Goal: Information Seeking & Learning: Check status

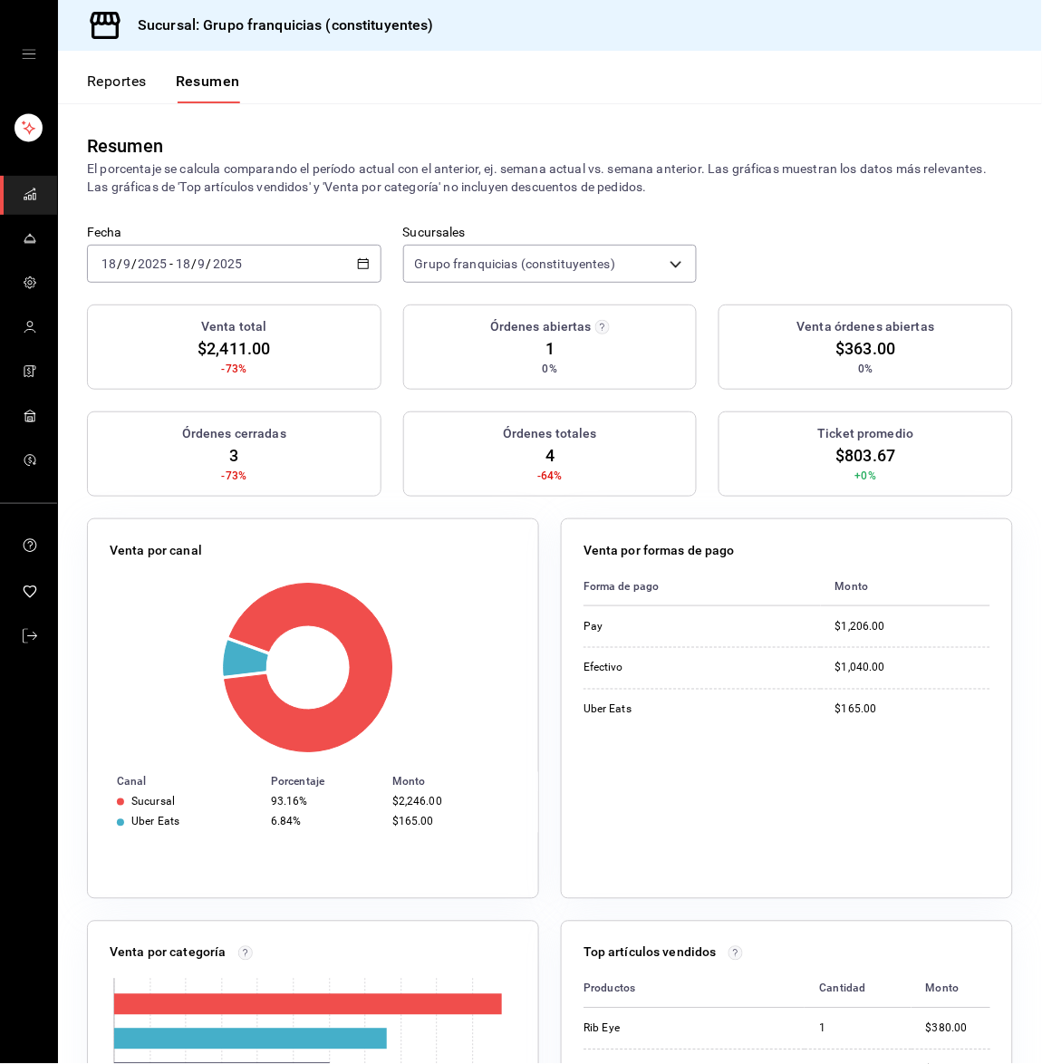
click at [229, 259] on input "2025" at bounding box center [227, 264] width 31 height 15
click at [198, 315] on span "Hoy" at bounding box center [172, 318] width 140 height 19
click at [284, 203] on div "Resumen El porcentaje se calcula comparando el período actual con el anterior, …" at bounding box center [550, 163] width 984 height 121
click at [306, 263] on div "[DATE] [DATE] - [DATE] [DATE]" at bounding box center [234, 264] width 295 height 38
click at [172, 334] on li "Hoy" at bounding box center [173, 318] width 170 height 41
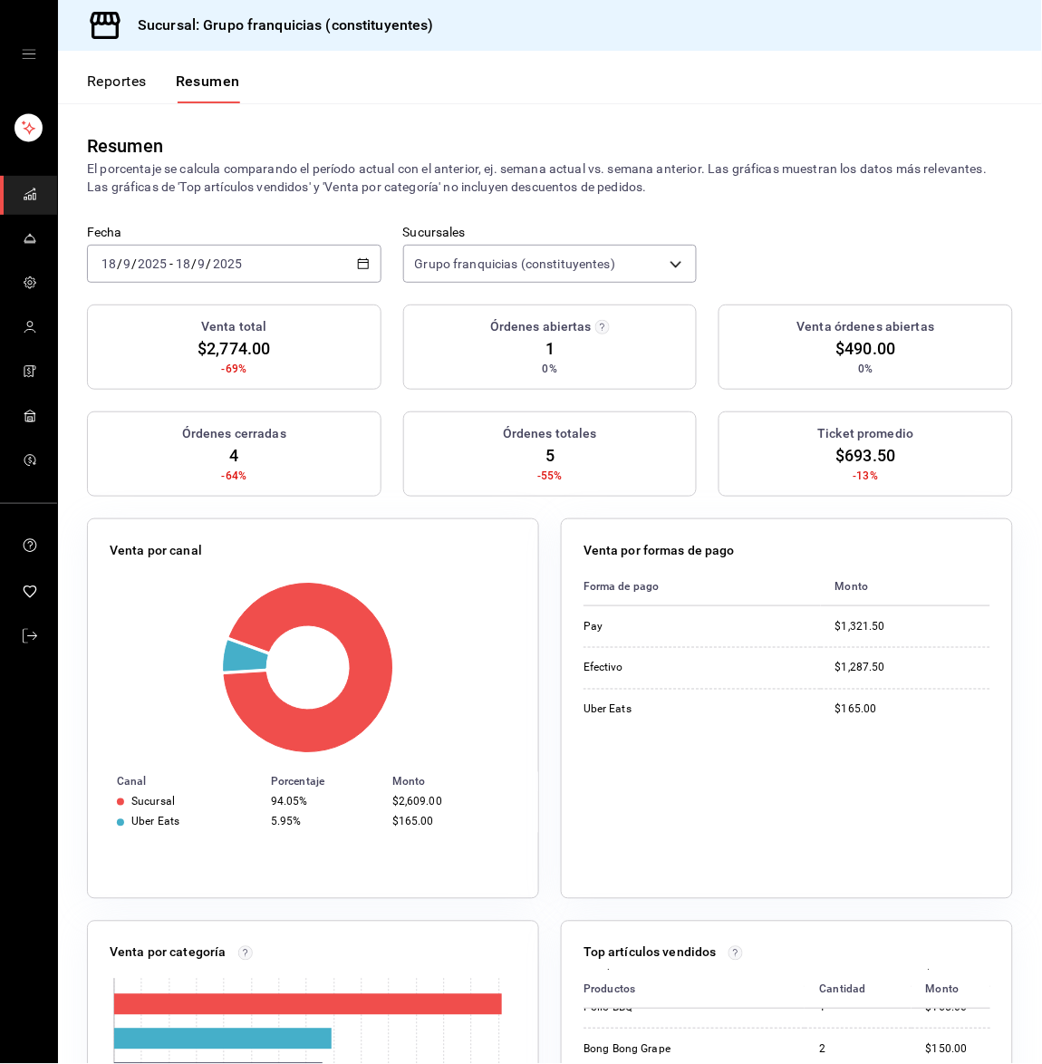
click at [271, 259] on div "[DATE] [DATE] - [DATE] [DATE]" at bounding box center [234, 264] width 295 height 38
click at [211, 310] on span "Hoy" at bounding box center [172, 318] width 140 height 19
click at [215, 275] on div "[DATE] [DATE] - [DATE] [DATE]" at bounding box center [234, 264] width 295 height 38
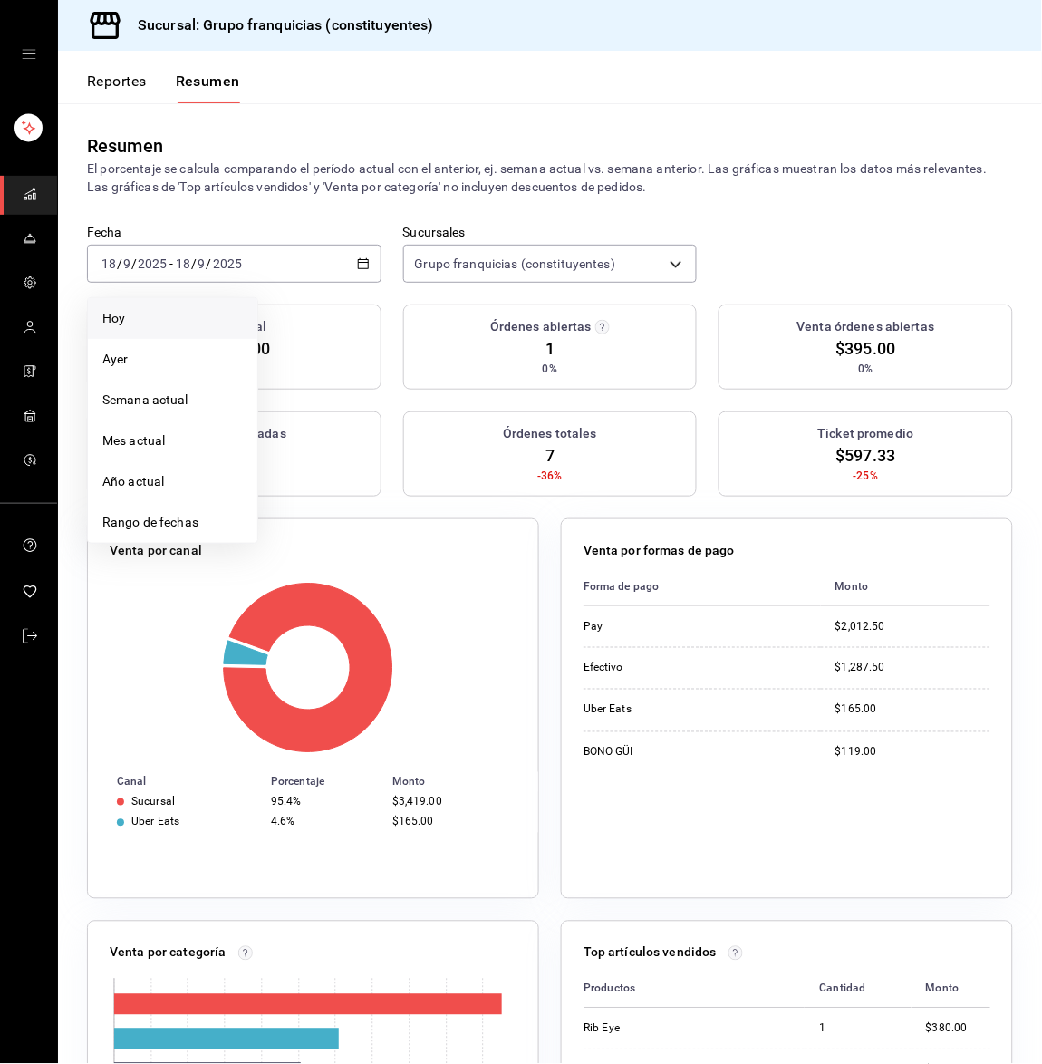
click at [195, 305] on li "Hoy" at bounding box center [173, 318] width 170 height 41
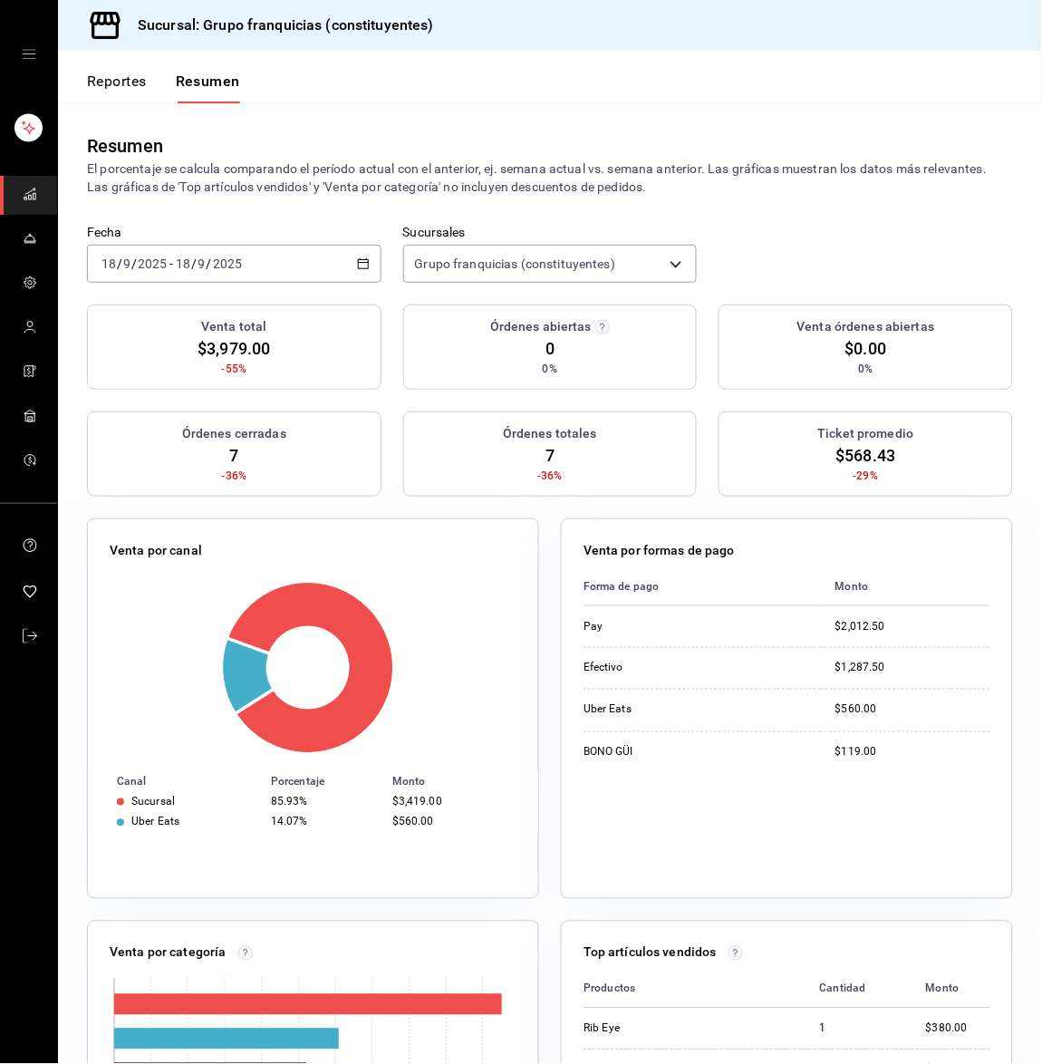
click at [121, 81] on button "Reportes" at bounding box center [117, 88] width 60 height 31
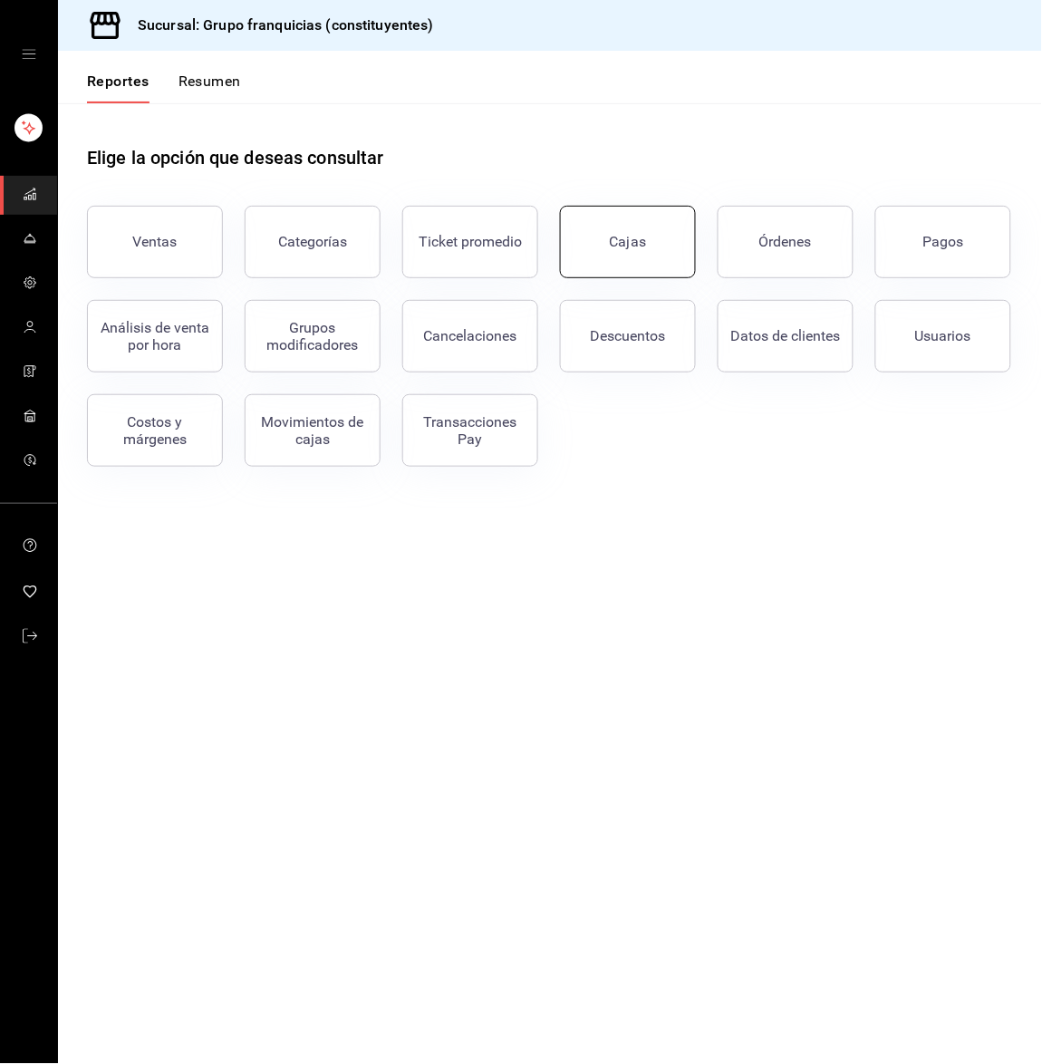
click at [602, 244] on link "Cajas" at bounding box center [628, 242] width 136 height 73
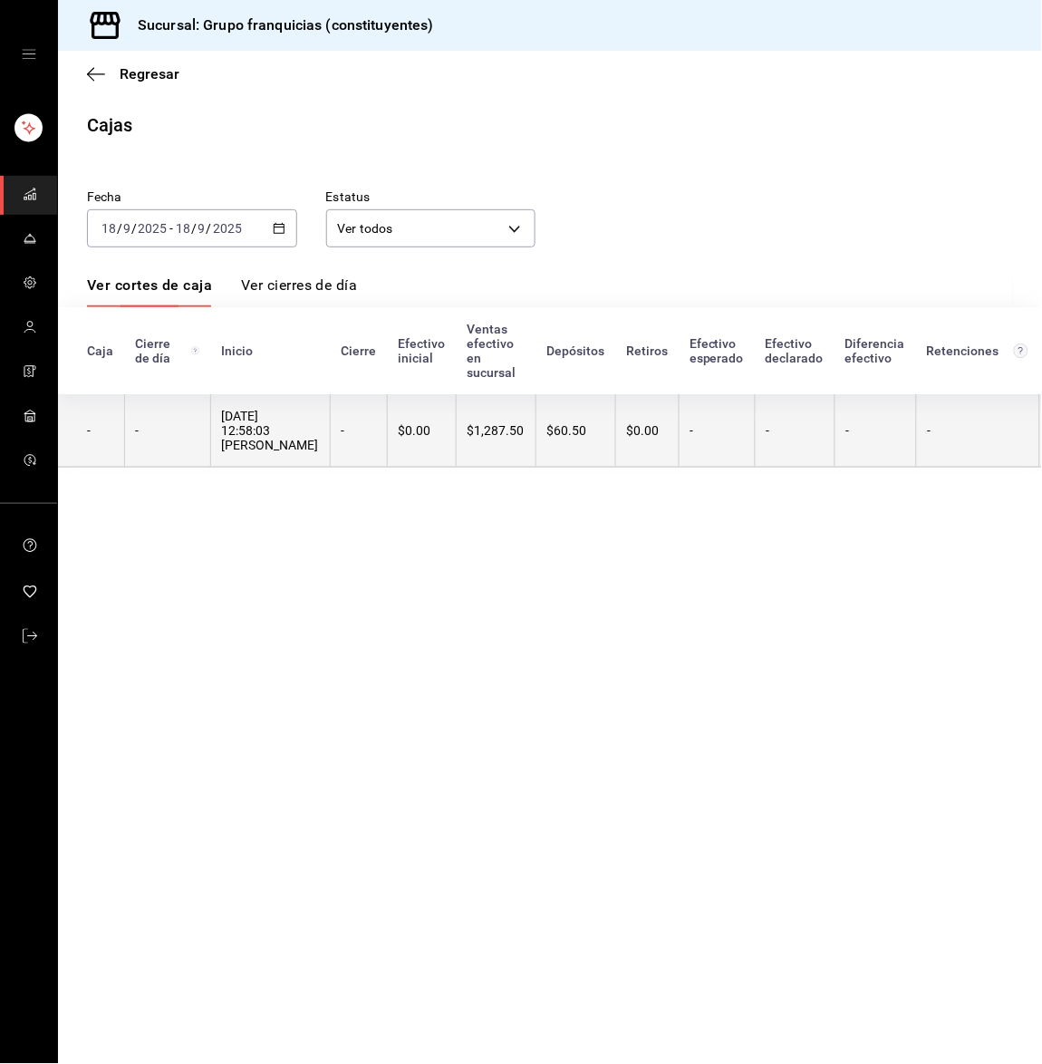
click at [489, 460] on th "$1,287.50" at bounding box center [496, 430] width 80 height 73
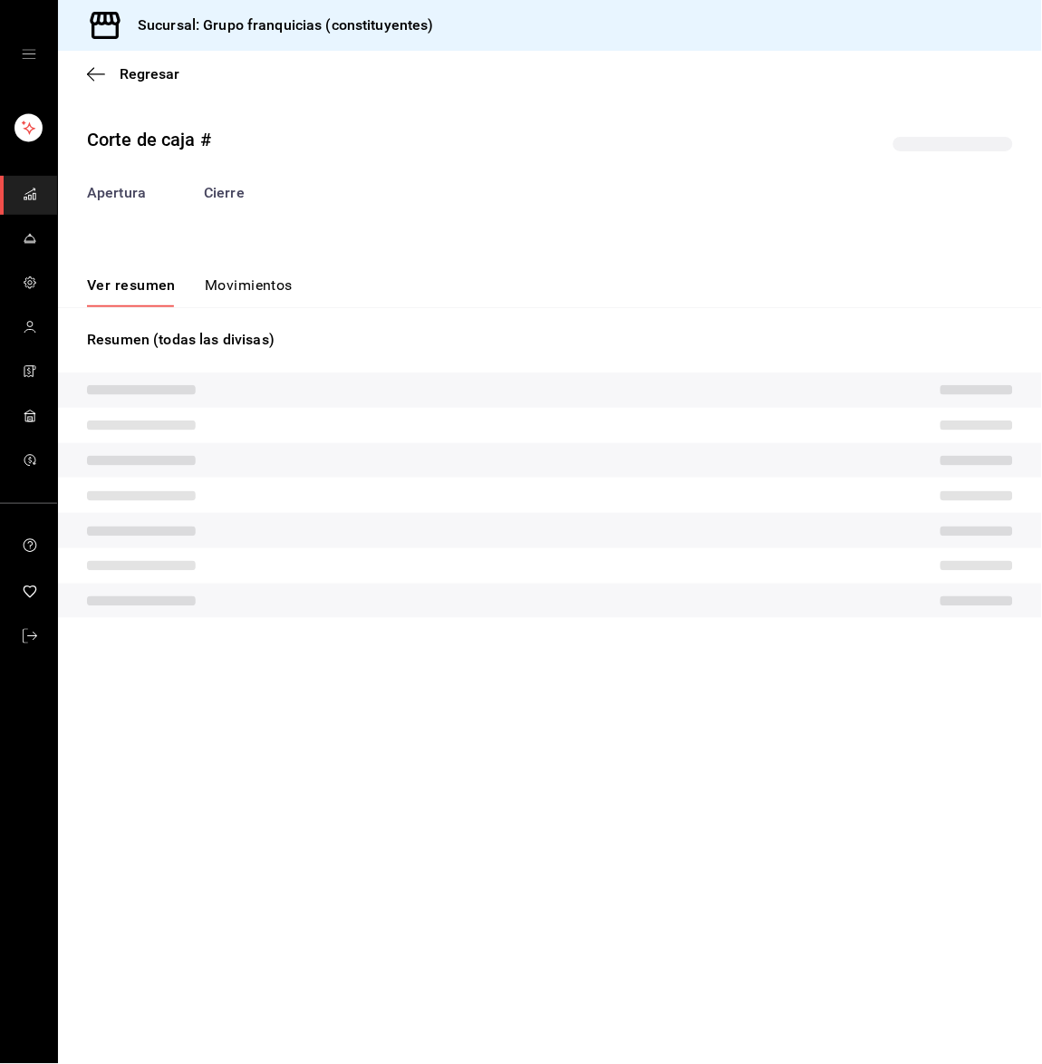
click at [247, 285] on button "Movimientos" at bounding box center [249, 291] width 88 height 31
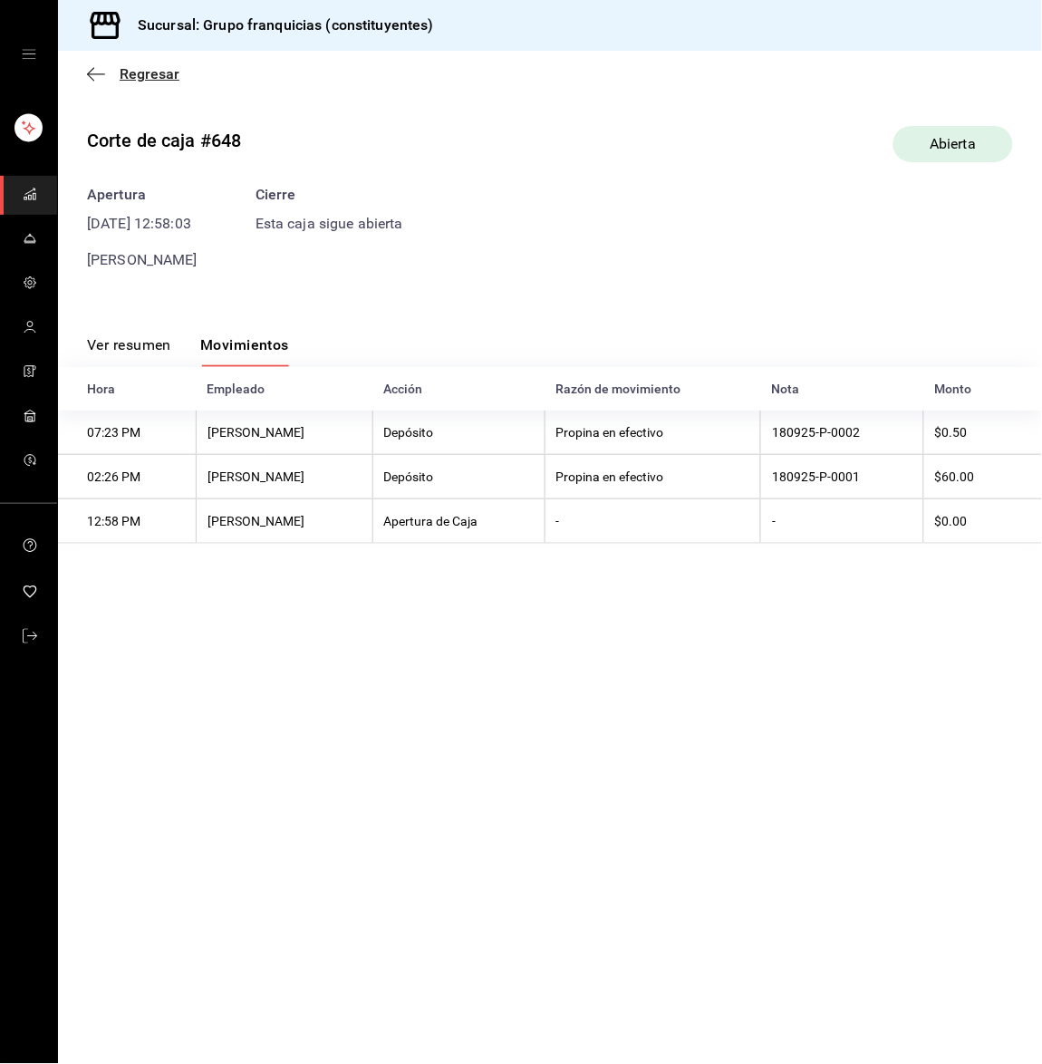
click at [99, 79] on icon "button" at bounding box center [96, 74] width 18 height 16
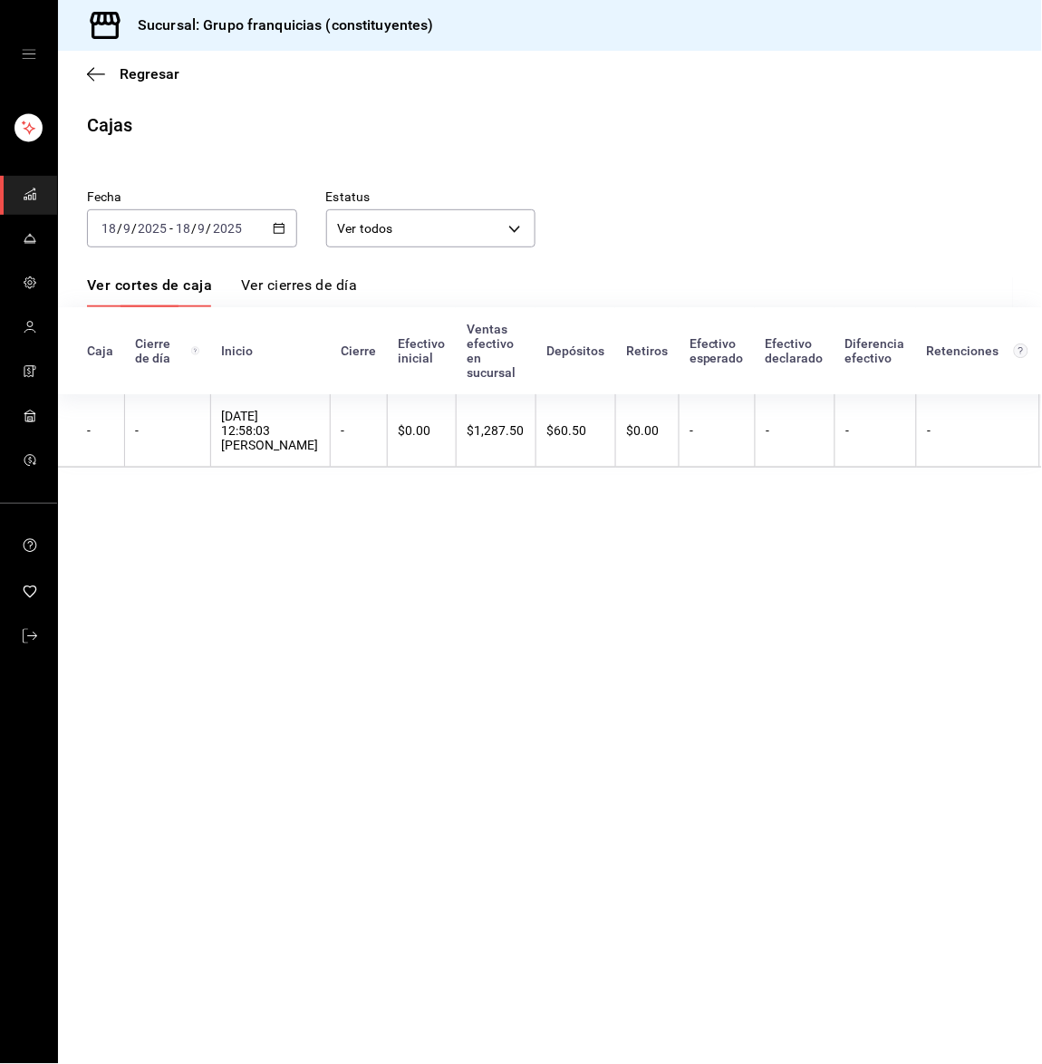
click at [28, 196] on rect "mailbox folders" at bounding box center [29, 198] width 3 height 5
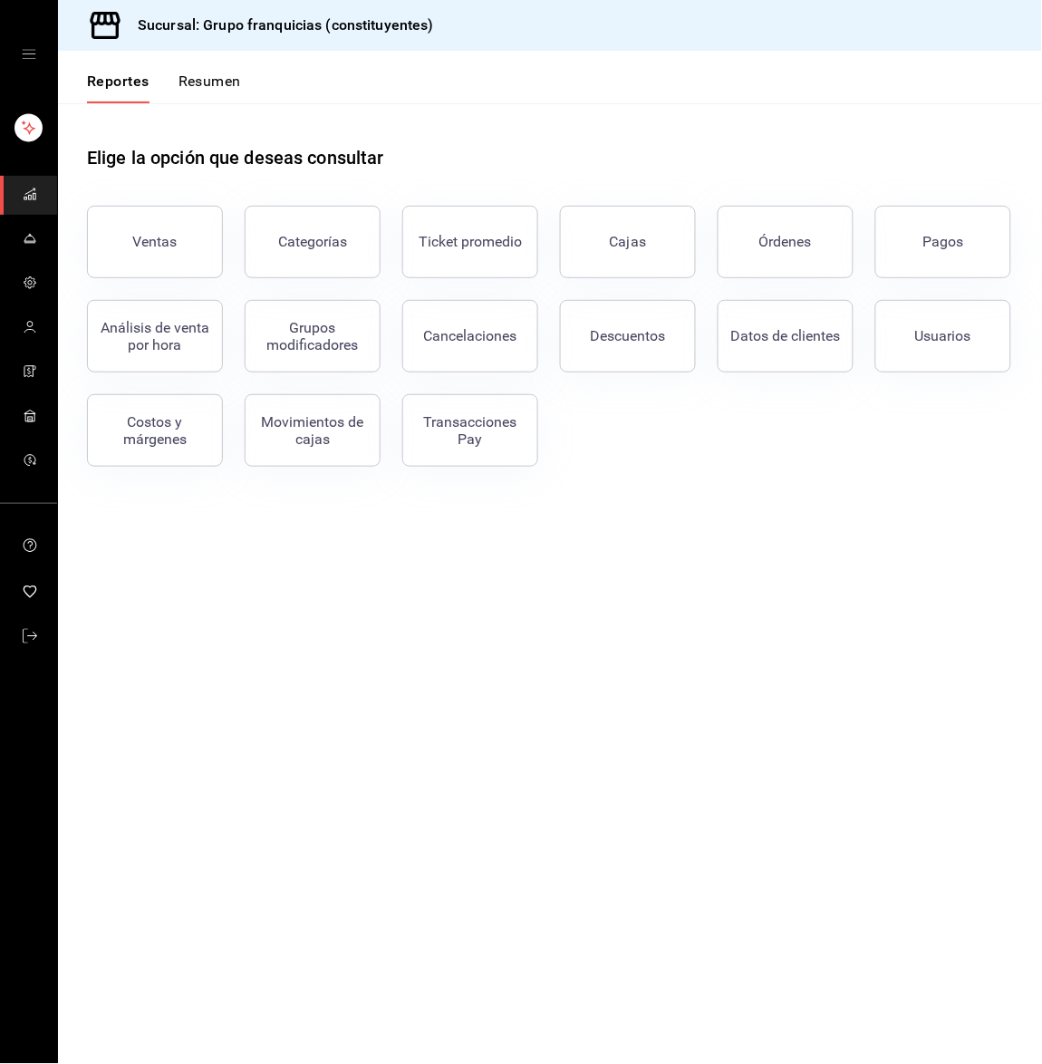
click at [911, 282] on div "Usuarios" at bounding box center [933, 325] width 158 height 94
click at [915, 266] on button "Pagos" at bounding box center [944, 242] width 136 height 73
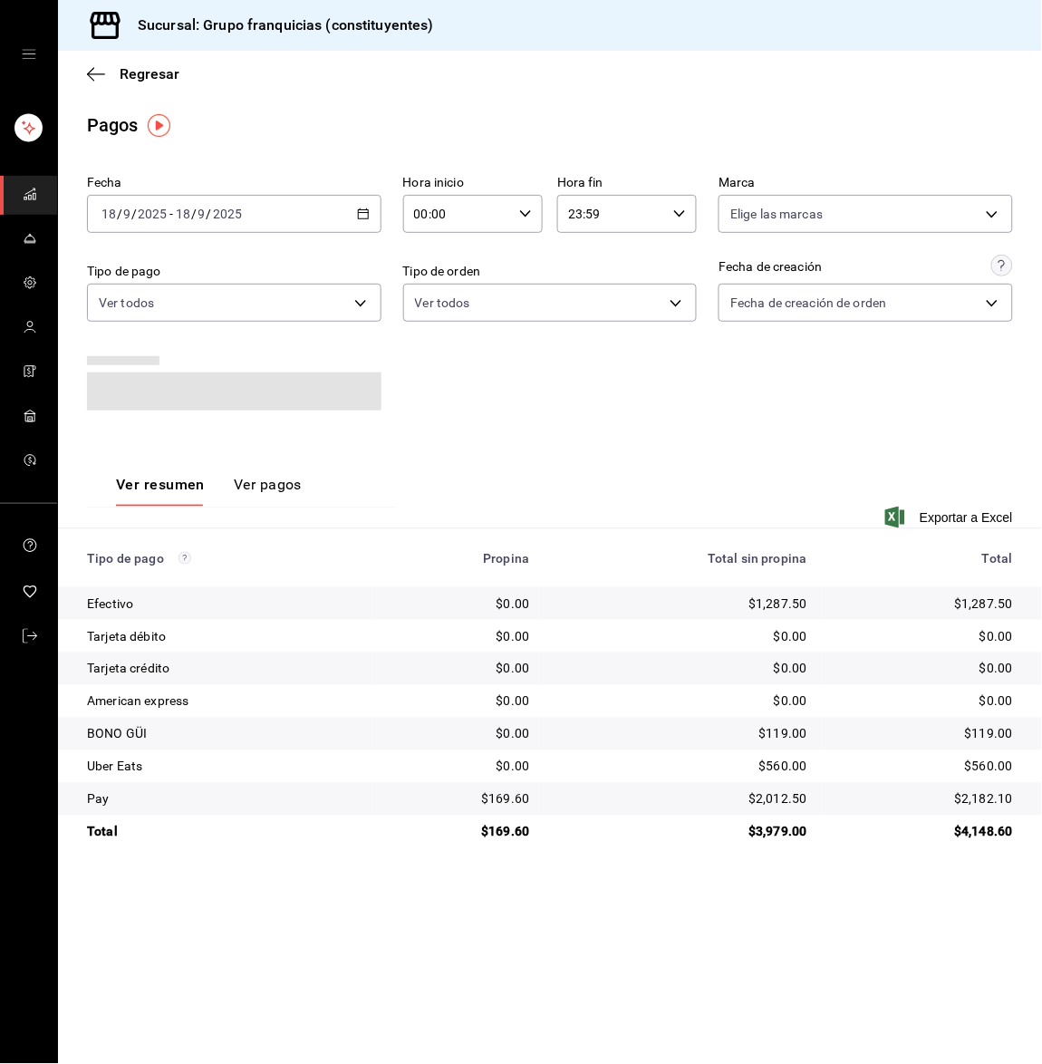
click at [286, 480] on button "Ver pagos" at bounding box center [268, 491] width 68 height 31
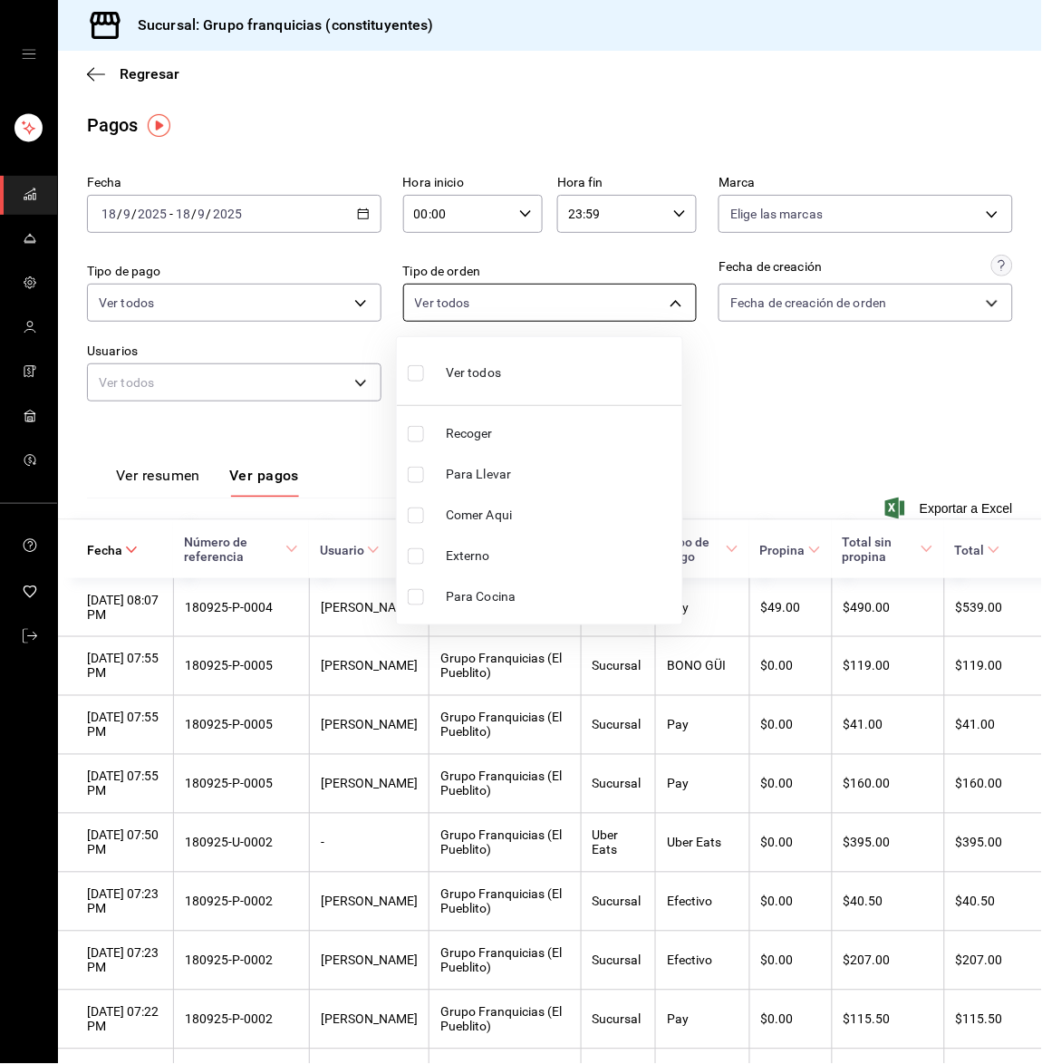
click at [596, 306] on body "Sucursal: Grupo franquicias (constituyentes) Regresar Pagos Fecha 2025-09-18 18…" at bounding box center [521, 532] width 1042 height 1064
click at [596, 306] on div at bounding box center [521, 532] width 1042 height 1064
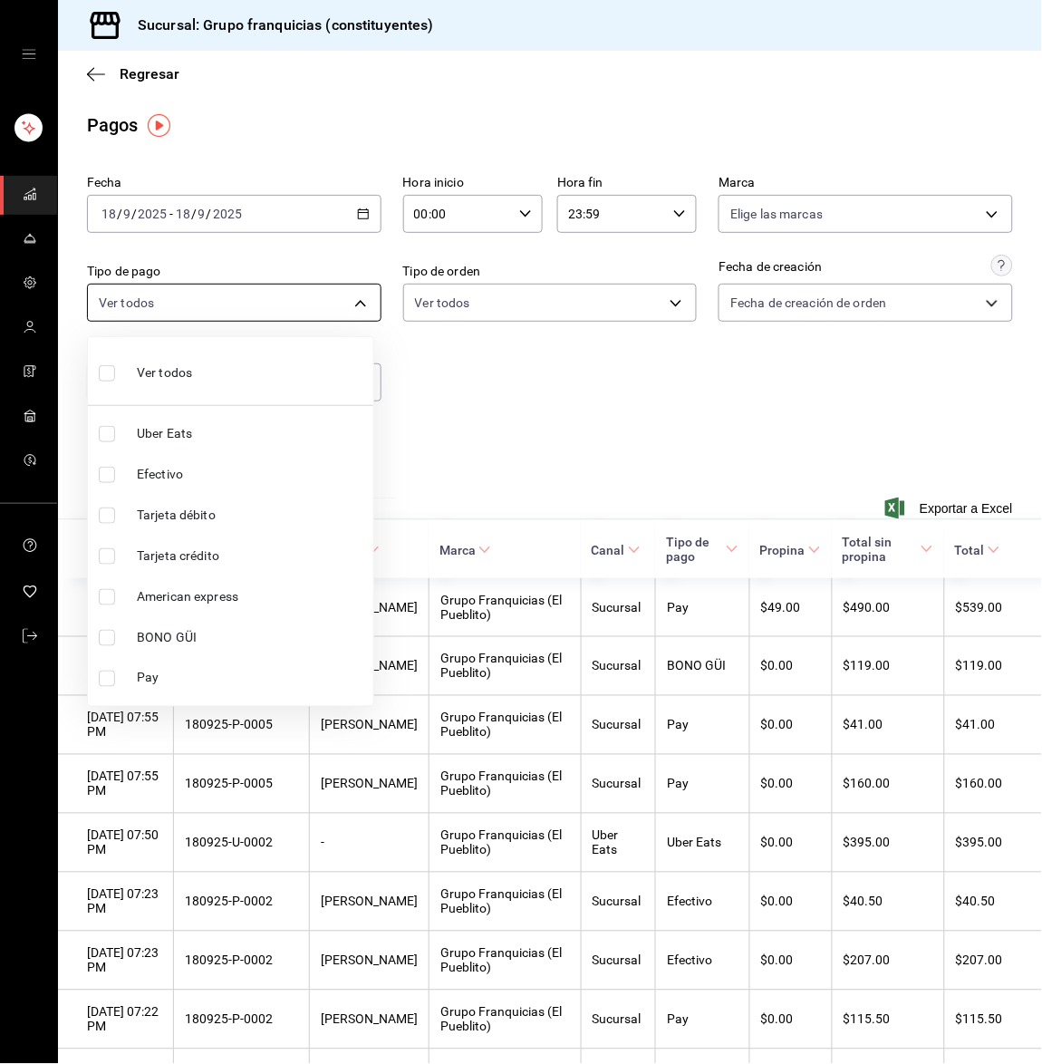
click at [285, 315] on body "Sucursal: Grupo franquicias (constituyentes) Regresar Pagos Fecha 2025-09-18 18…" at bounding box center [521, 532] width 1042 height 1064
click at [107, 472] on input "checkbox" at bounding box center [107, 475] width 16 height 16
checkbox input "true"
type input "1316749d-986a-448d-a00a-5e7bf0c45a09"
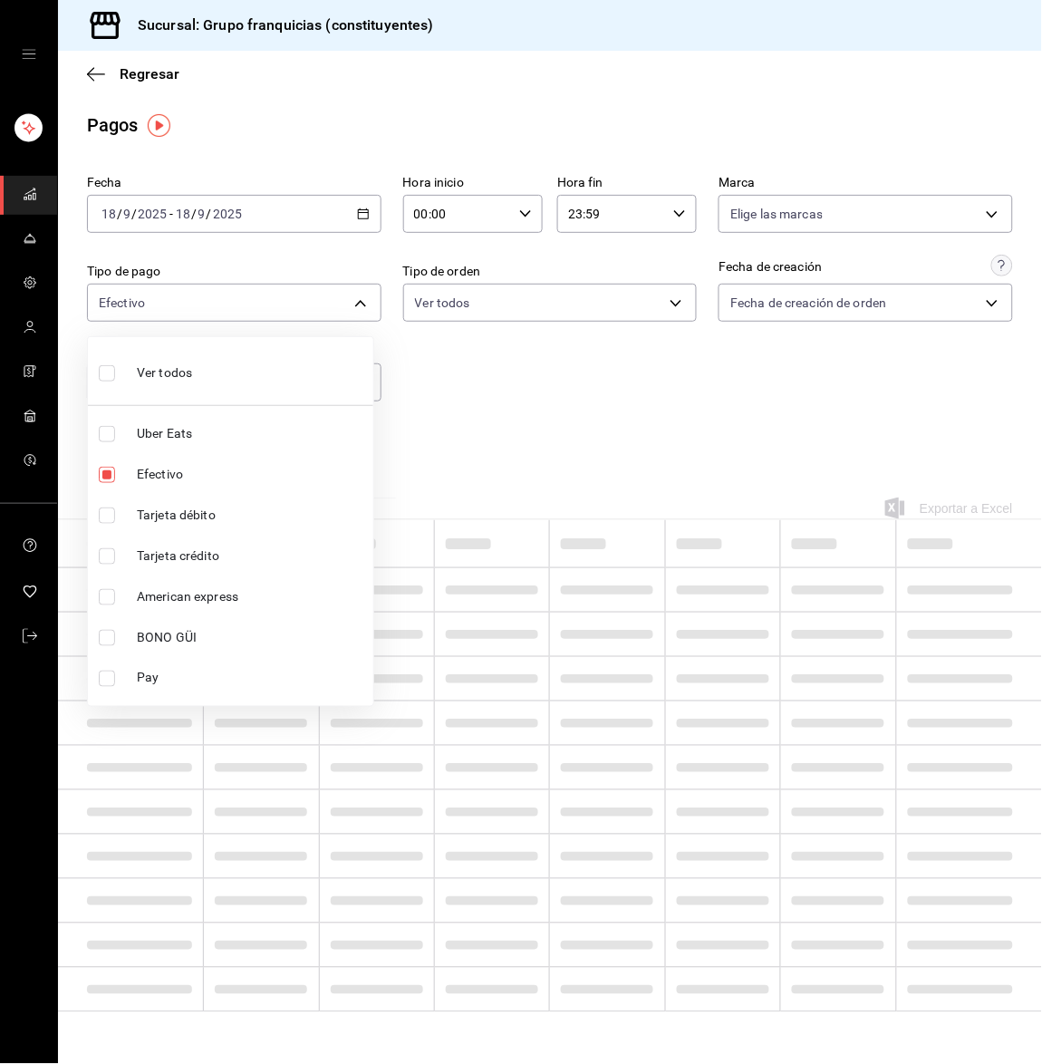
click at [545, 410] on div at bounding box center [521, 532] width 1042 height 1064
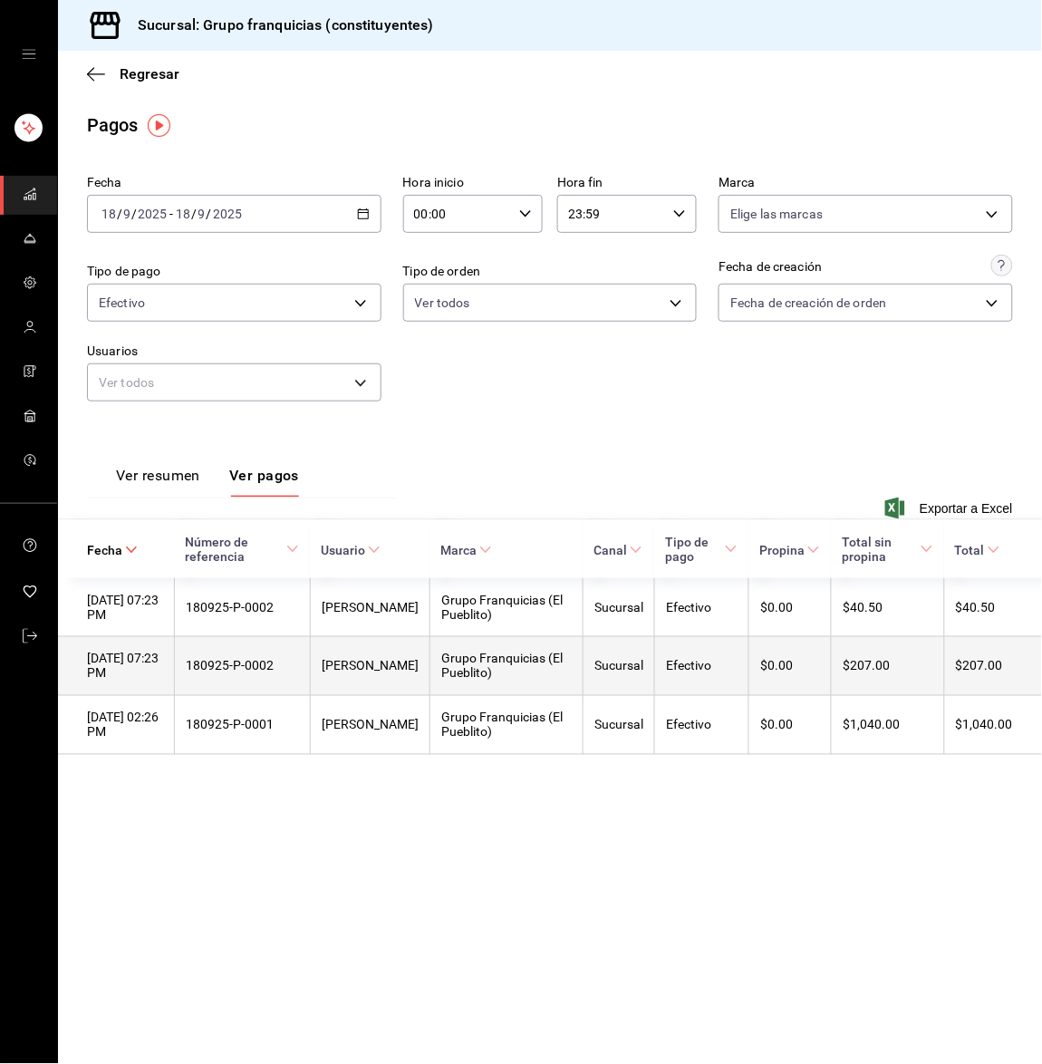
click at [673, 673] on div "Efectivo" at bounding box center [702, 666] width 72 height 15
click at [557, 672] on div "Grupo Franquicias (El Pueblito)" at bounding box center [506, 666] width 131 height 29
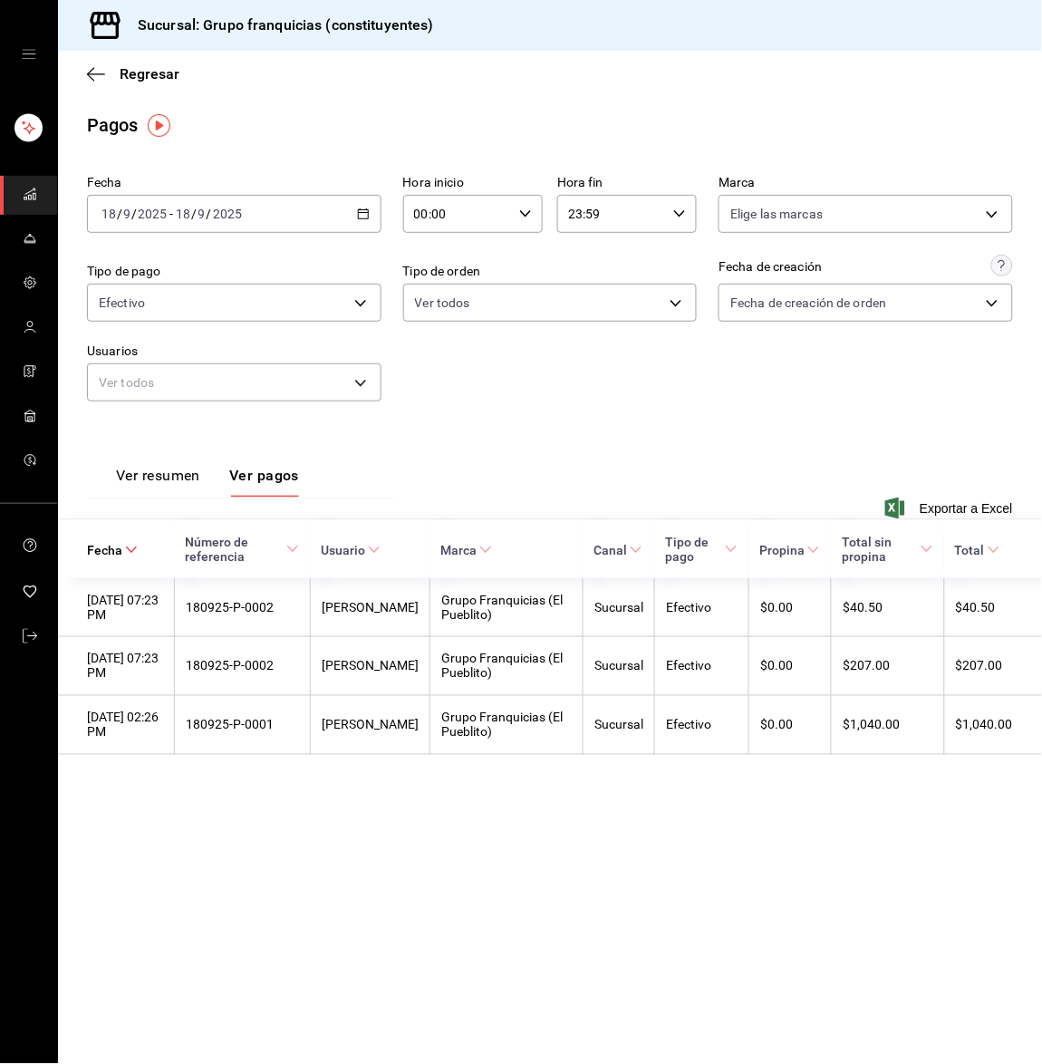
click at [212, 219] on input "2025" at bounding box center [227, 214] width 31 height 15
click at [157, 260] on span "Hoy" at bounding box center [172, 268] width 140 height 19
click at [37, 194] on link "mailbox folders" at bounding box center [28, 195] width 57 height 39
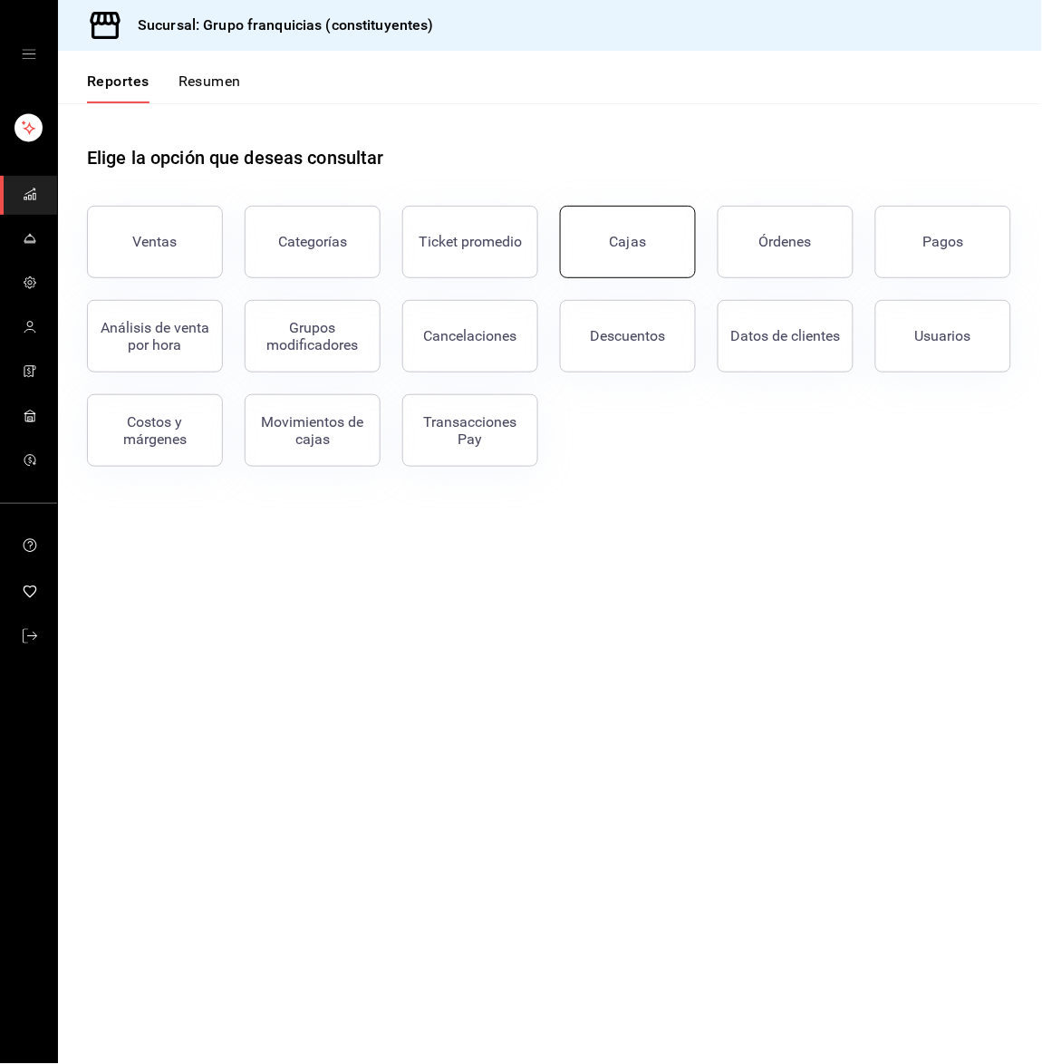
click at [645, 269] on link "Cajas" at bounding box center [628, 242] width 136 height 73
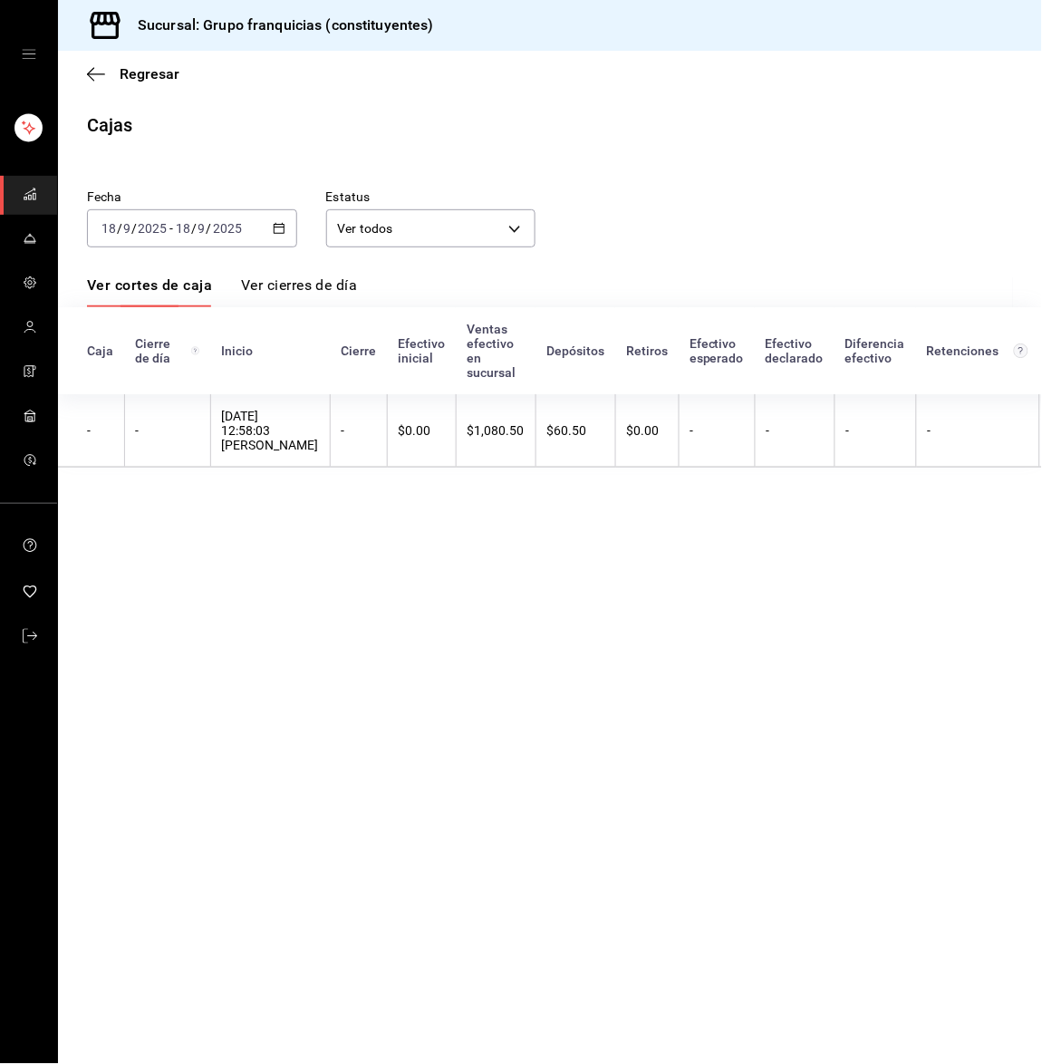
click at [243, 217] on div "[DATE] [DATE] - [DATE] [DATE]" at bounding box center [192, 228] width 210 height 38
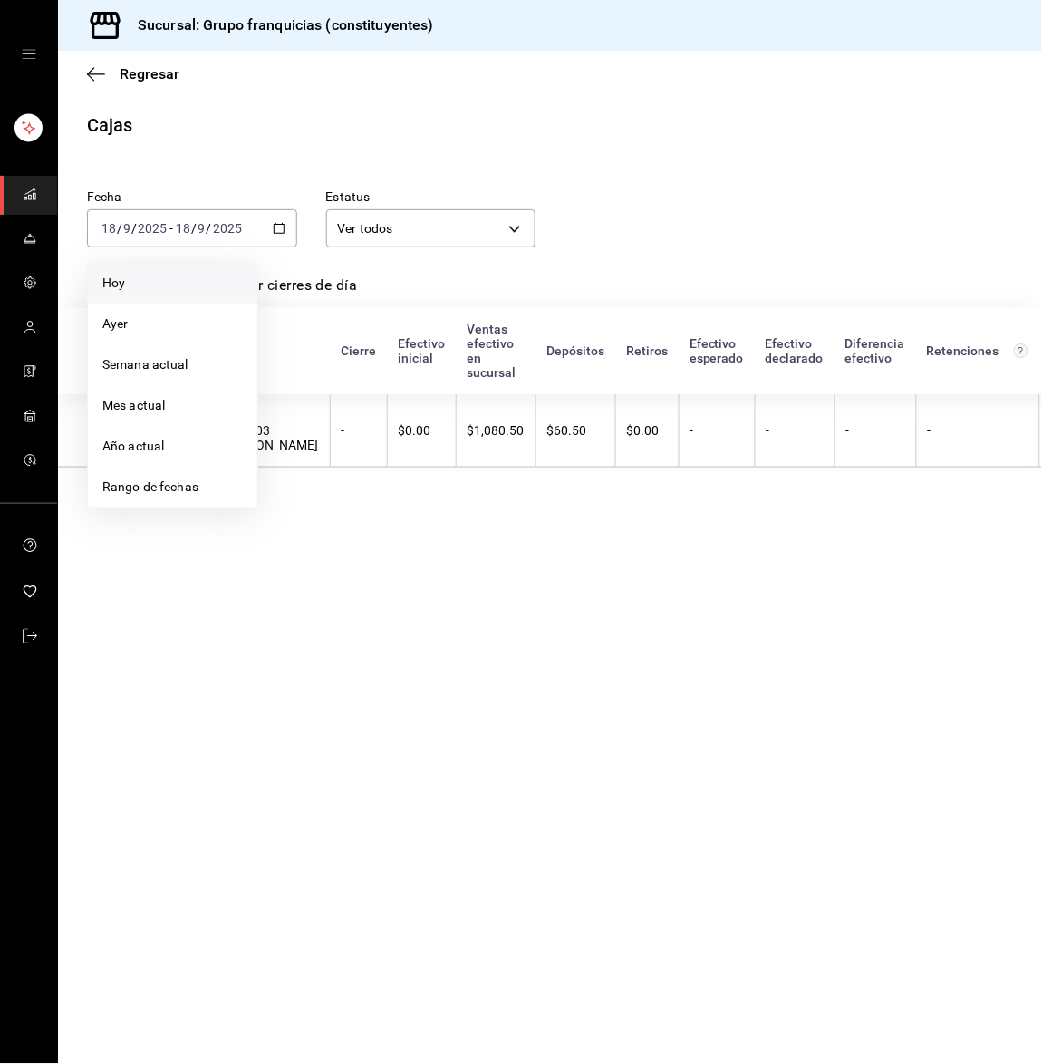
click at [168, 274] on span "Hoy" at bounding box center [172, 283] width 140 height 19
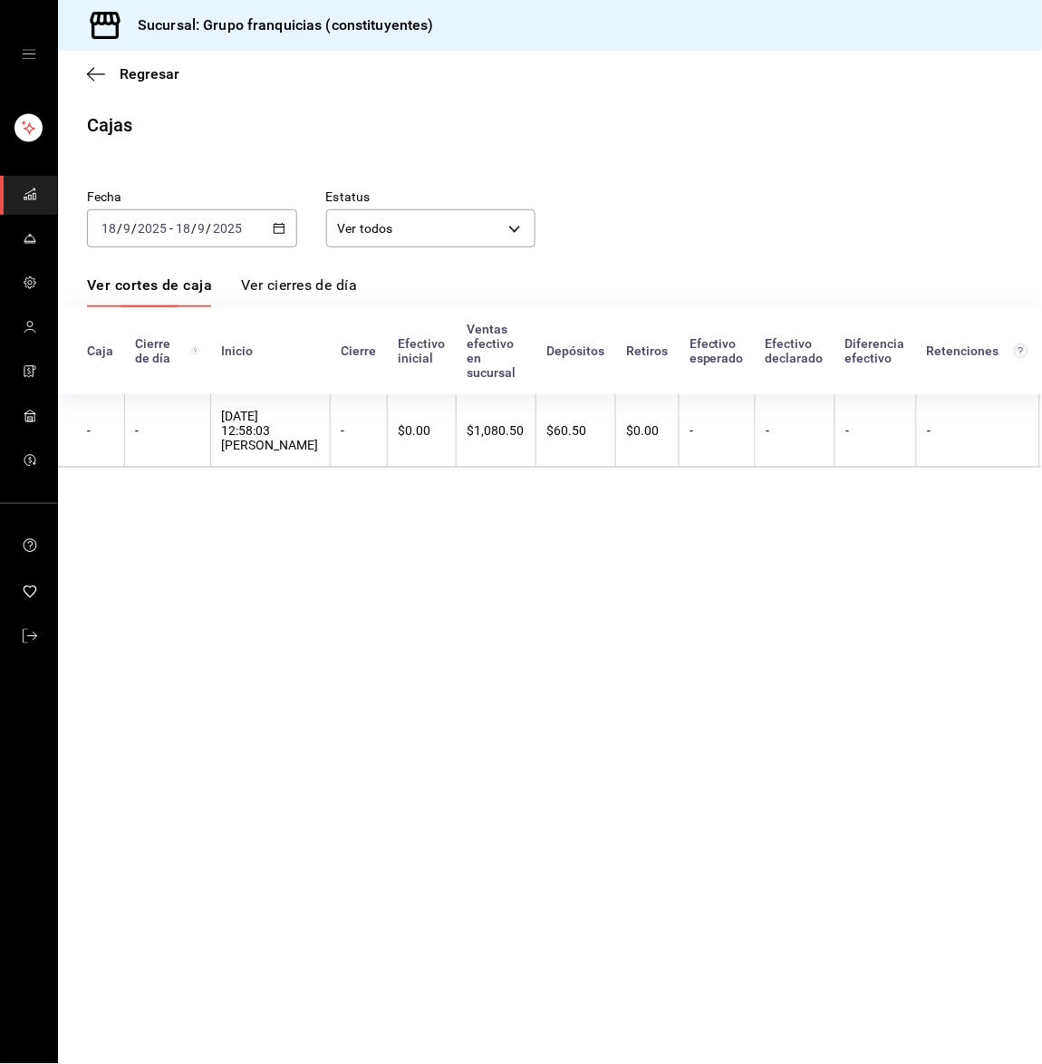
click at [241, 221] on input "2025" at bounding box center [227, 228] width 31 height 15
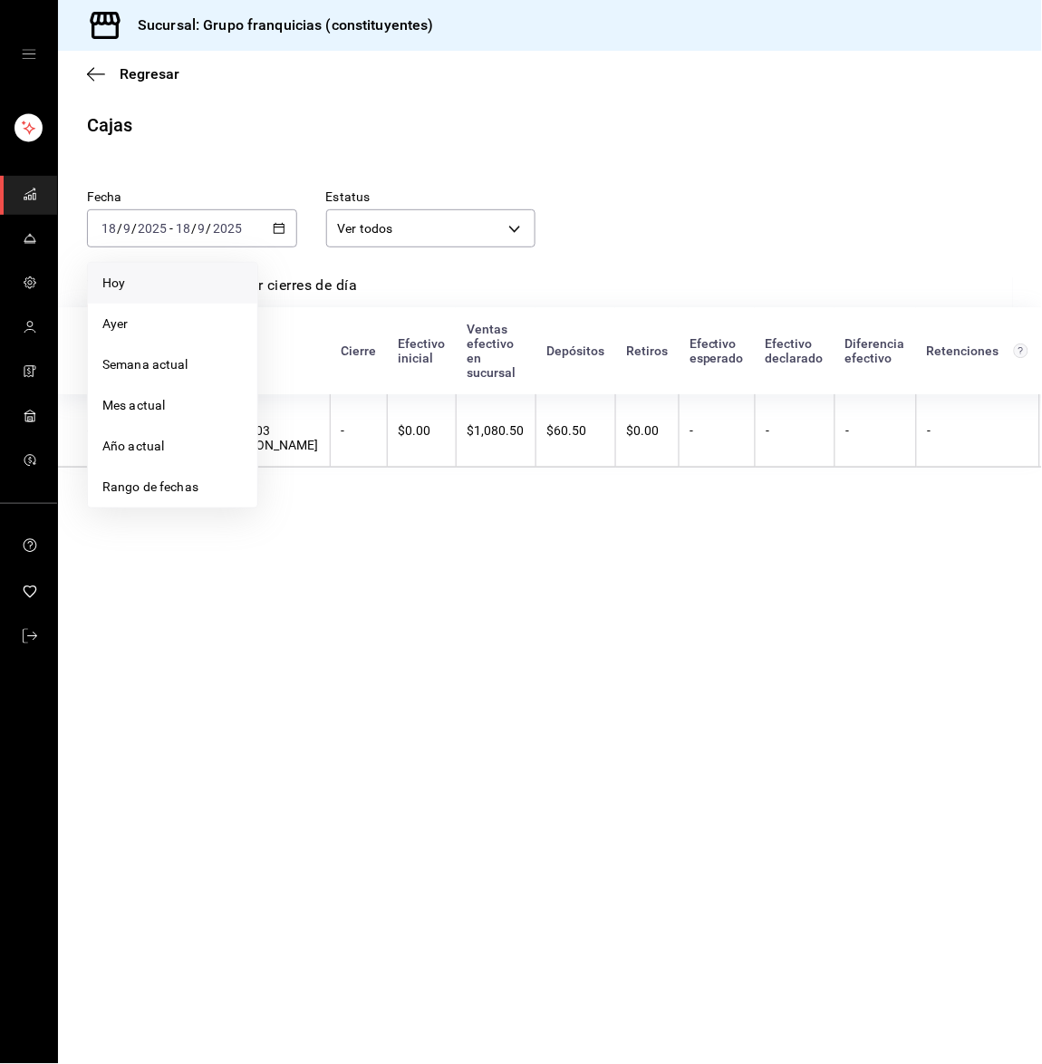
click at [189, 282] on span "Hoy" at bounding box center [172, 283] width 140 height 19
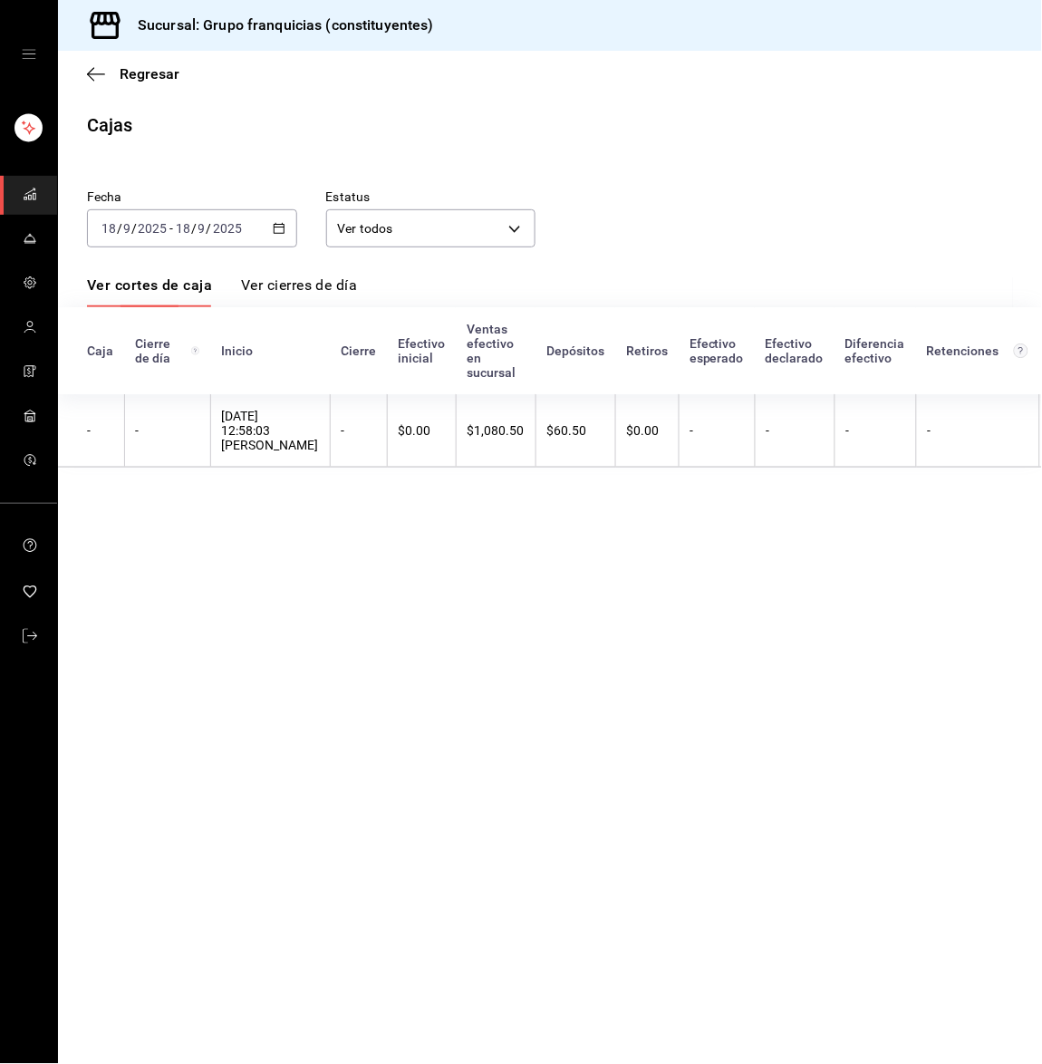
click at [200, 214] on div "[DATE] [DATE] - [DATE] [DATE]" at bounding box center [192, 228] width 210 height 38
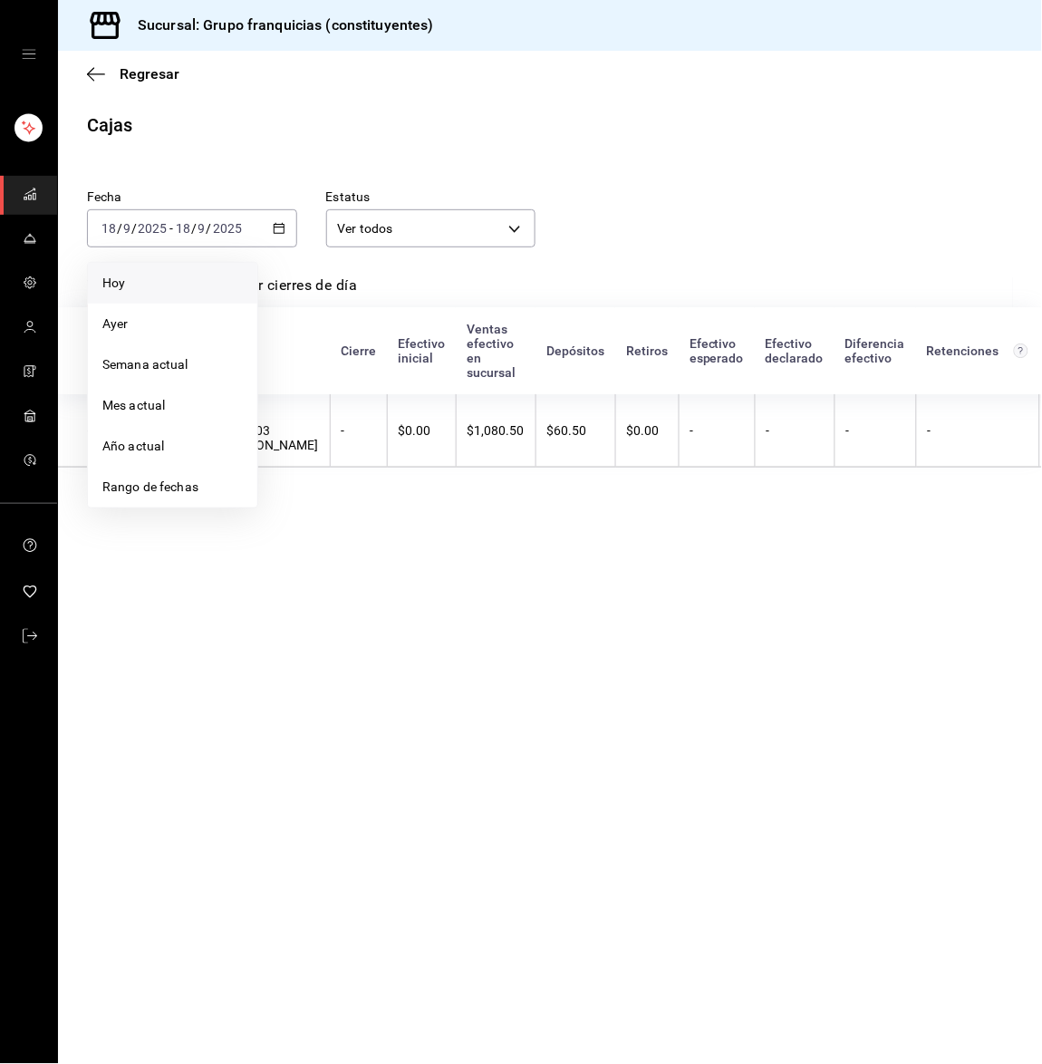
click at [182, 275] on span "Hoy" at bounding box center [172, 283] width 140 height 19
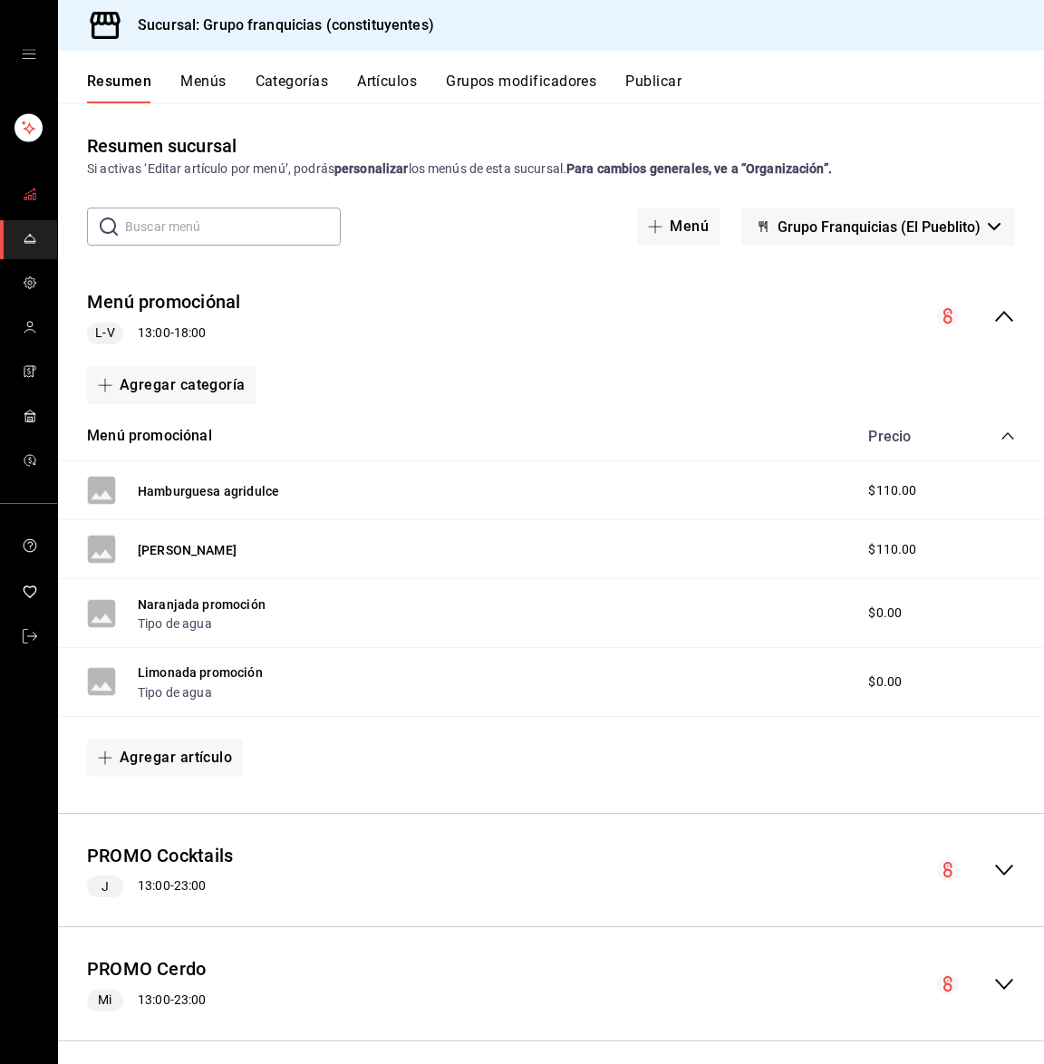
click at [35, 200] on span "mailbox folders" at bounding box center [30, 195] width 15 height 24
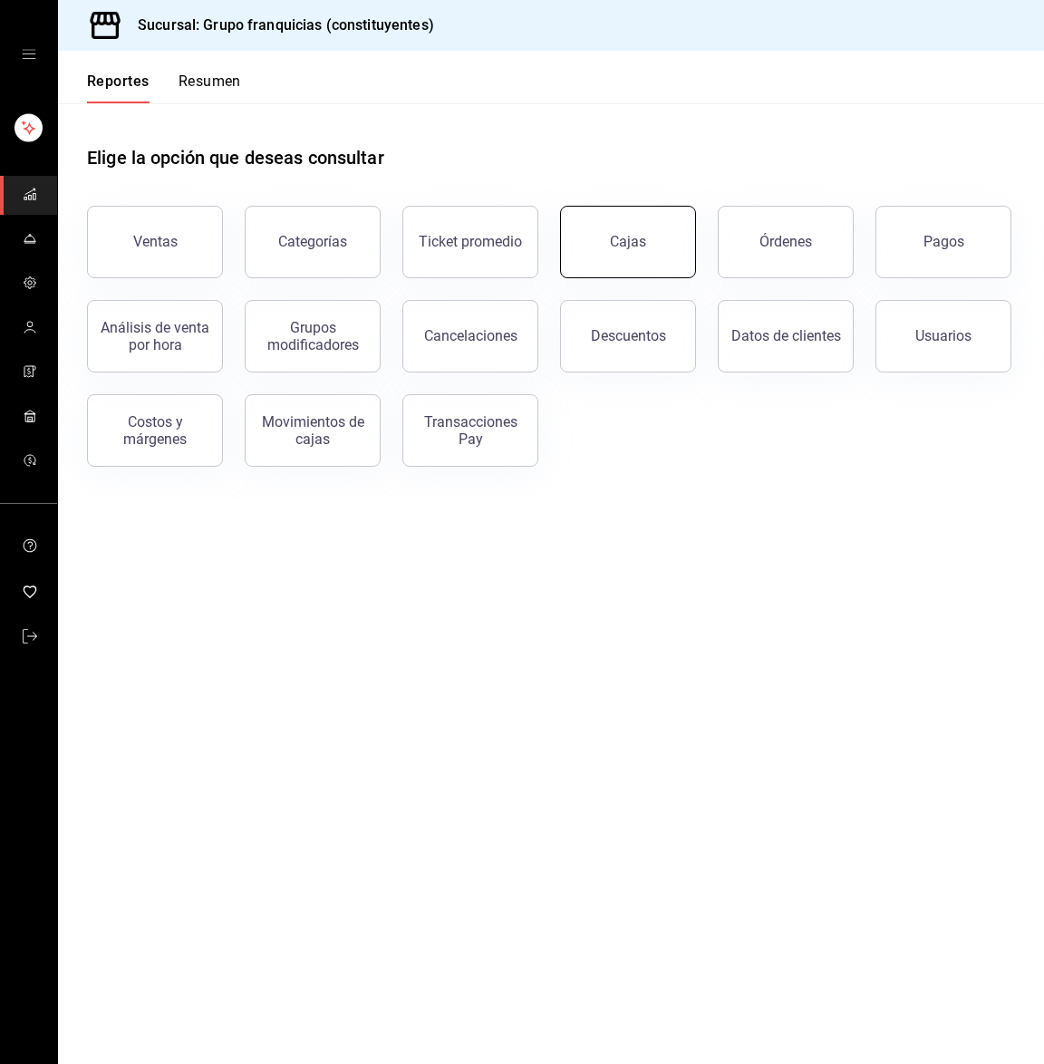
click at [624, 227] on link "Cajas" at bounding box center [628, 242] width 136 height 73
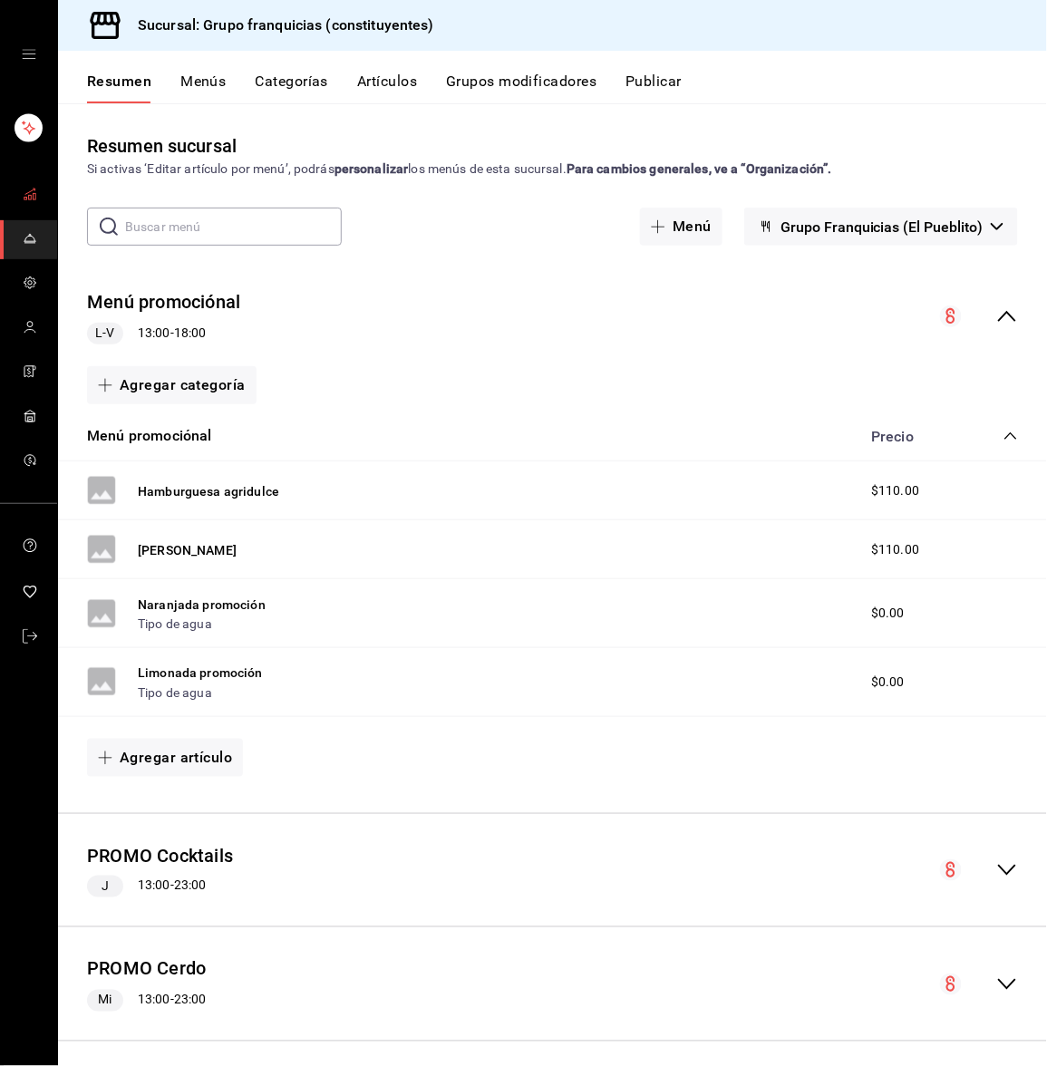
click at [35, 196] on icon "mailbox folders" at bounding box center [30, 194] width 15 height 15
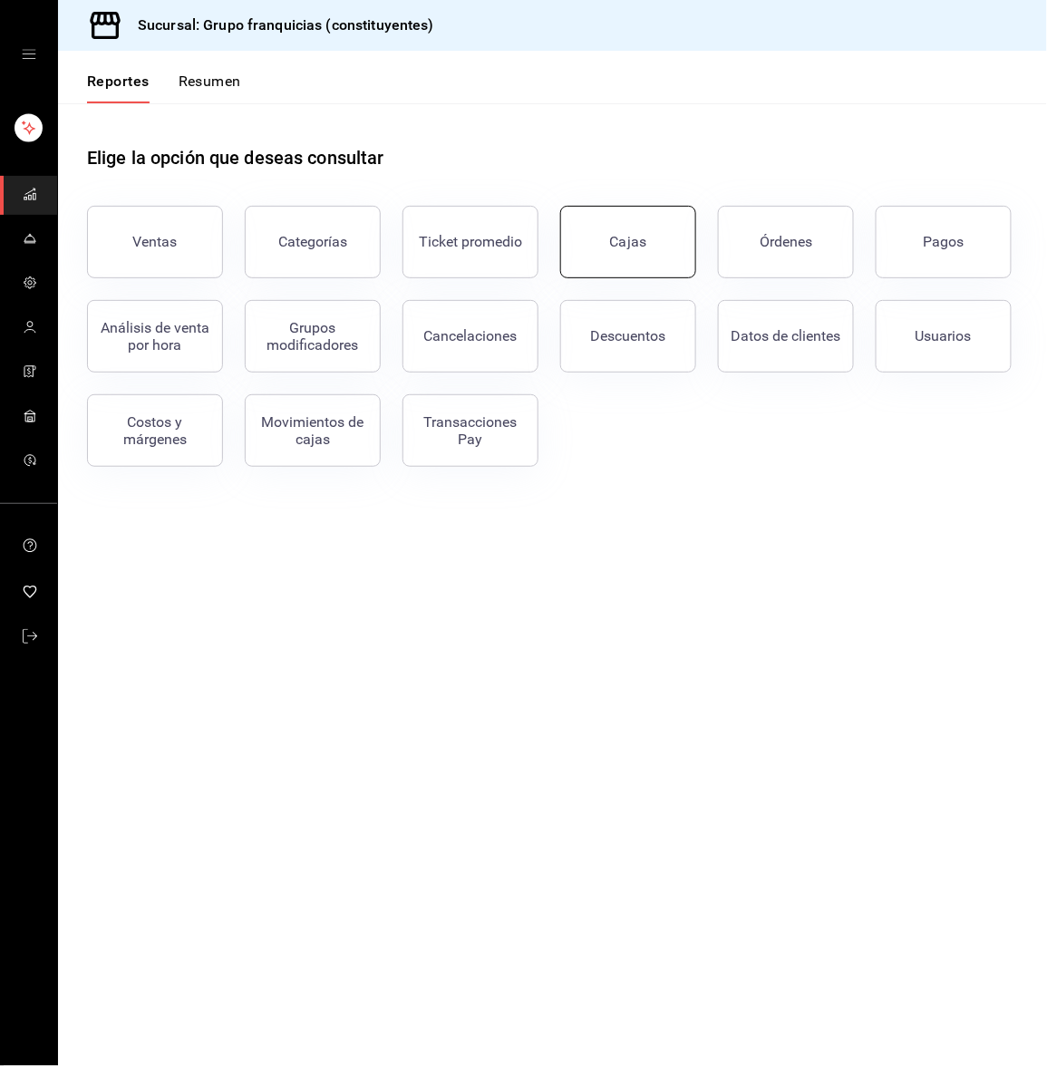
click at [648, 226] on link "Cajas" at bounding box center [628, 242] width 136 height 73
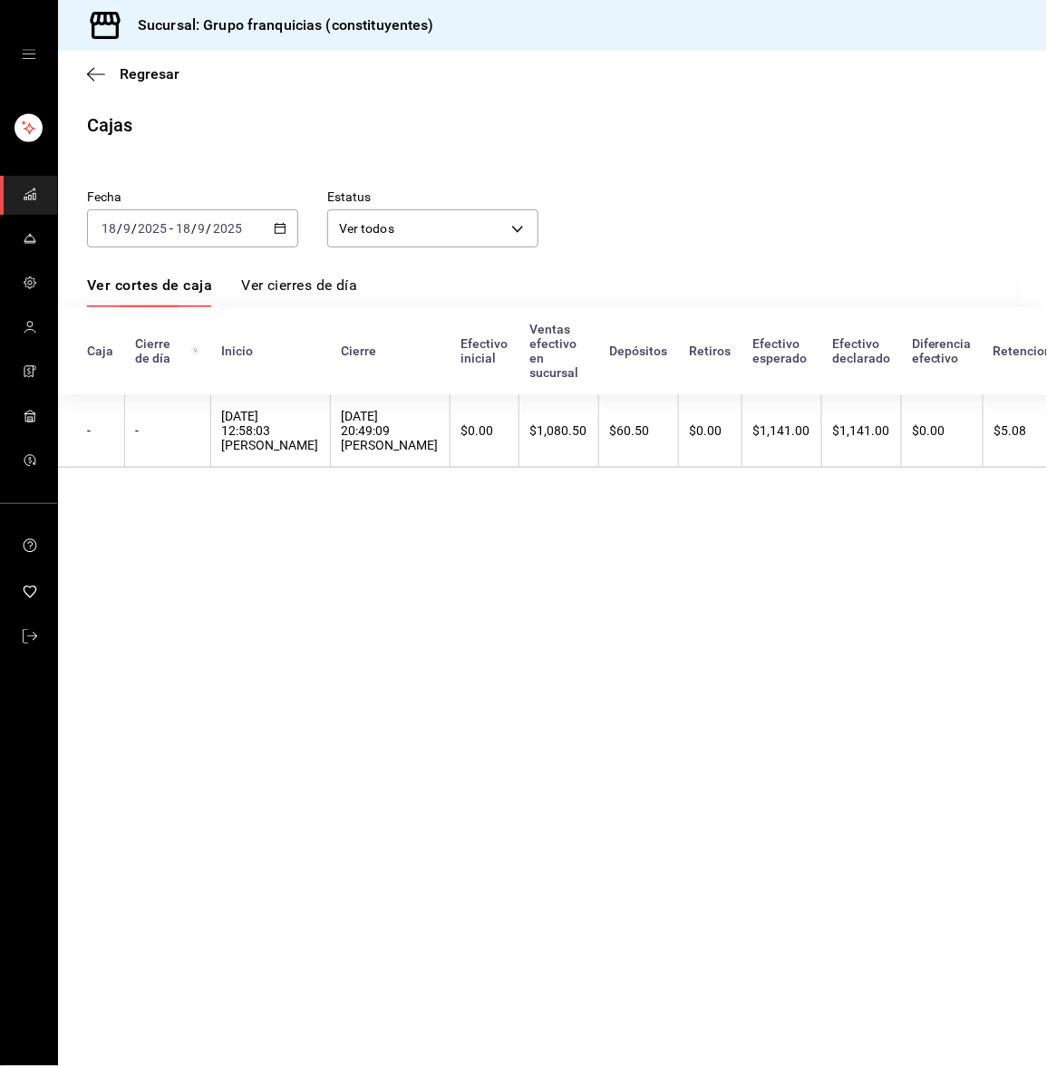
click at [30, 179] on link "mailbox folders" at bounding box center [28, 195] width 57 height 39
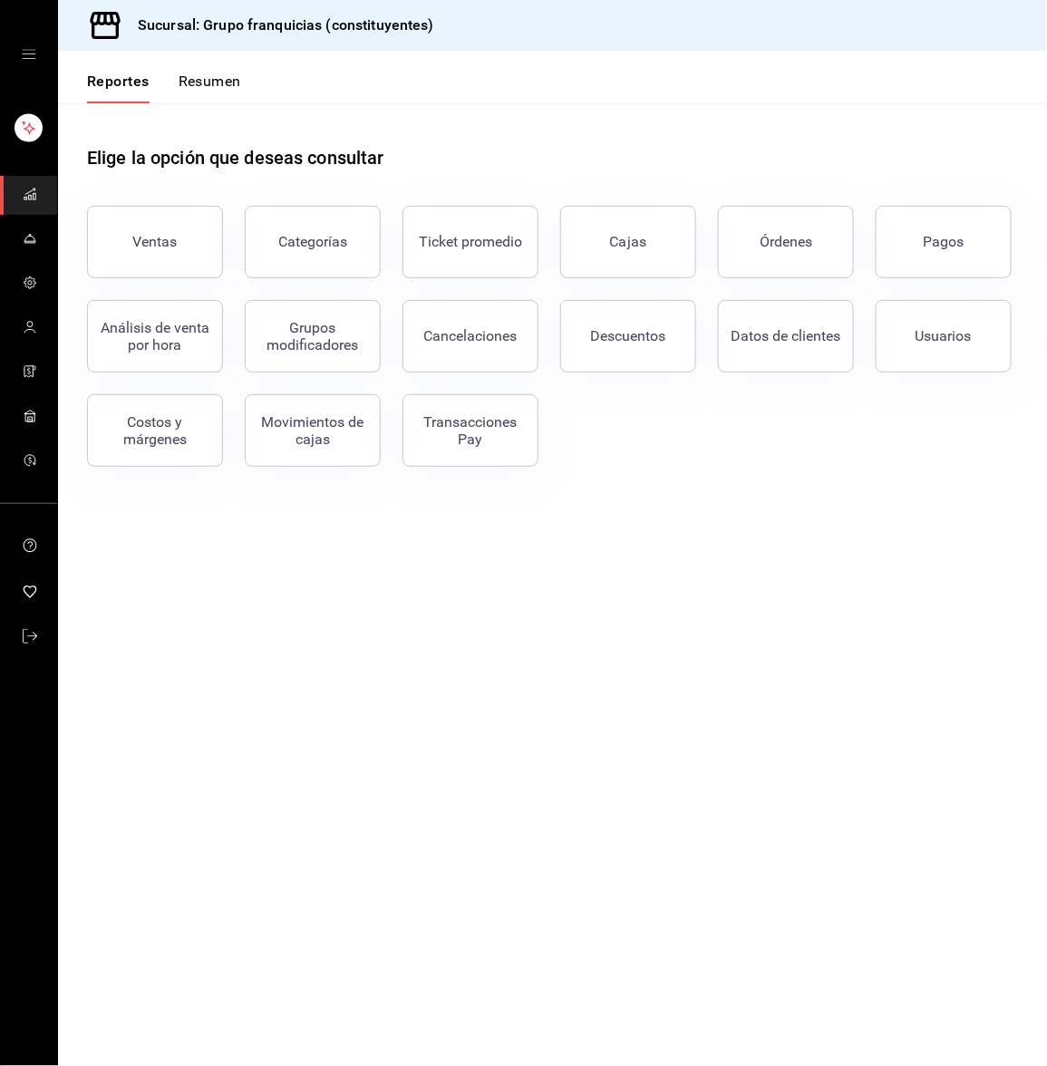
click at [230, 81] on button "Resumen" at bounding box center [210, 88] width 63 height 31
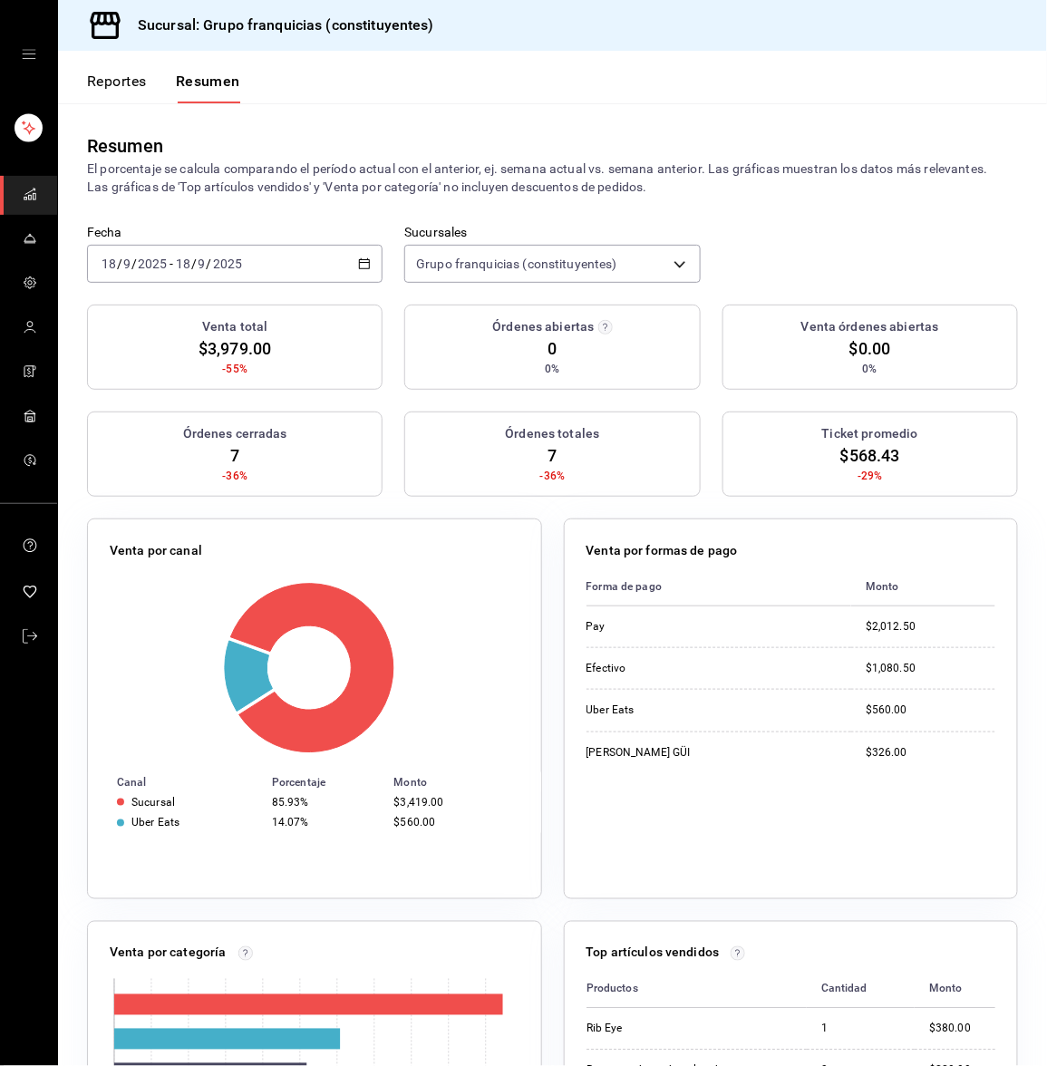
click at [274, 266] on div "[DATE] [DATE] - [DATE] [DATE]" at bounding box center [235, 264] width 296 height 38
click at [181, 442] on span "Mes actual" at bounding box center [172, 440] width 140 height 19
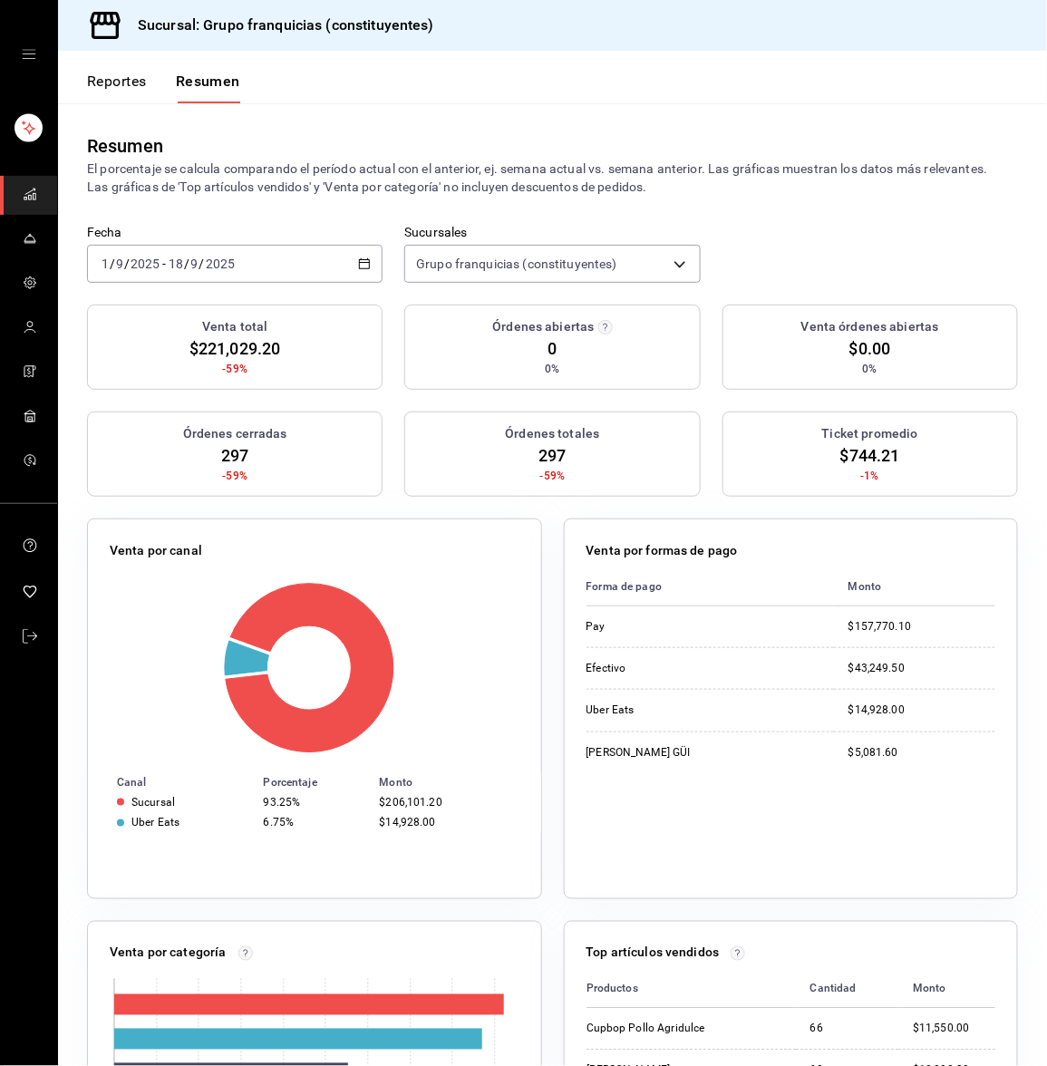
click at [312, 266] on div "2025-09-01 1 / 9 / 2025 - 2025-09-18 18 / 9 / 2025" at bounding box center [235, 264] width 296 height 38
click at [182, 306] on li "Hoy" at bounding box center [173, 318] width 170 height 41
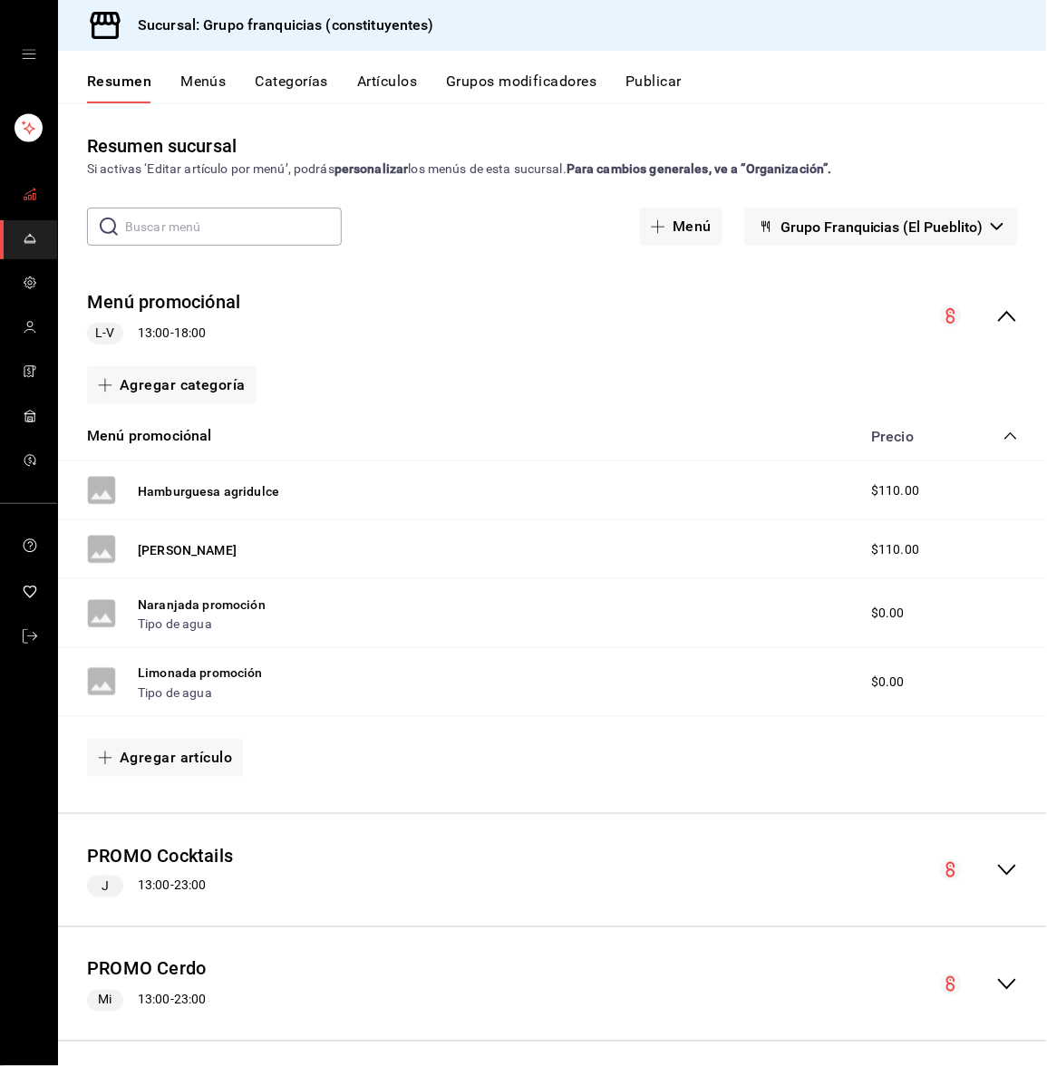
click at [29, 204] on span "mailbox folders" at bounding box center [30, 195] width 15 height 24
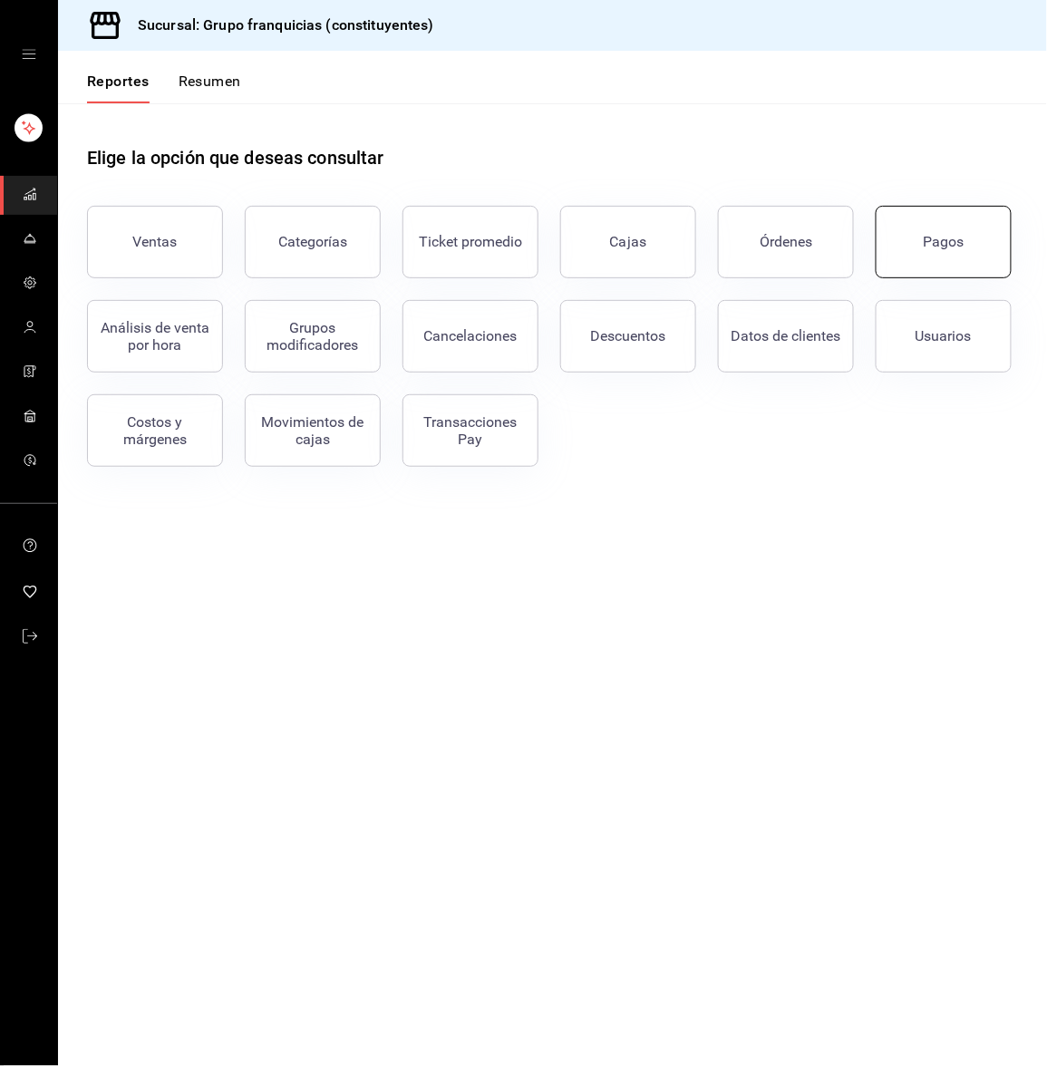
click at [937, 265] on button "Pagos" at bounding box center [944, 242] width 136 height 73
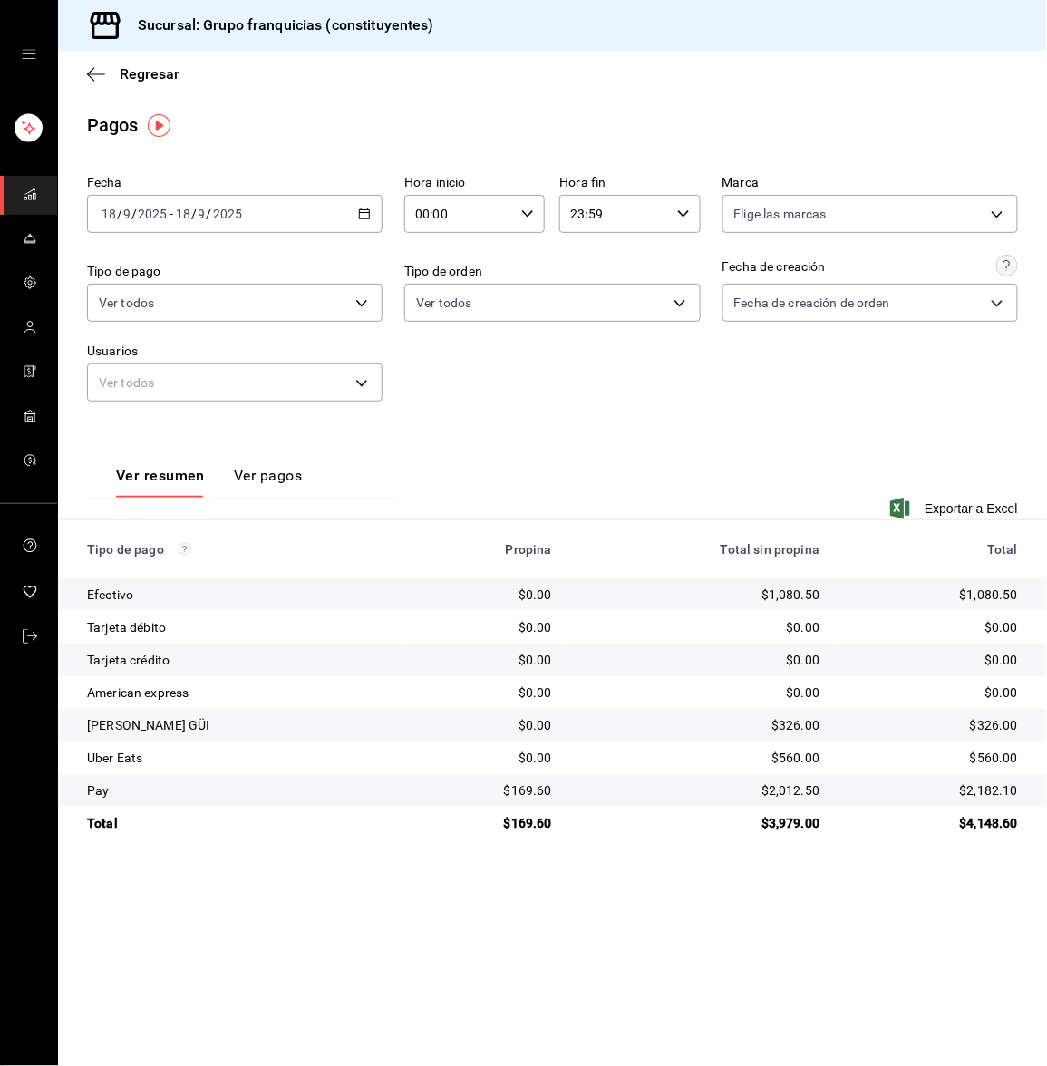
click at [127, 210] on input "9" at bounding box center [126, 214] width 9 height 15
click at [170, 468] on span "Rango de fechas" at bounding box center [172, 472] width 140 height 19
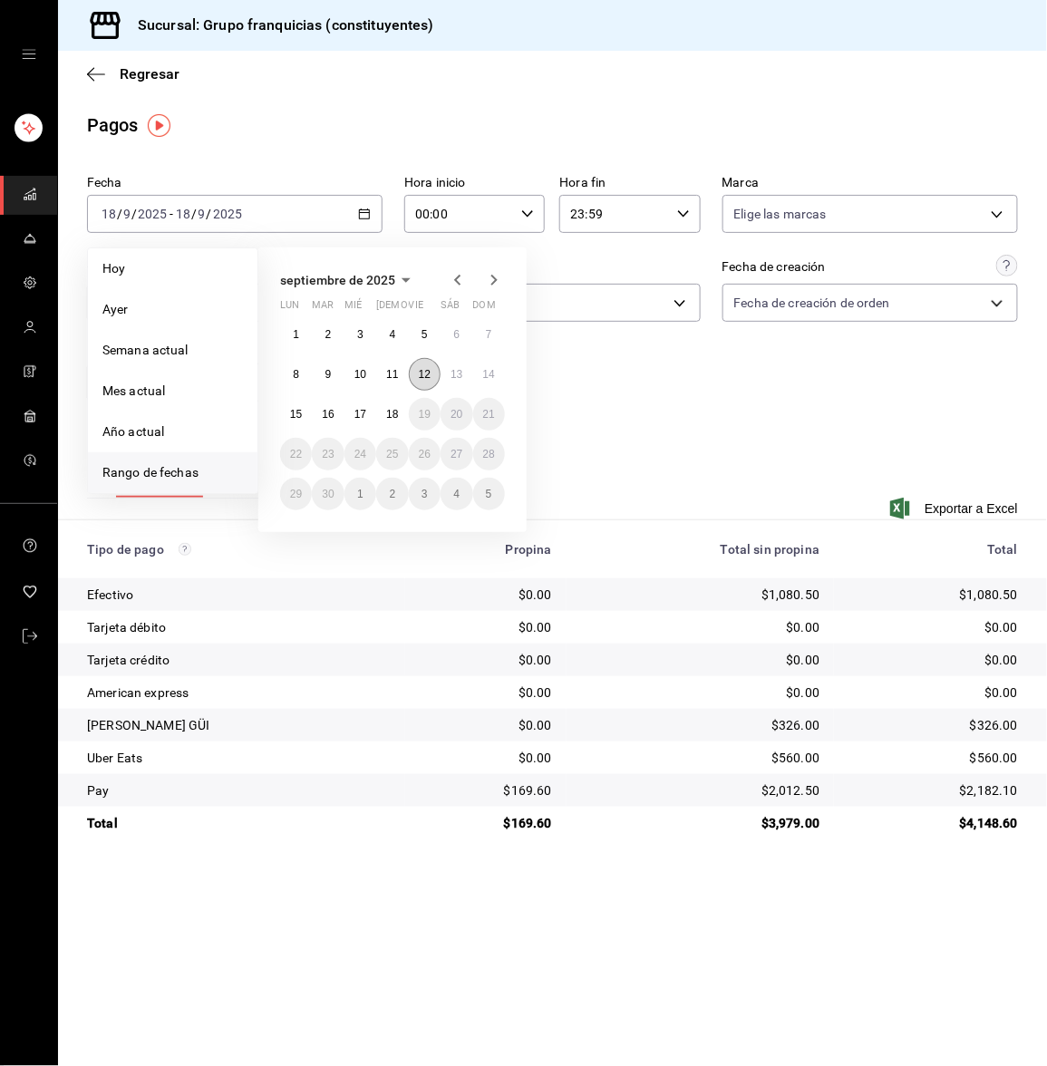
click at [428, 368] on abbr "12" at bounding box center [425, 374] width 12 height 13
click at [389, 416] on abbr "18" at bounding box center [392, 414] width 12 height 13
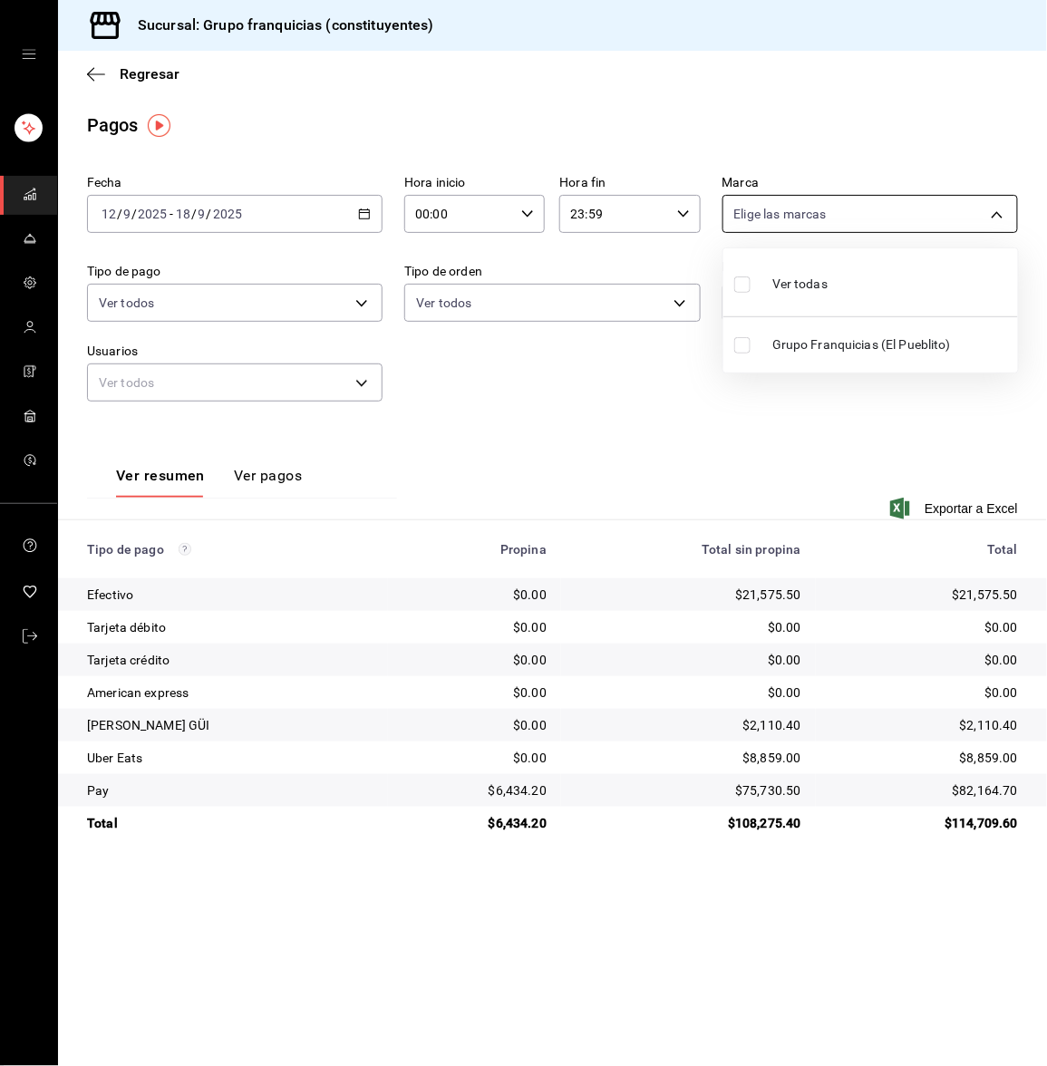
click at [801, 227] on body "Sucursal: Grupo franquicias (constituyentes) Regresar Pagos Fecha 2025-09-12 12…" at bounding box center [523, 533] width 1047 height 1066
click at [790, 275] on span "Ver todas" at bounding box center [799, 284] width 55 height 19
type input "4031477e-e053-4d93-b9af-a5eea3e67119"
checkbox input "true"
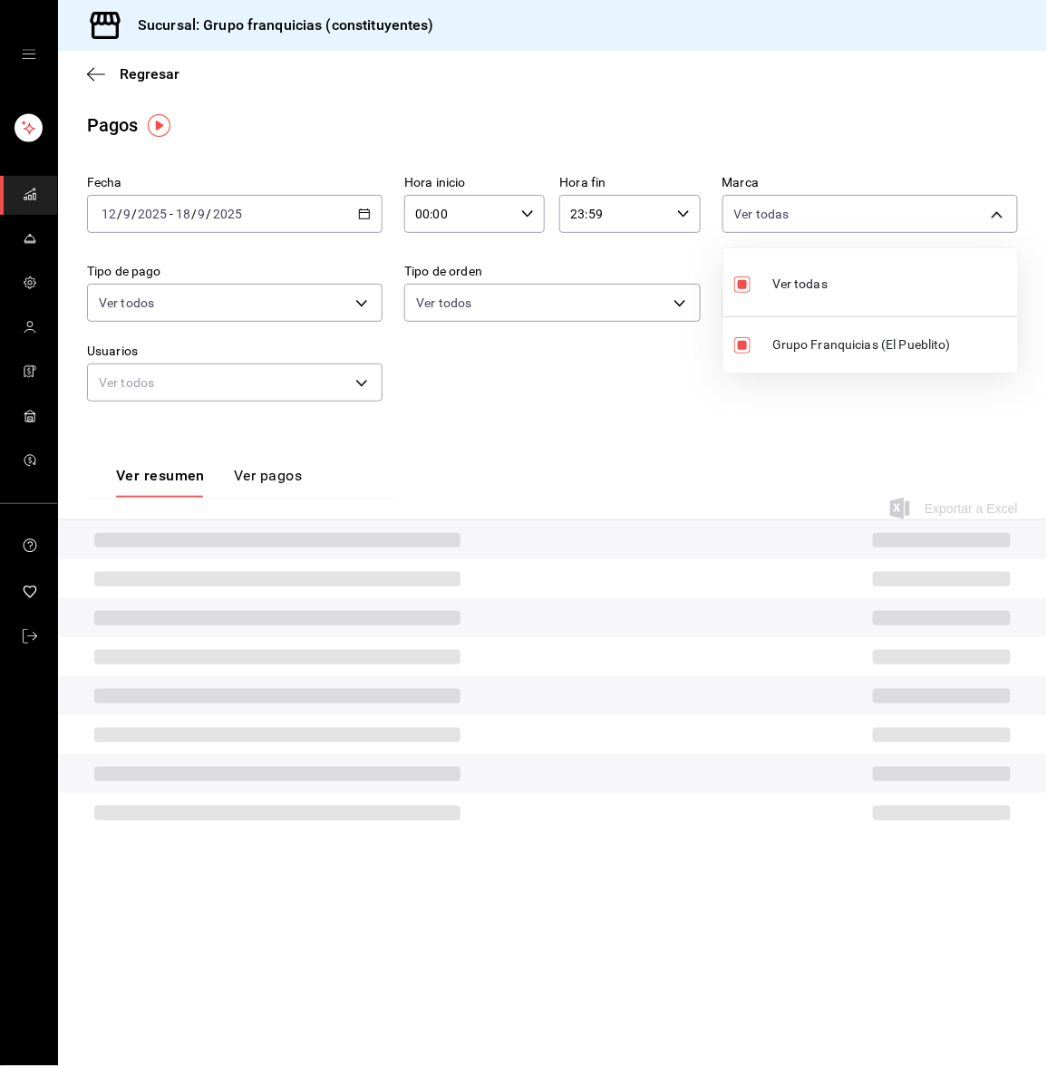
click at [312, 282] on div at bounding box center [523, 533] width 1047 height 1066
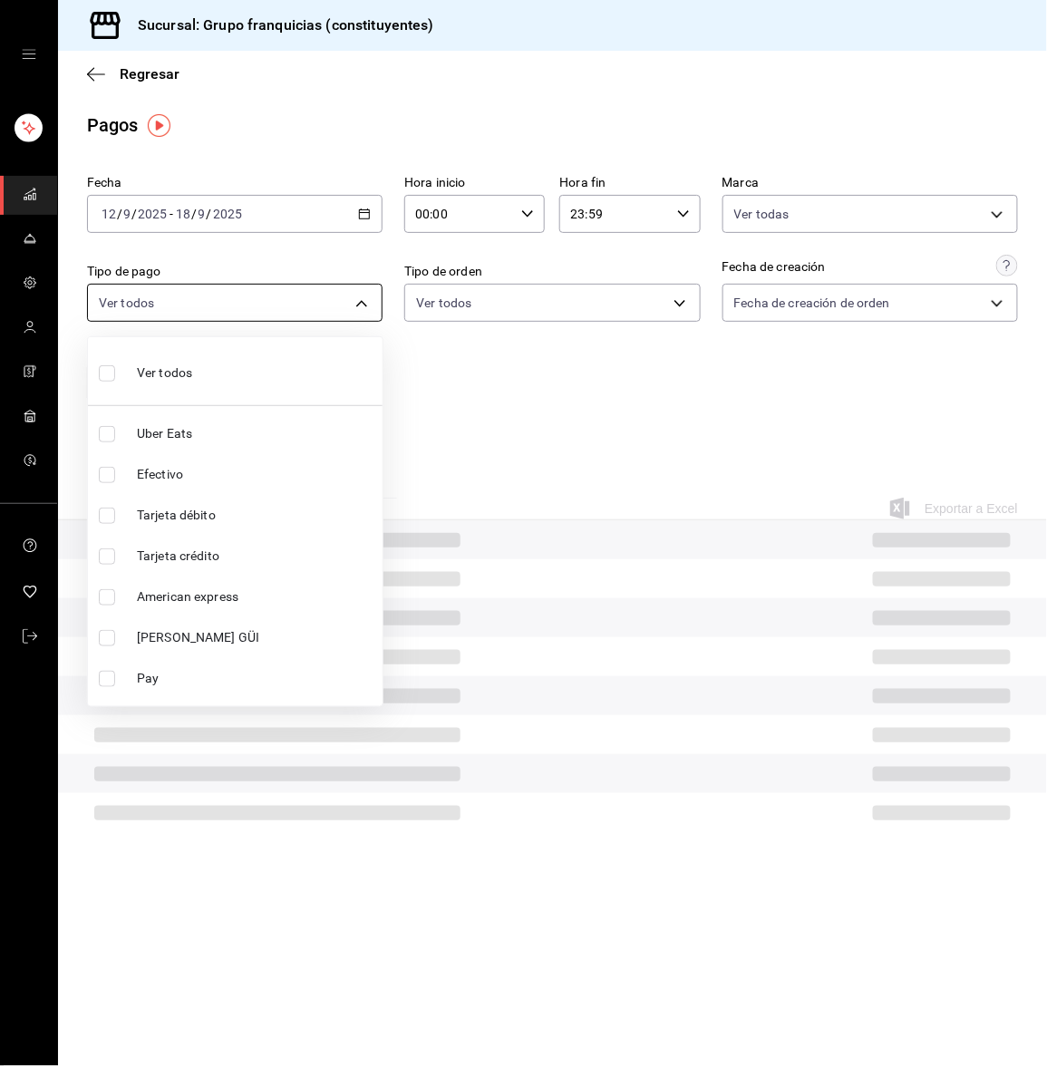
click at [286, 296] on body "Sucursal: Grupo franquicias (constituyentes) Regresar Pagos Fecha 2025-09-12 12…" at bounding box center [523, 533] width 1047 height 1066
click at [241, 363] on li "Ver todos" at bounding box center [235, 370] width 295 height 53
type input "d6d722e4-d4b5-4033-933a-5c7680b388be,1316749d-986a-448d-a00a-5e7bf0c45a09,64629…"
checkbox input "true"
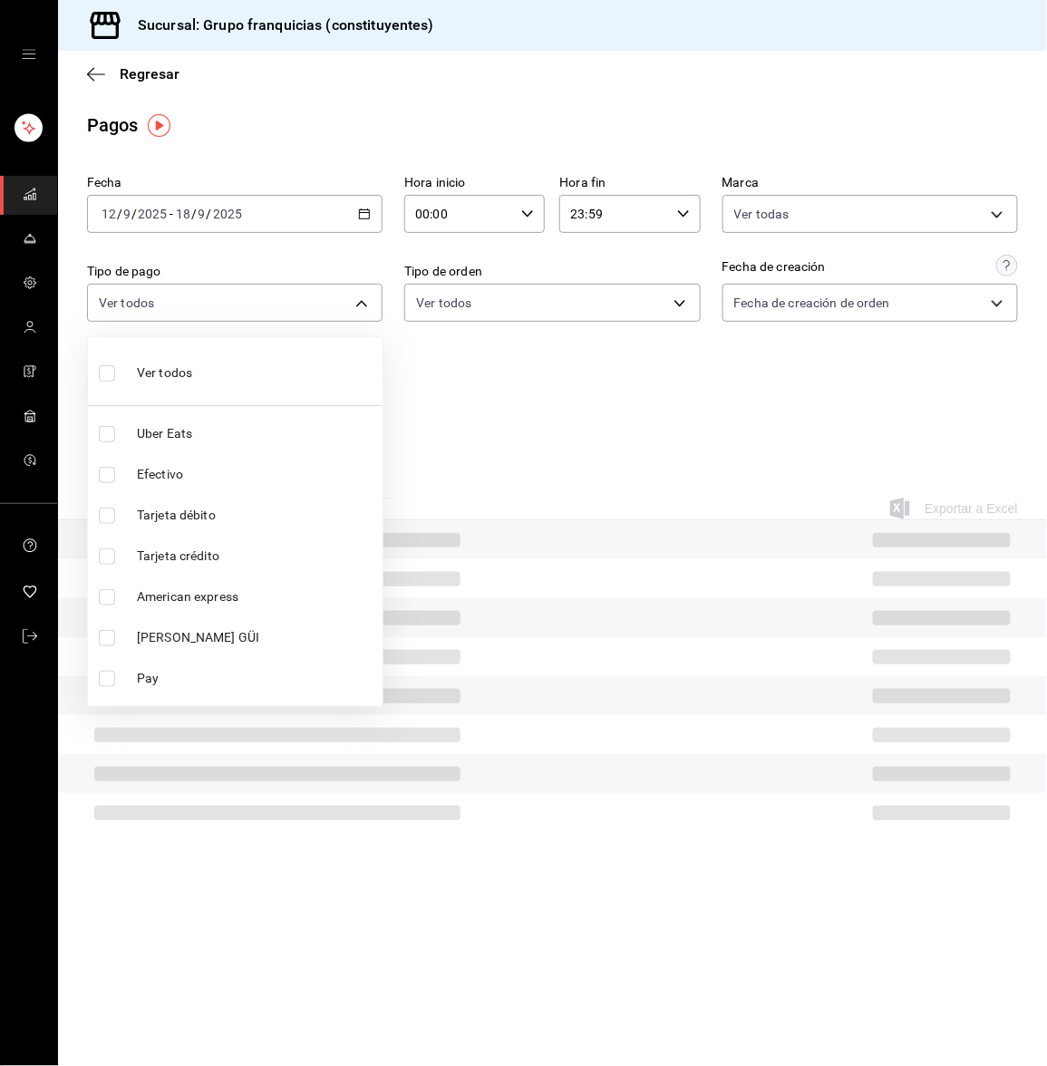
checkbox input "true"
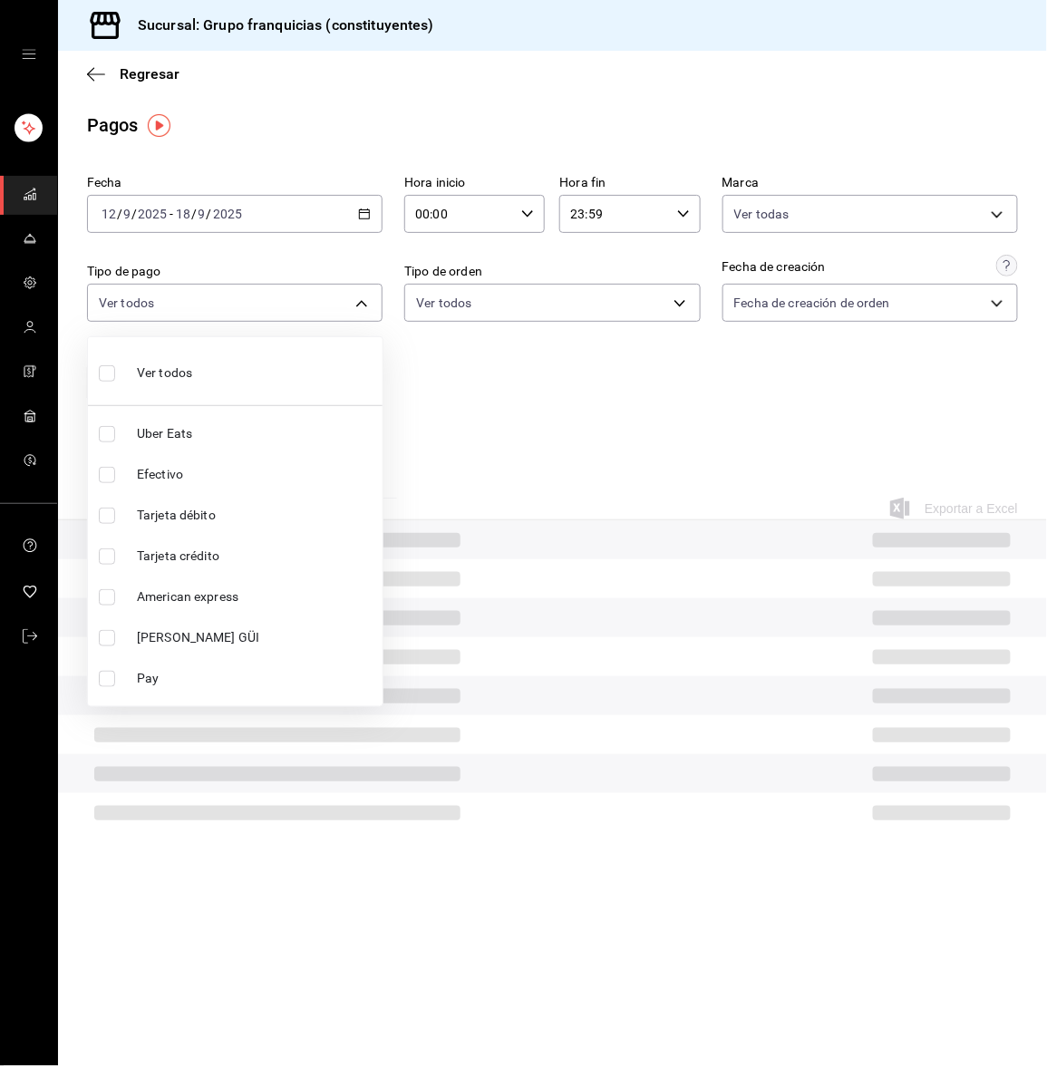
checkbox input "true"
click at [523, 306] on div at bounding box center [523, 533] width 1047 height 1066
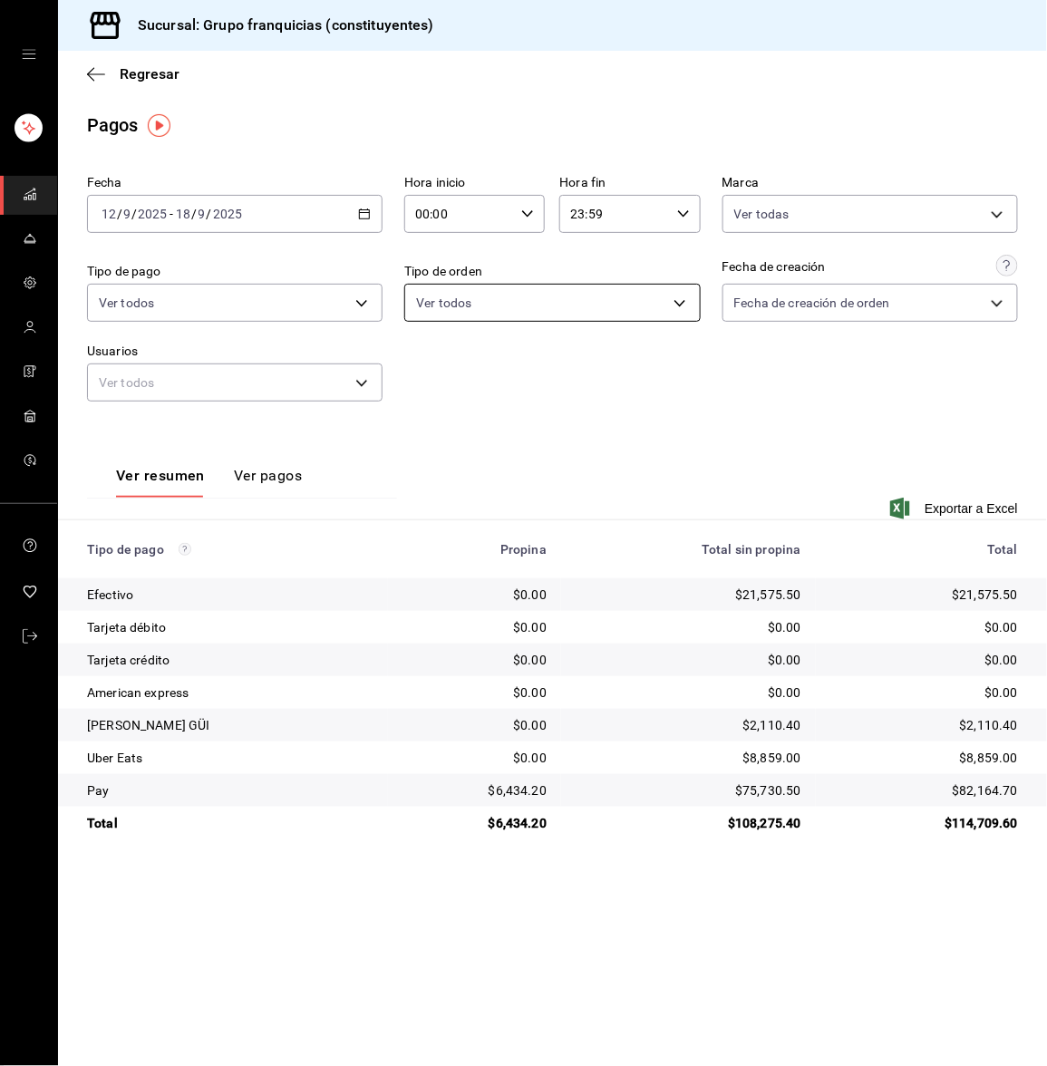
click at [585, 298] on body "Sucursal: Grupo franquicias (constituyentes) Regresar Pagos Fecha 2025-09-12 12…" at bounding box center [523, 533] width 1047 height 1066
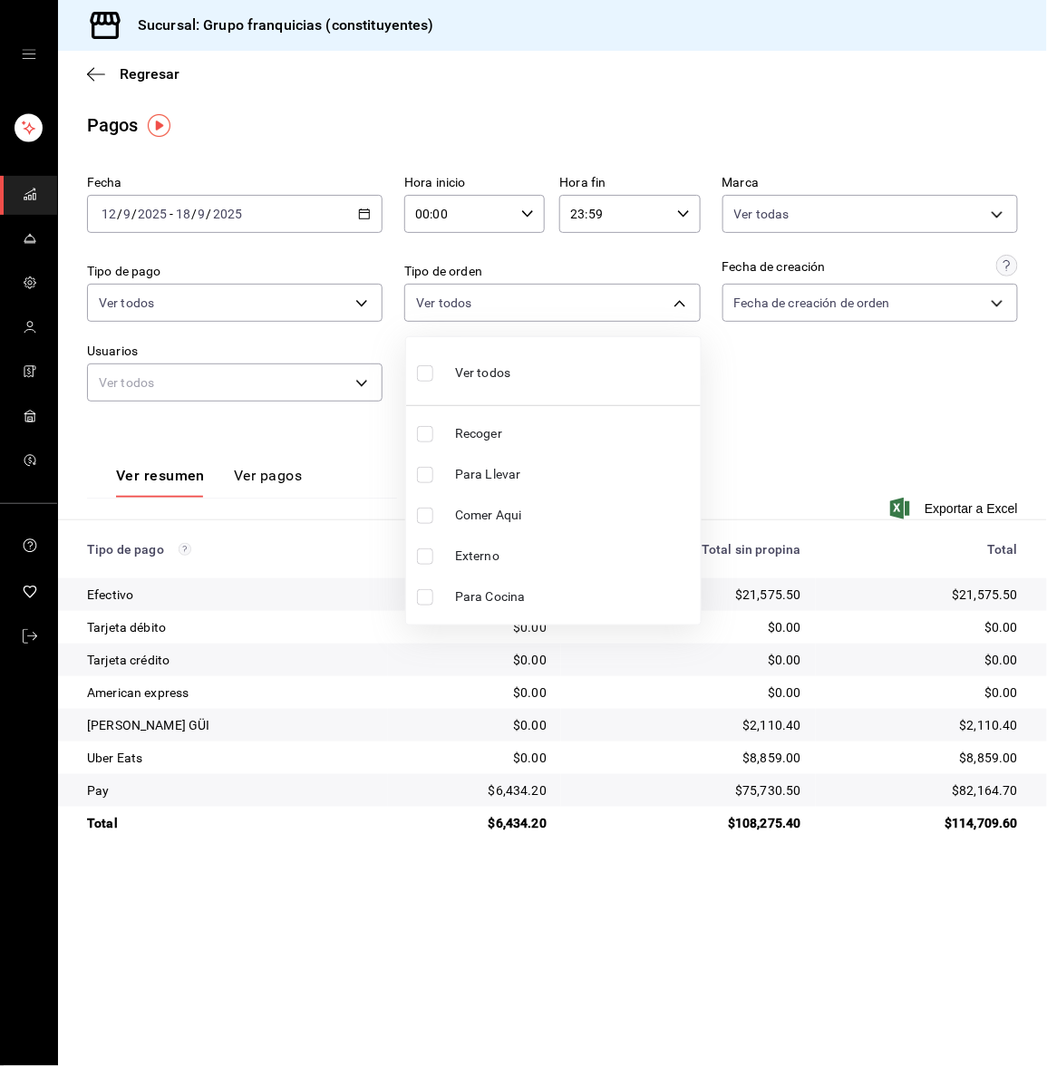
click at [513, 364] on li "Ver todos" at bounding box center [553, 370] width 295 height 53
type input "af731681-7b67-4dd8-9205-c99a826f2589,86c9433c-4b91-4e8b-b49e-b35393f07b19,53c26…"
checkbox input "true"
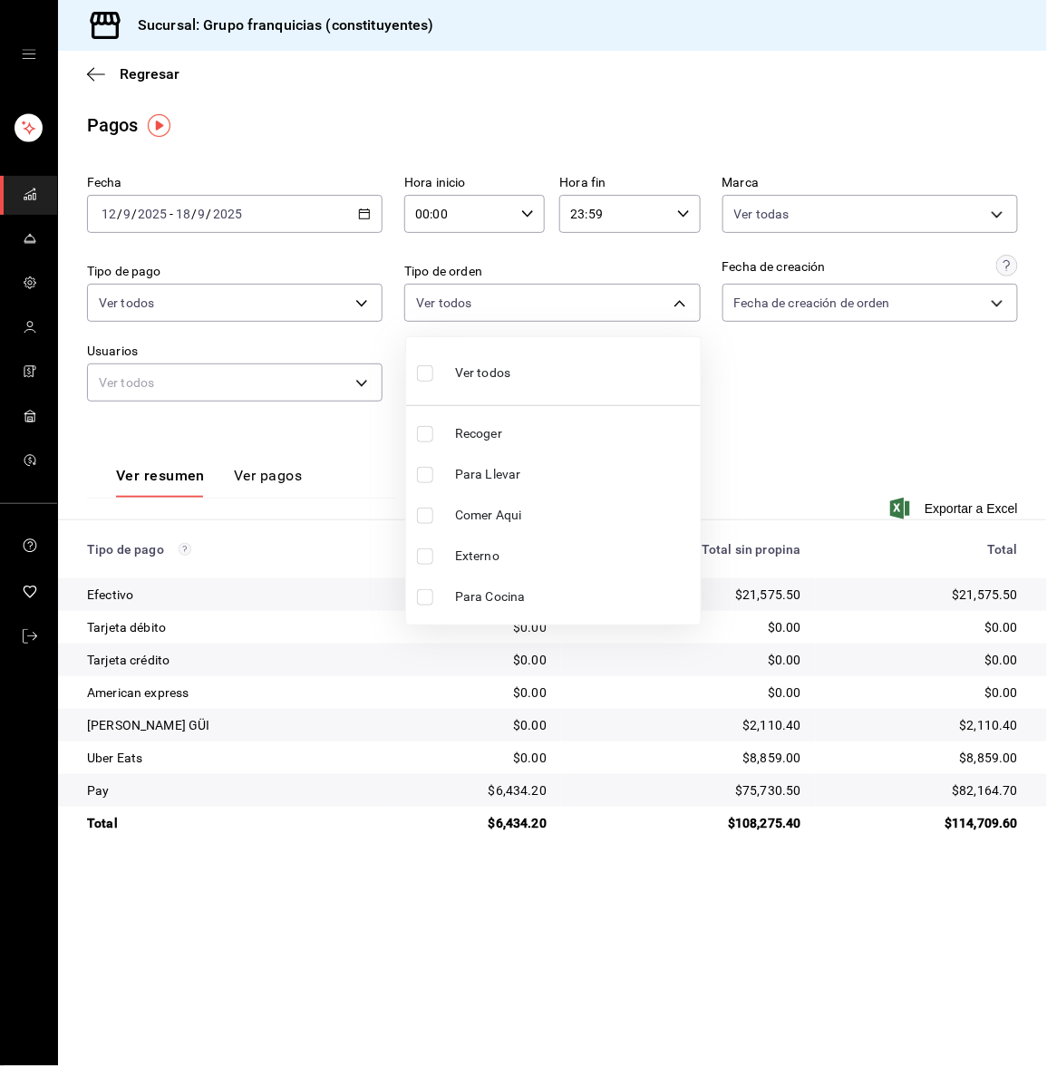
checkbox input "true"
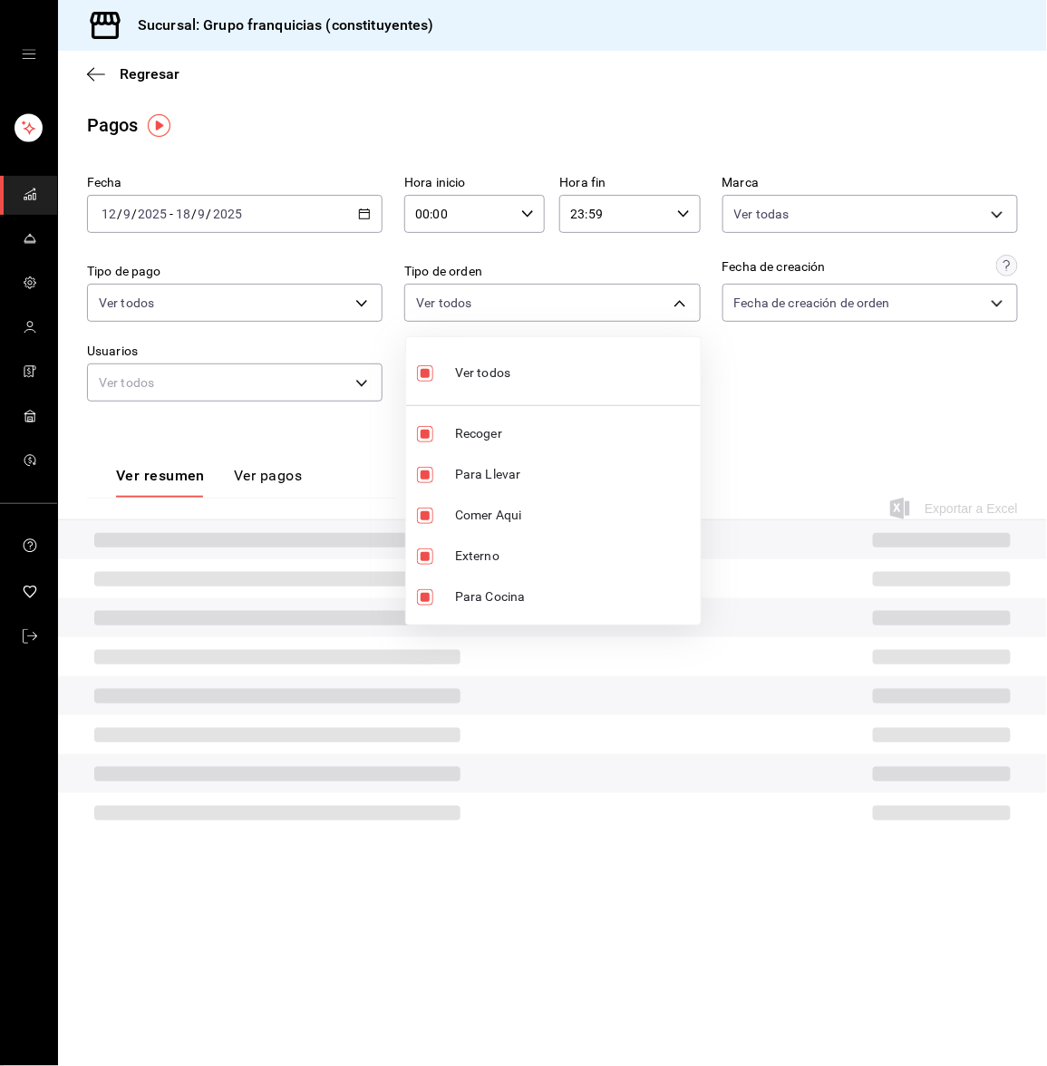
click at [741, 313] on div at bounding box center [523, 533] width 1047 height 1066
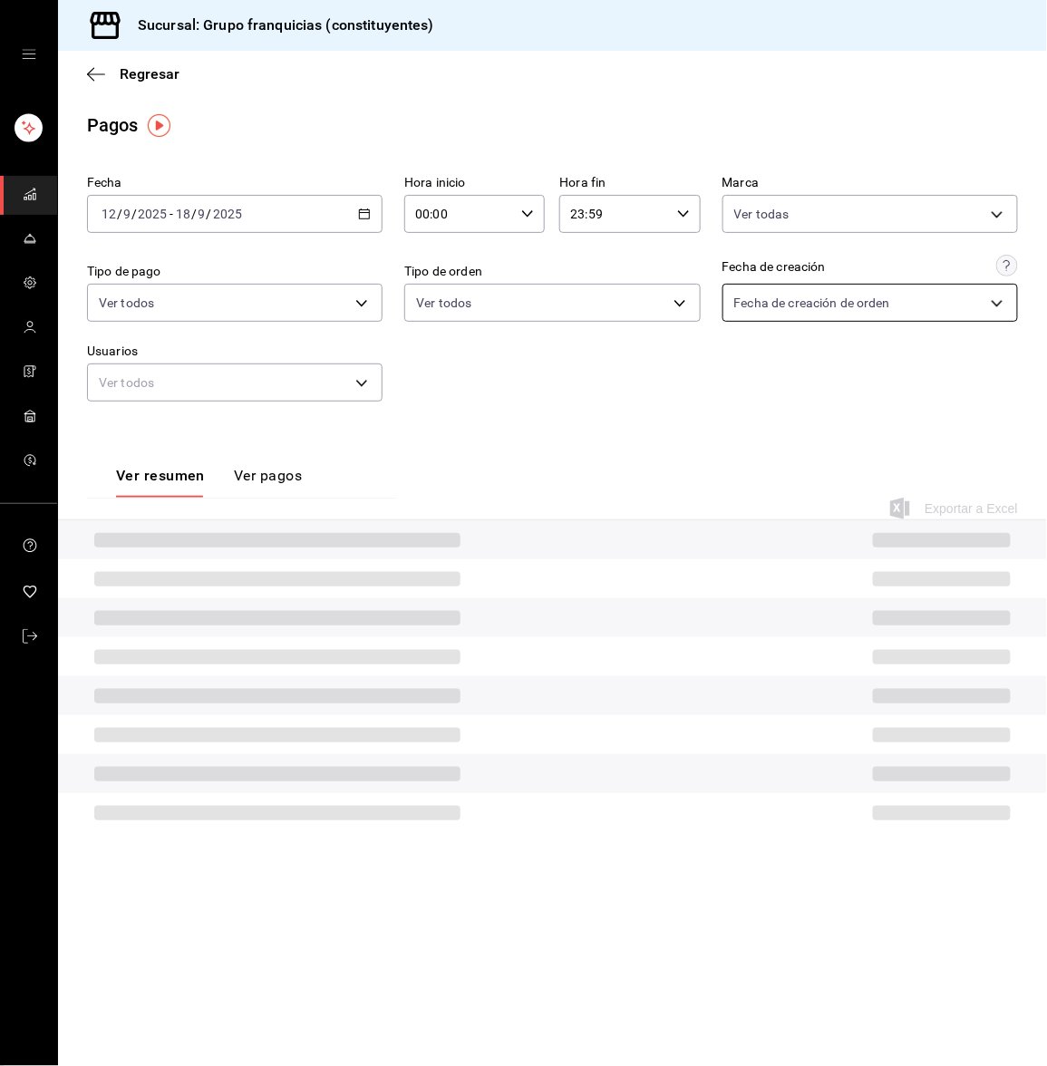
click at [759, 310] on body "Sucursal: Grupo franquicias (constituyentes) Regresar Pagos Fecha 2025-09-12 12…" at bounding box center [523, 533] width 1047 height 1066
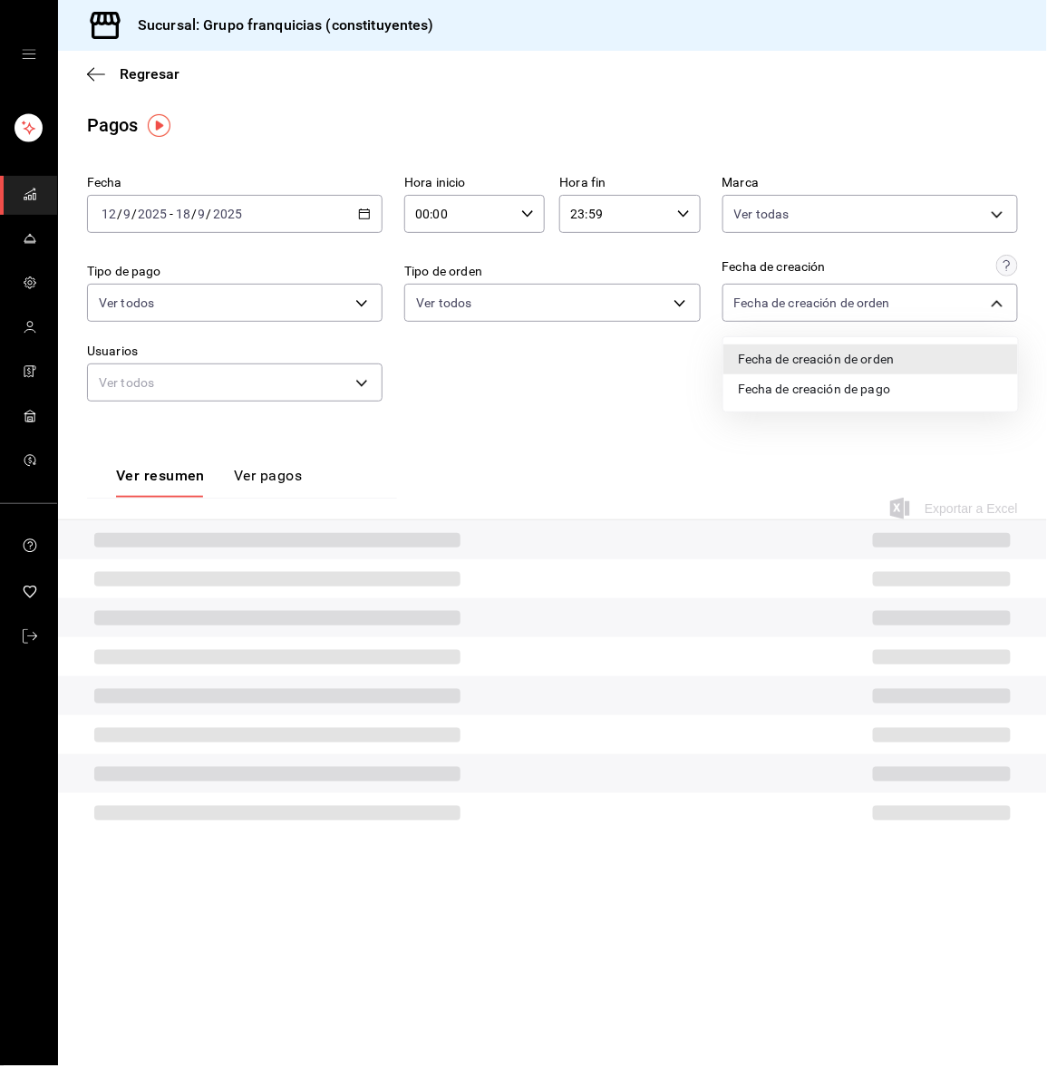
click at [751, 302] on div at bounding box center [523, 533] width 1047 height 1066
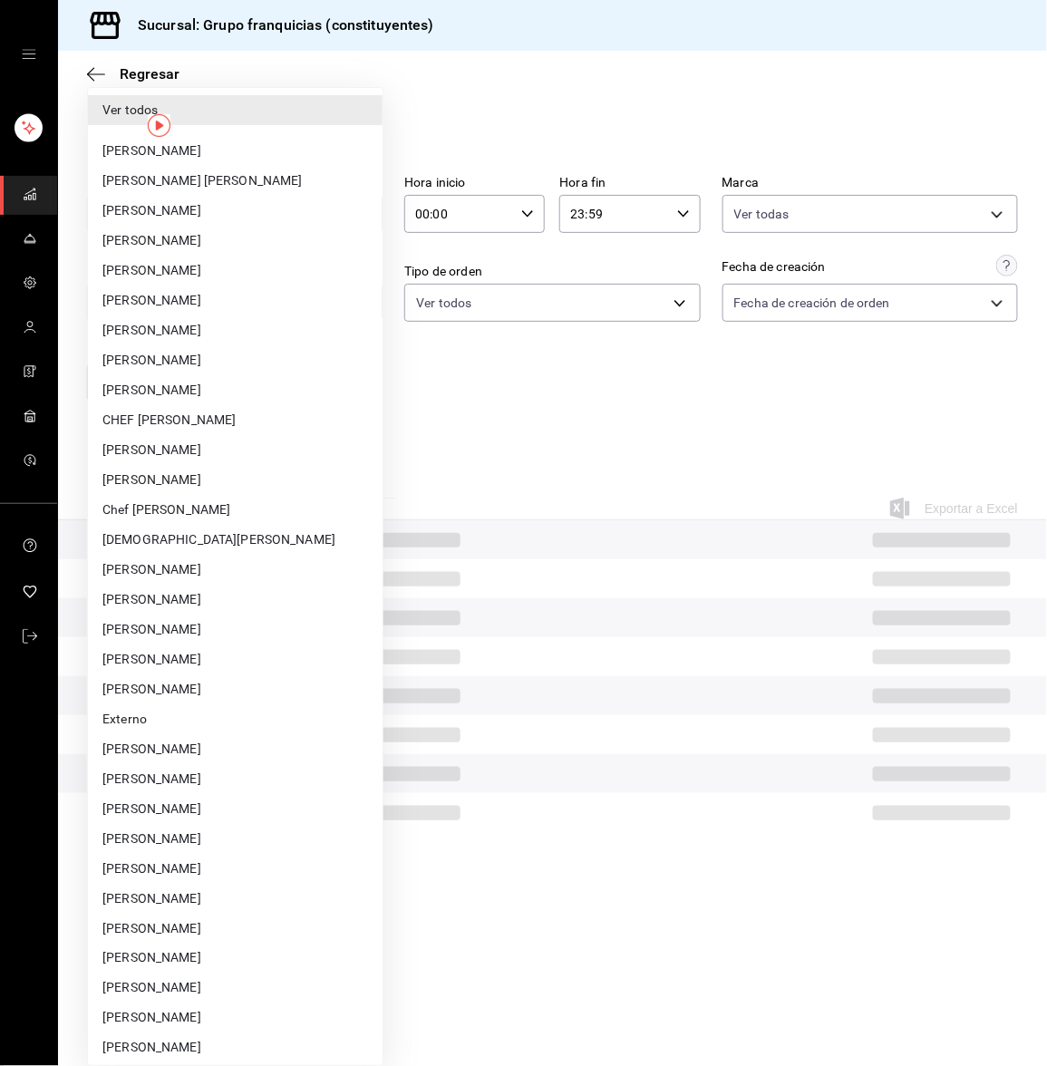
click at [279, 364] on body "Sucursal: Grupo franquicias (constituyentes) Regresar Pagos Fecha 2025-09-12 12…" at bounding box center [523, 533] width 1047 height 1066
click at [520, 310] on div at bounding box center [523, 533] width 1047 height 1066
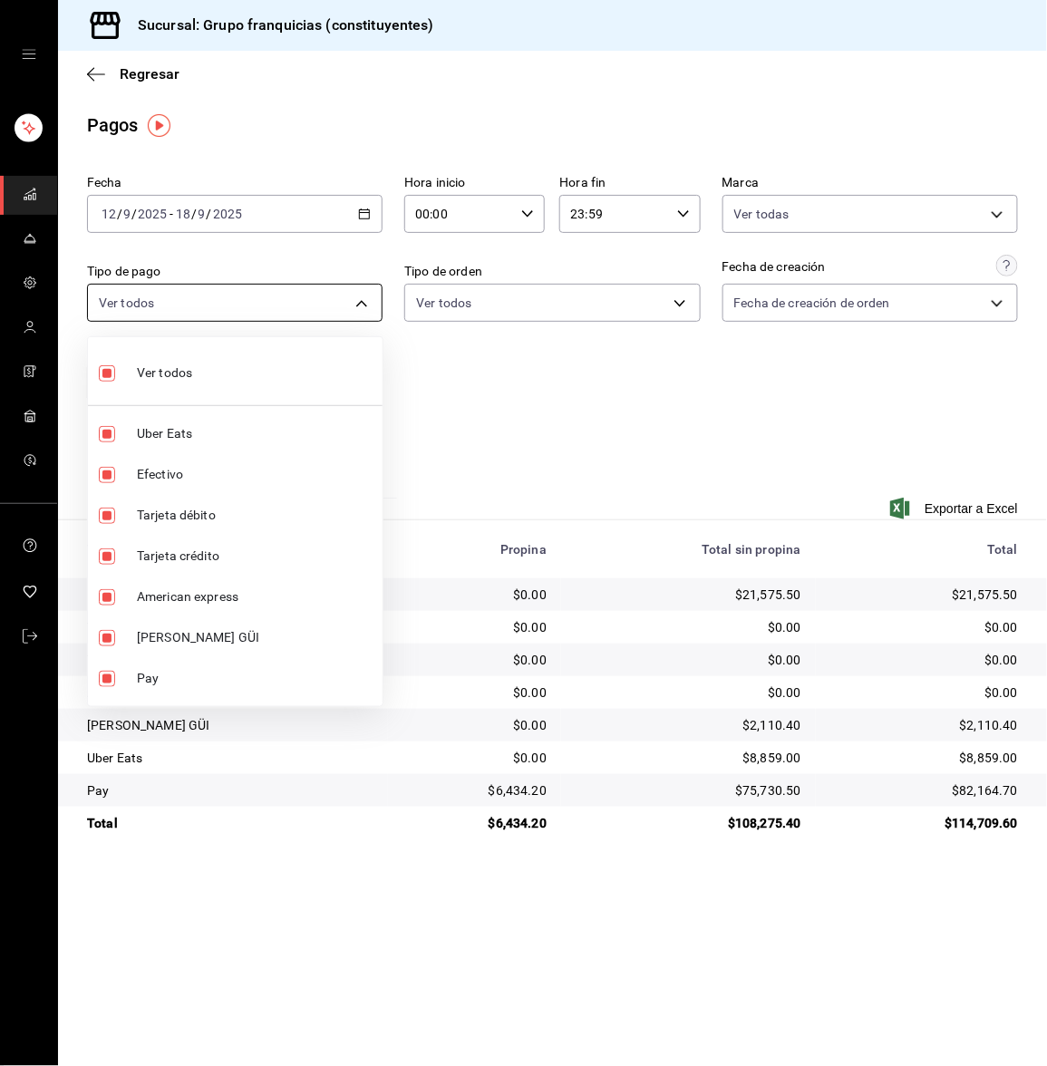
click at [237, 297] on body "Sucursal: Grupo franquicias (constituyentes) Regresar Pagos Fecha 2025-09-12 12…" at bounding box center [523, 533] width 1047 height 1066
click at [106, 433] on input "checkbox" at bounding box center [107, 434] width 16 height 16
checkbox input "false"
type input "1316749d-986a-448d-a00a-5e7bf0c45a09,6462999c-1d1f-4778-b701-7cec64a1bc17,f6c84…"
checkbox input "false"
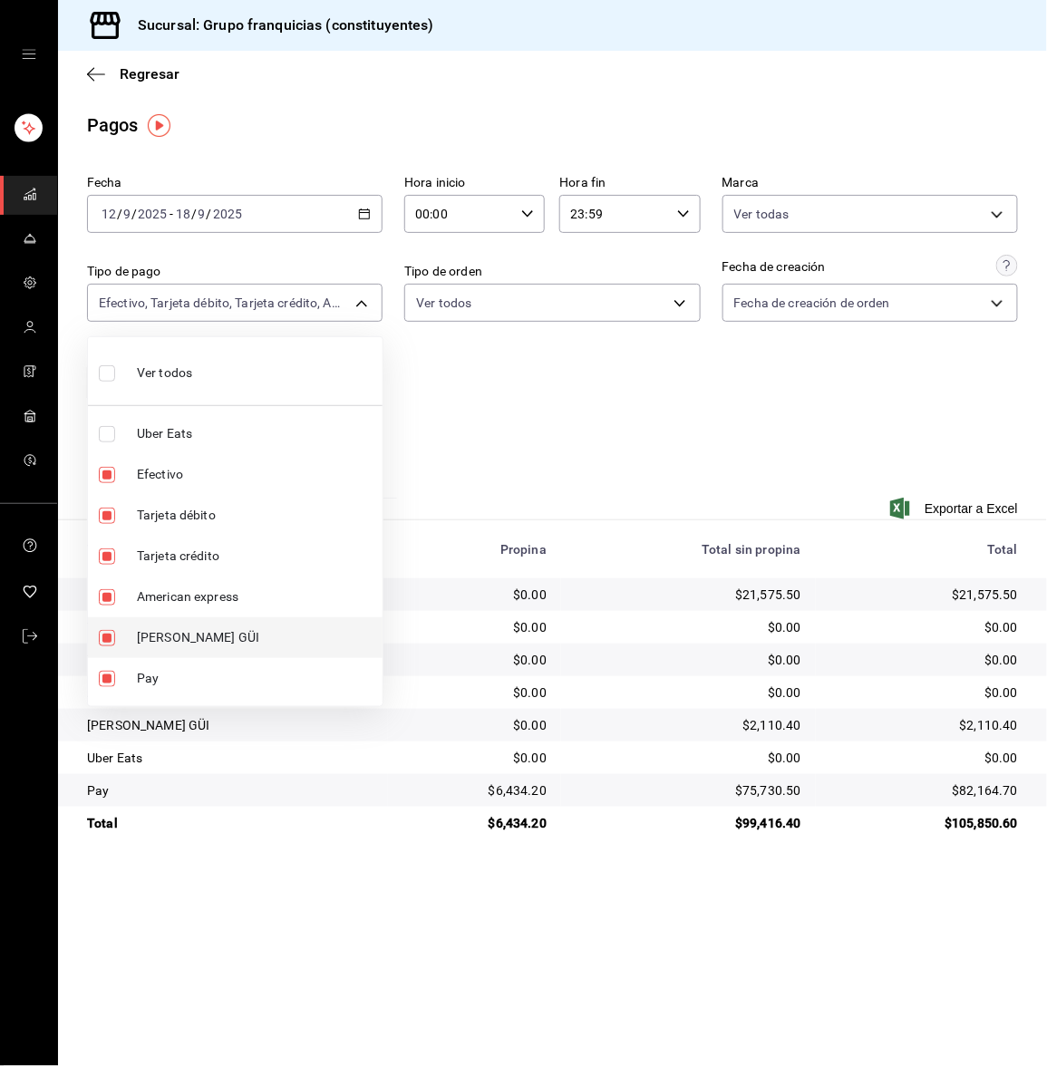
click at [106, 634] on input "checkbox" at bounding box center [107, 638] width 16 height 16
checkbox input "false"
type input "1316749d-986a-448d-a00a-5e7bf0c45a09,6462999c-1d1f-4778-b701-7cec64a1bc17,f6c84…"
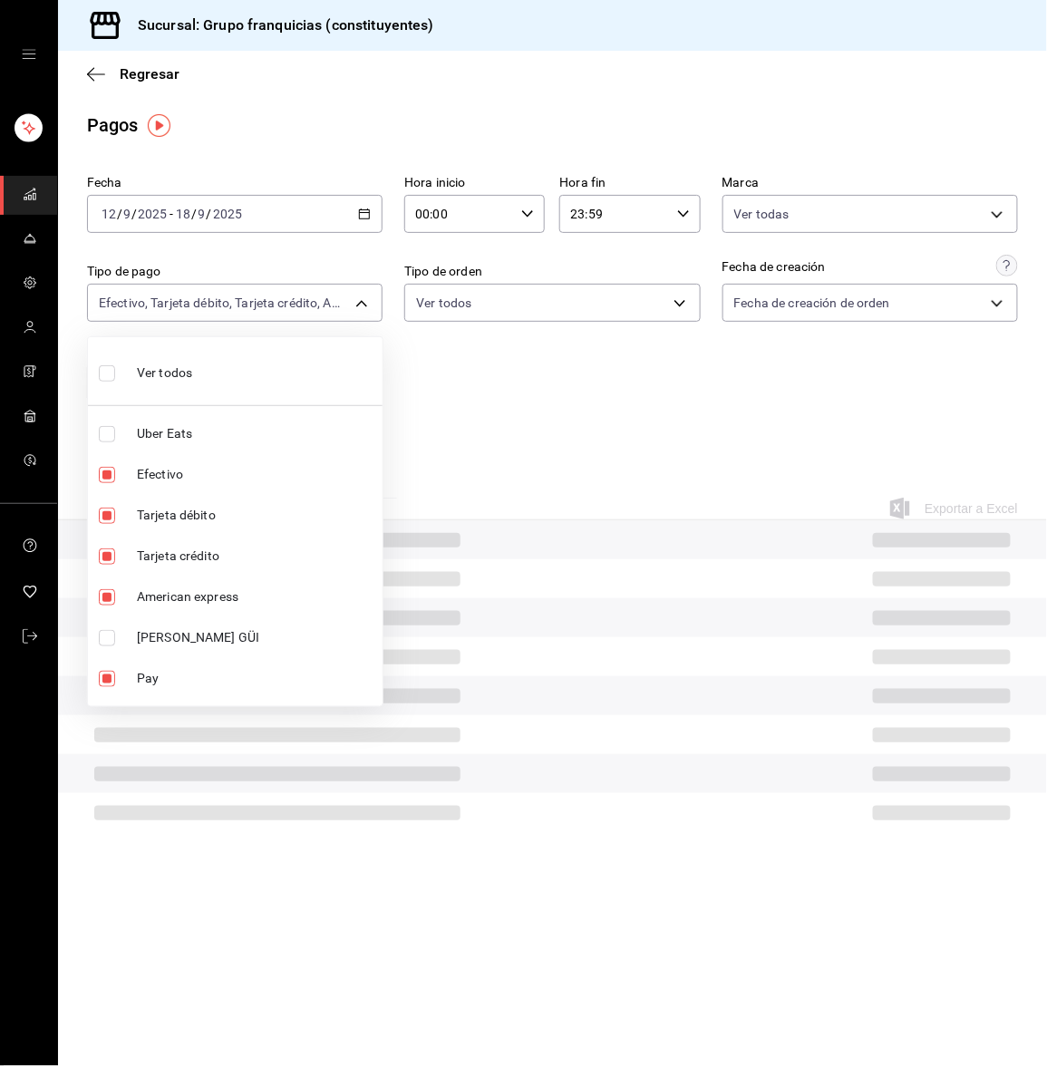
click at [465, 405] on div at bounding box center [523, 533] width 1047 height 1066
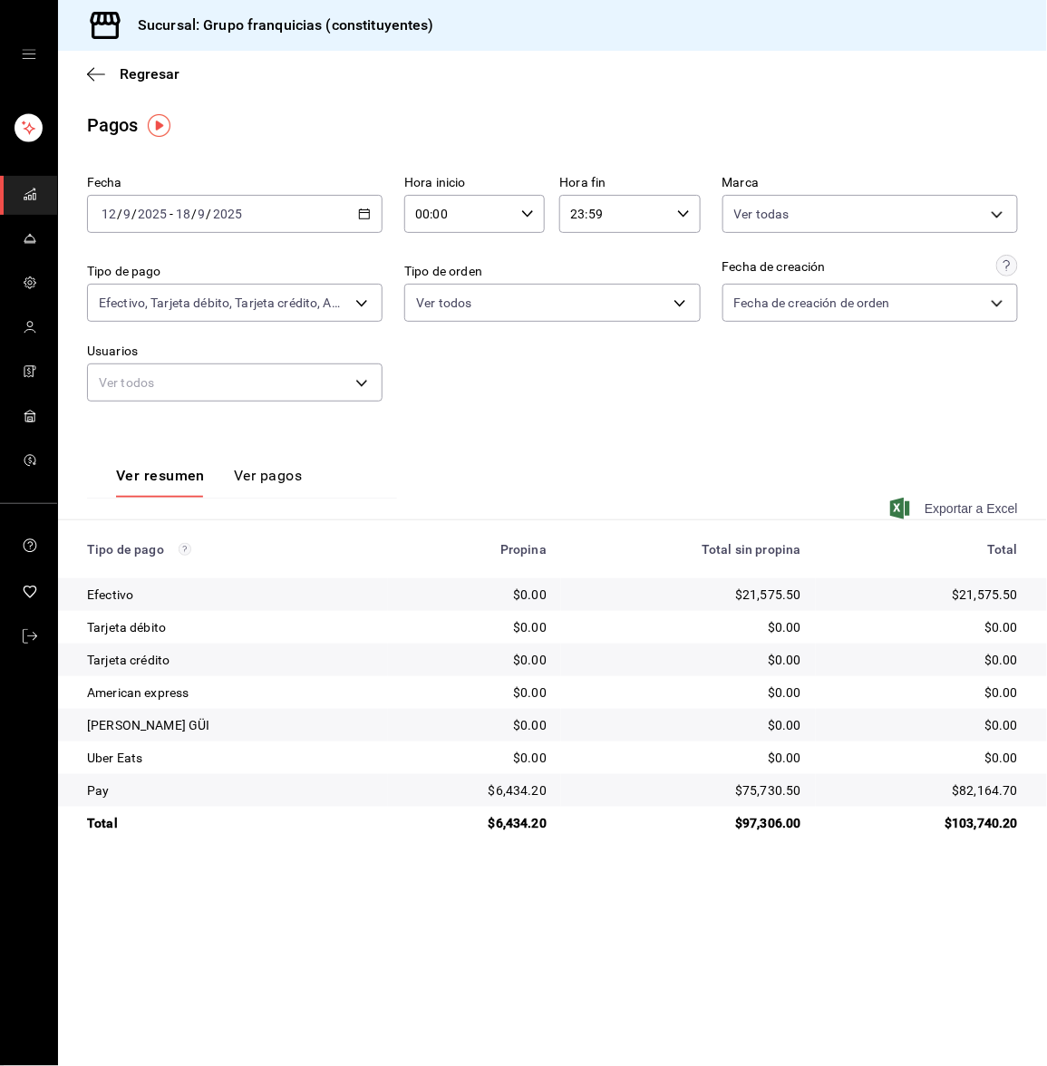
click at [961, 504] on span "Exportar a Excel" at bounding box center [956, 509] width 124 height 22
click at [17, 199] on link "mailbox folders" at bounding box center [28, 195] width 57 height 39
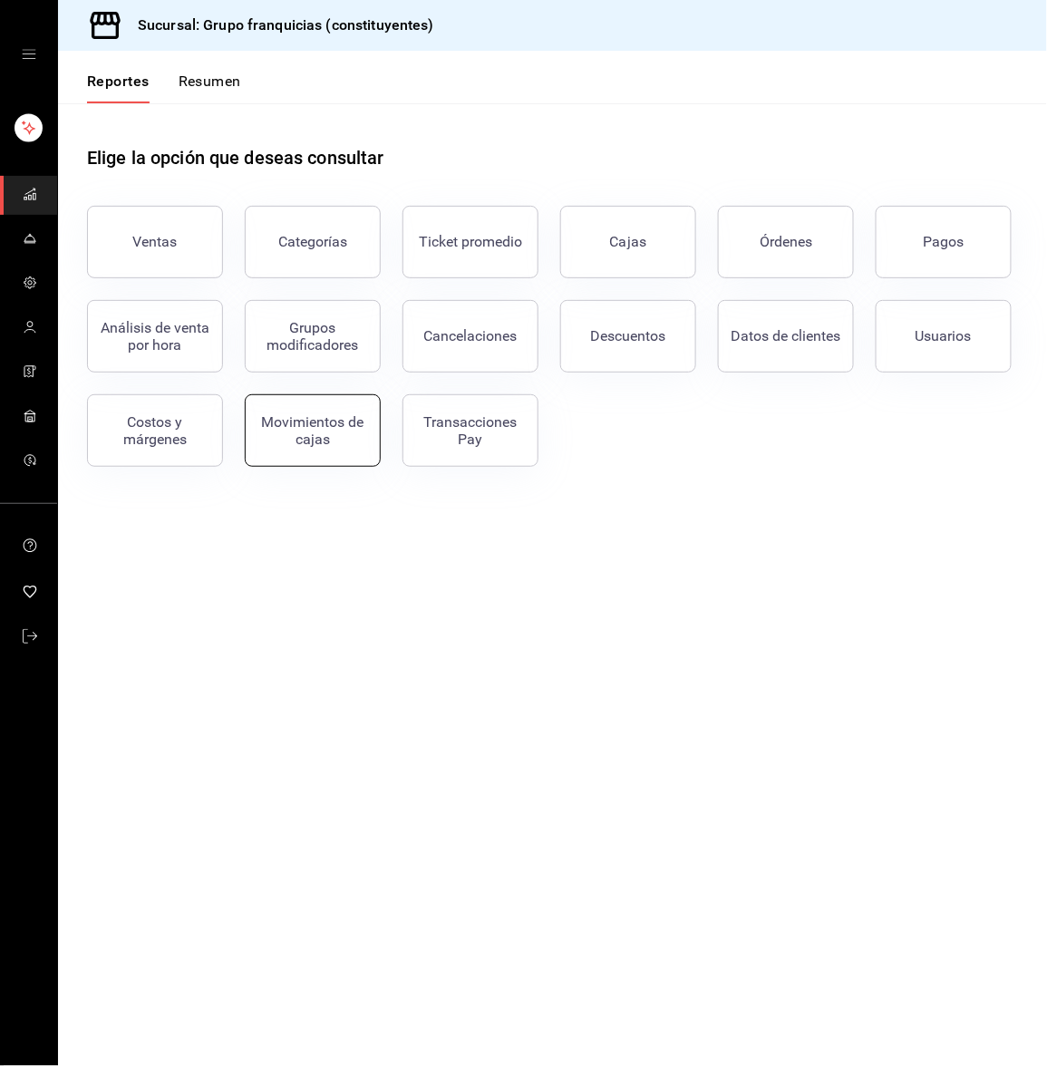
click at [339, 435] on div "Movimientos de cajas" at bounding box center [313, 430] width 112 height 34
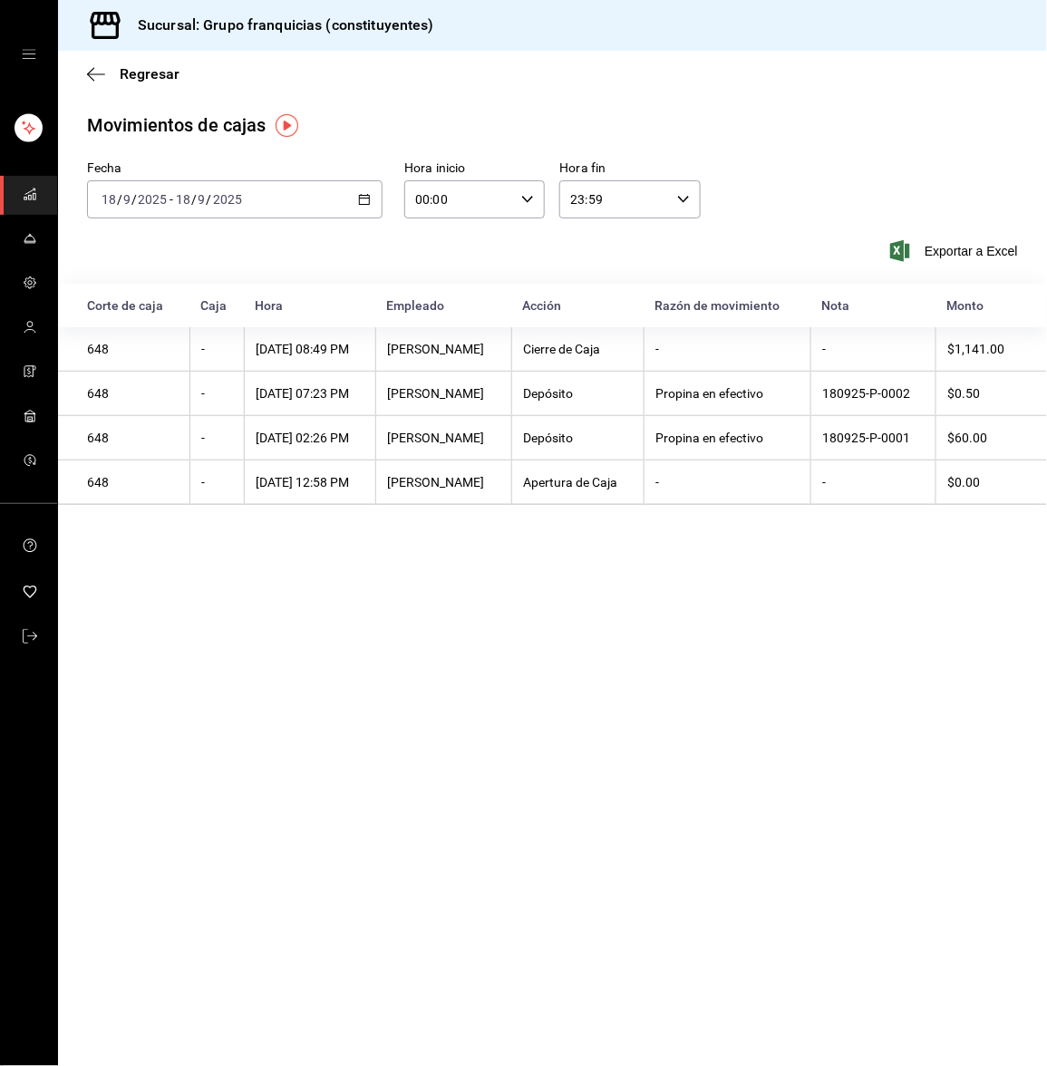
click at [282, 210] on div "[DATE] [DATE] - [DATE] [DATE]" at bounding box center [235, 199] width 296 height 38
click at [159, 459] on span "Rango de fechas" at bounding box center [172, 458] width 140 height 19
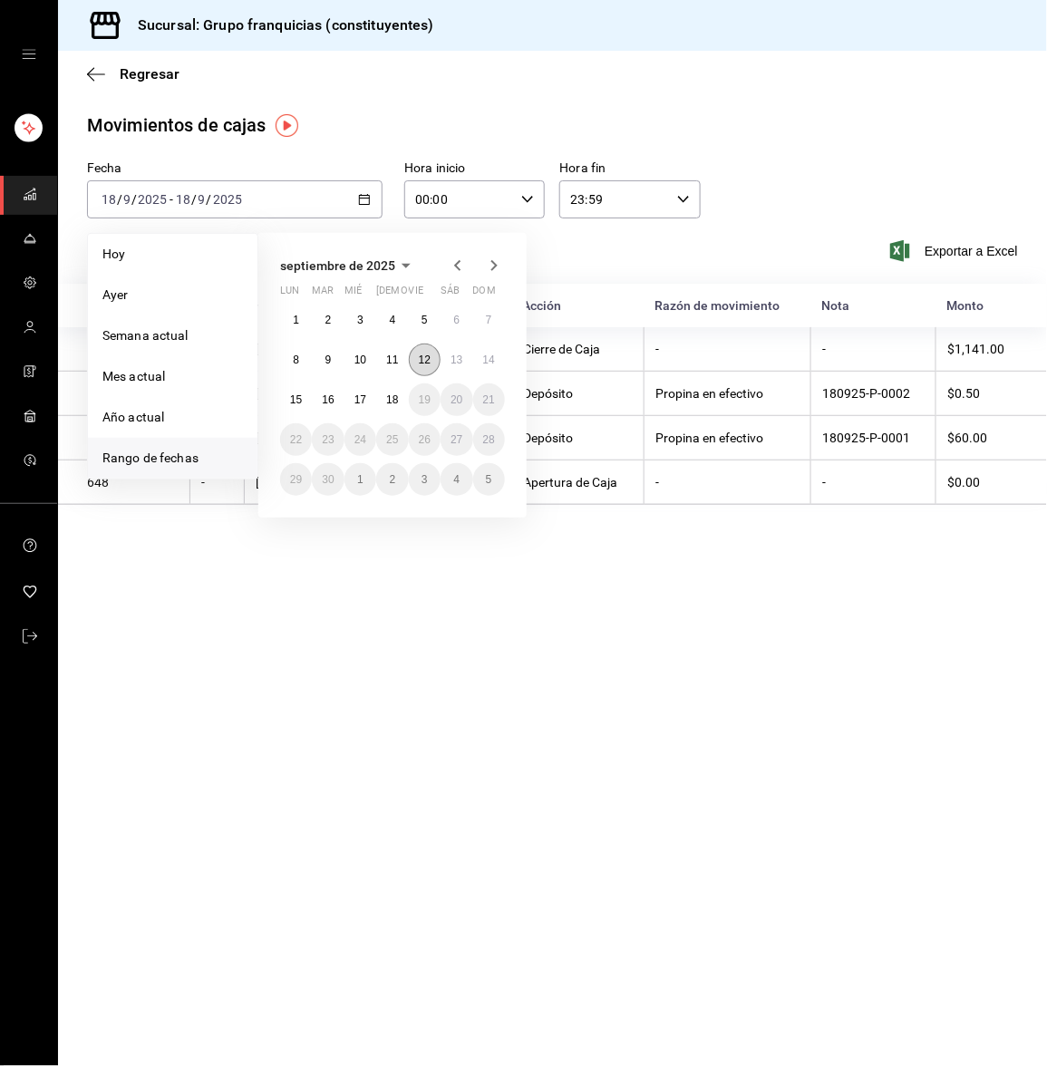
click at [425, 354] on abbr "12" at bounding box center [425, 360] width 12 height 13
click at [392, 400] on abbr "18" at bounding box center [392, 399] width 12 height 13
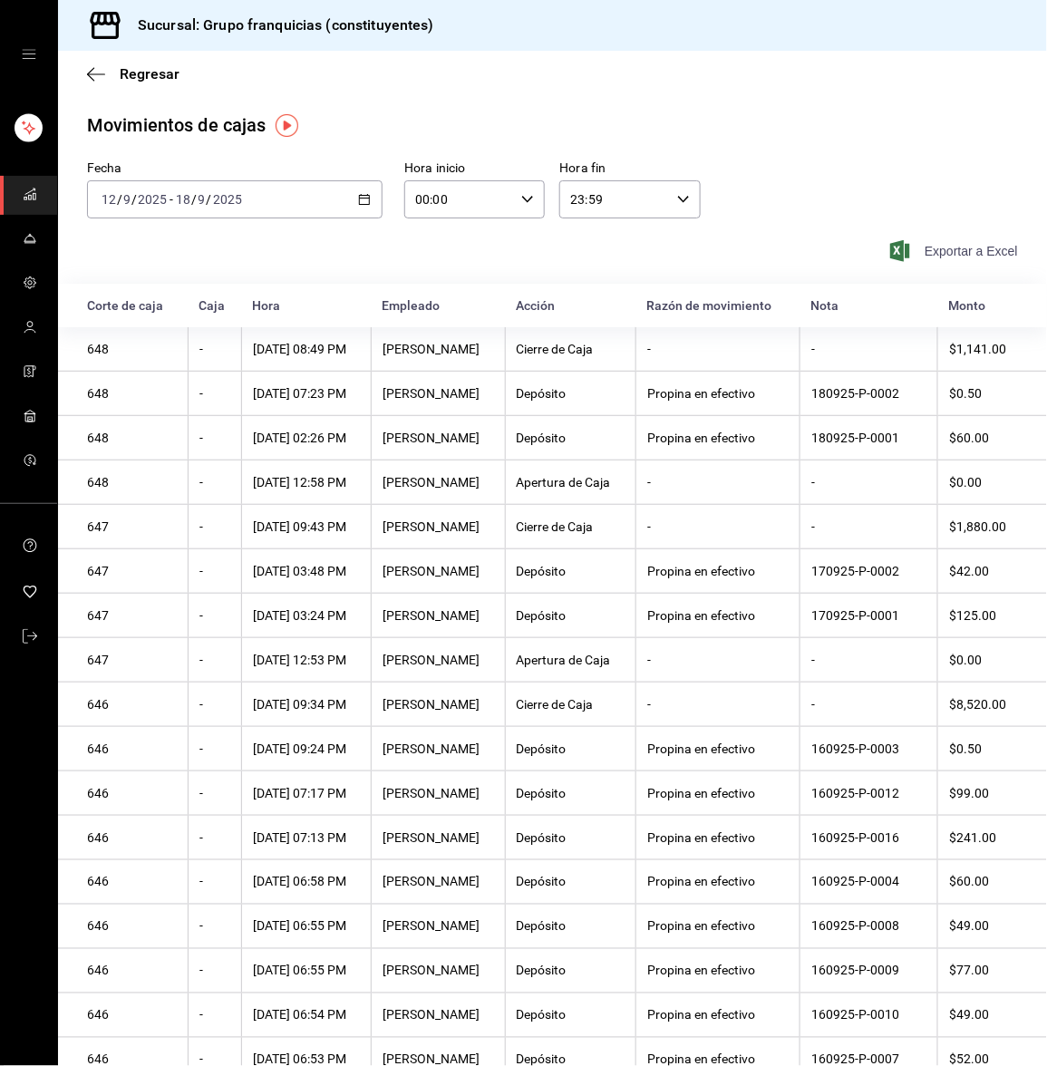
click at [960, 243] on span "Exportar a Excel" at bounding box center [956, 251] width 124 height 22
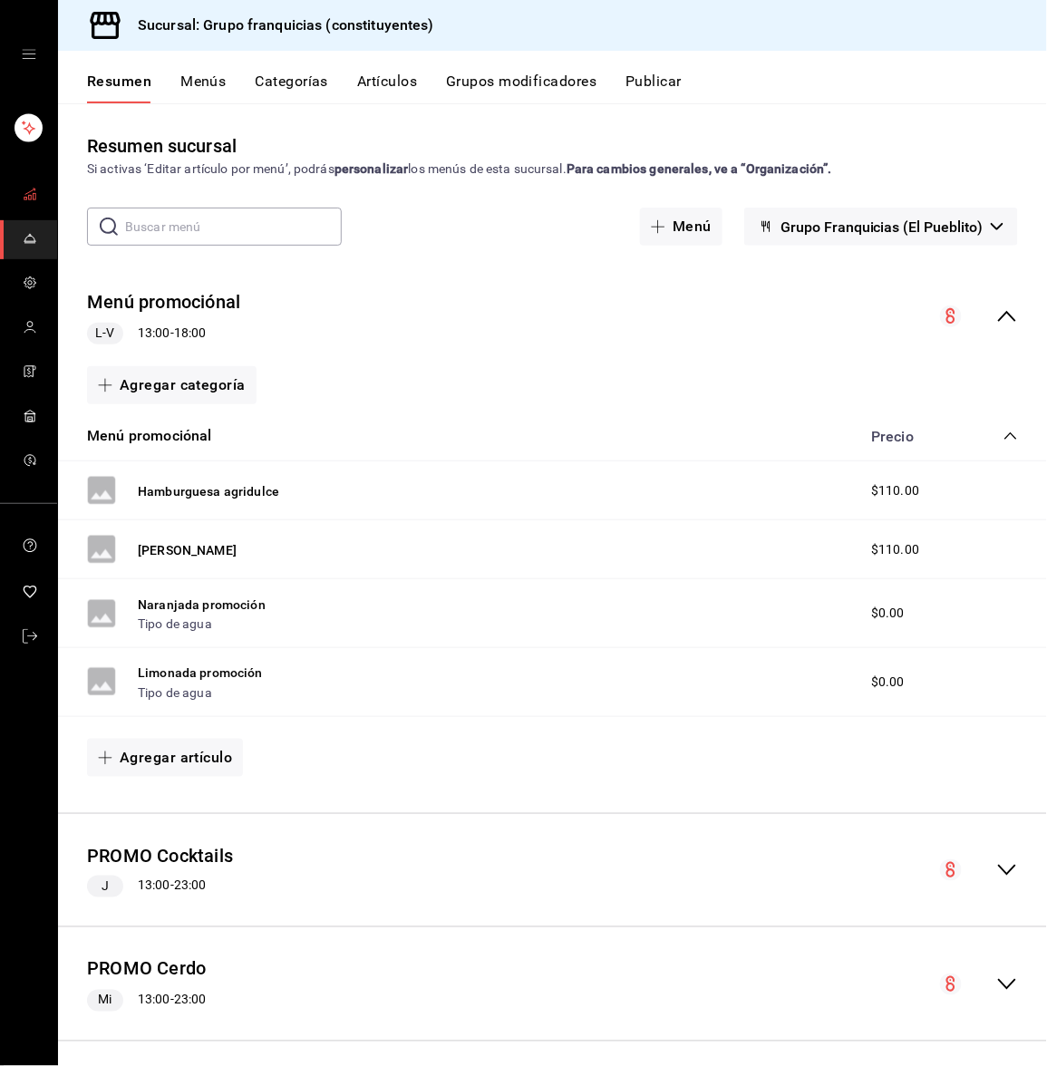
click at [24, 189] on icon "mailbox folders" at bounding box center [30, 194] width 15 height 15
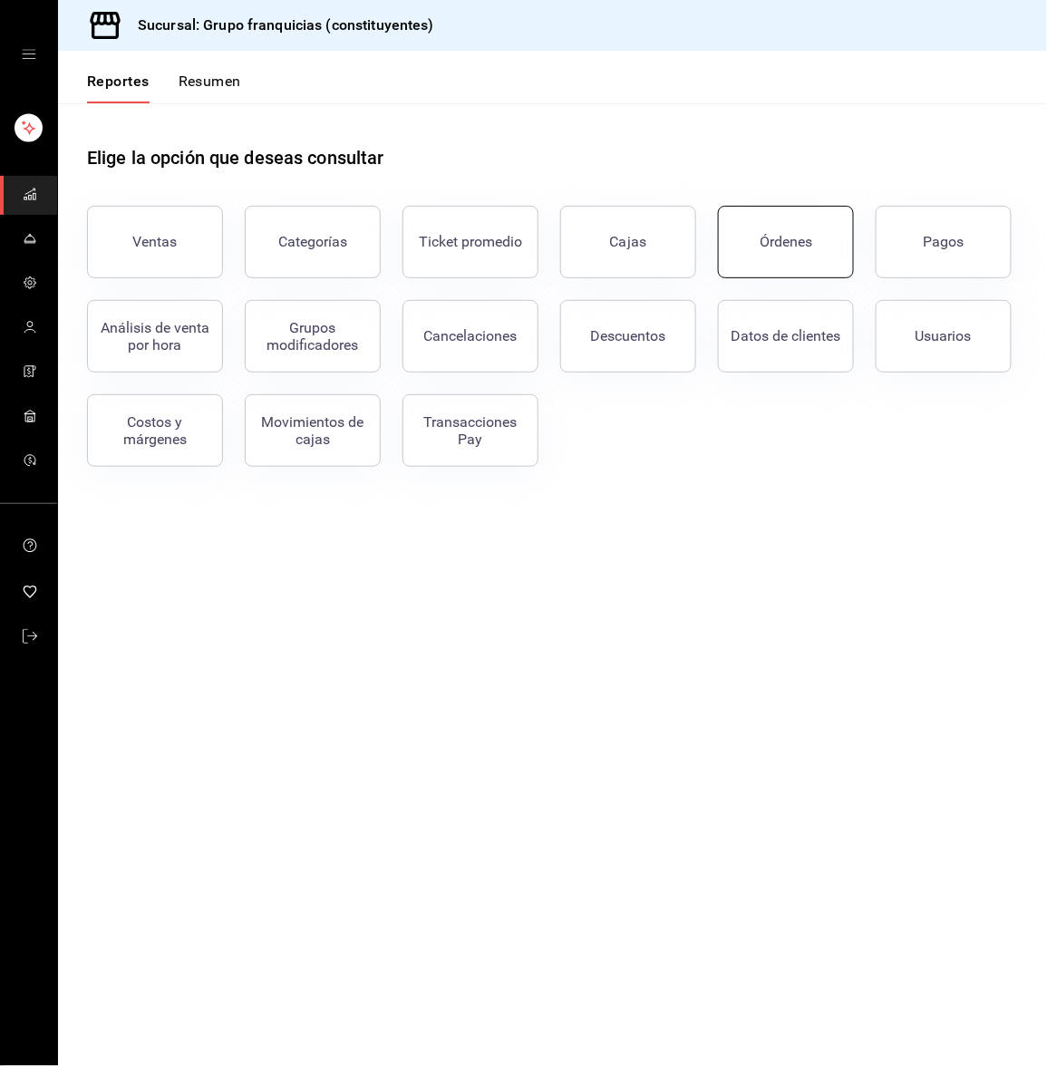
click at [791, 245] on div "Órdenes" at bounding box center [786, 241] width 53 height 17
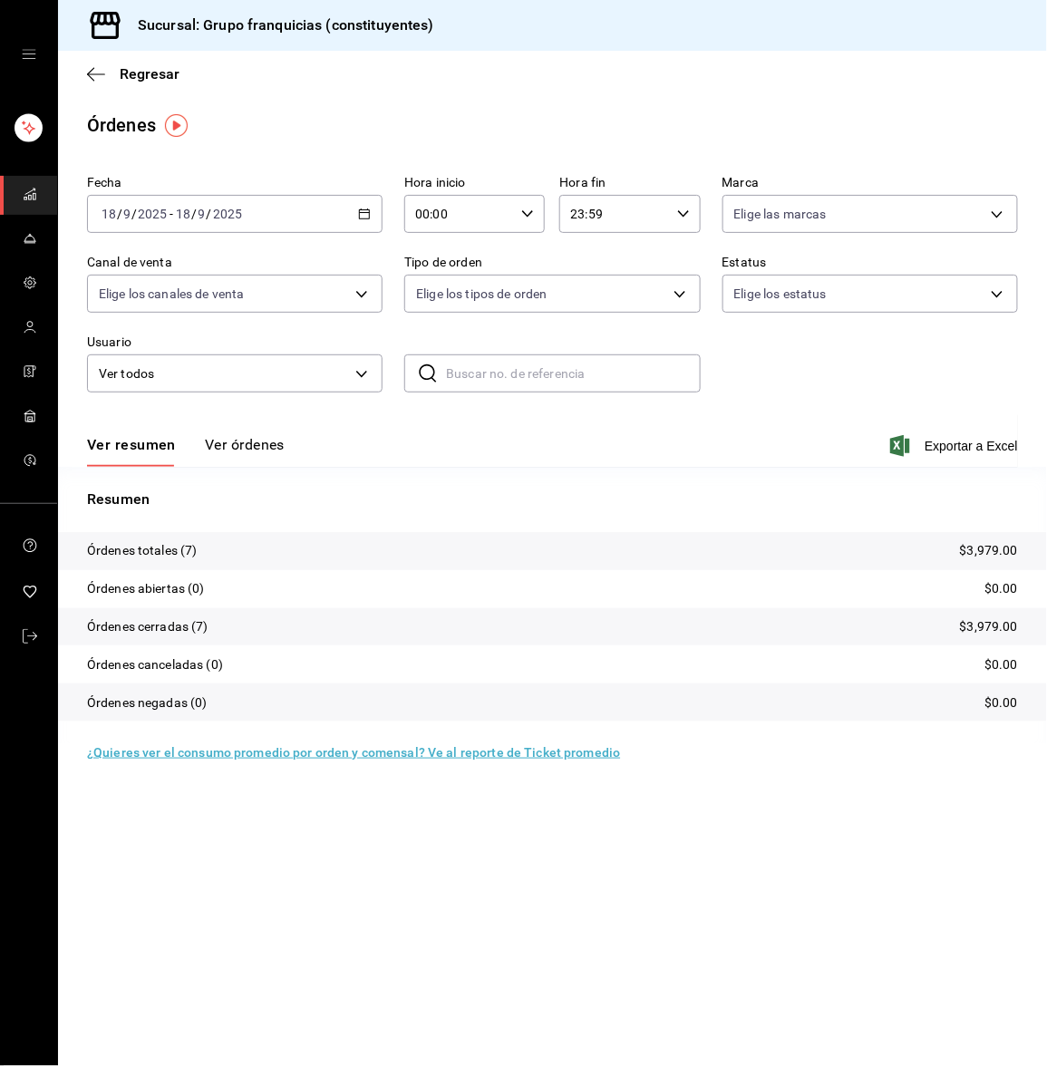
click at [252, 219] on div "[DATE] [DATE] - [DATE] [DATE]" at bounding box center [235, 214] width 296 height 38
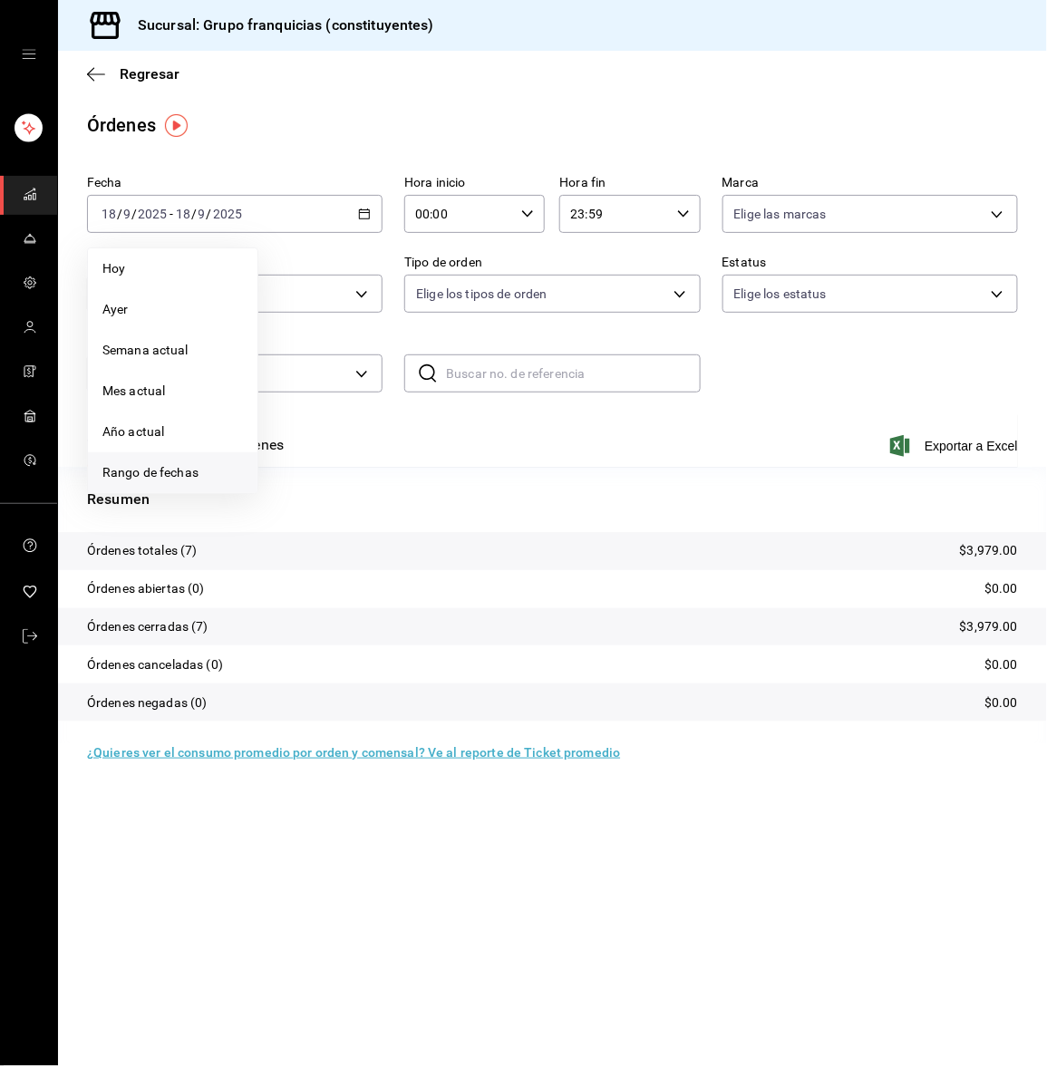
click at [191, 464] on span "Rango de fechas" at bounding box center [172, 472] width 140 height 19
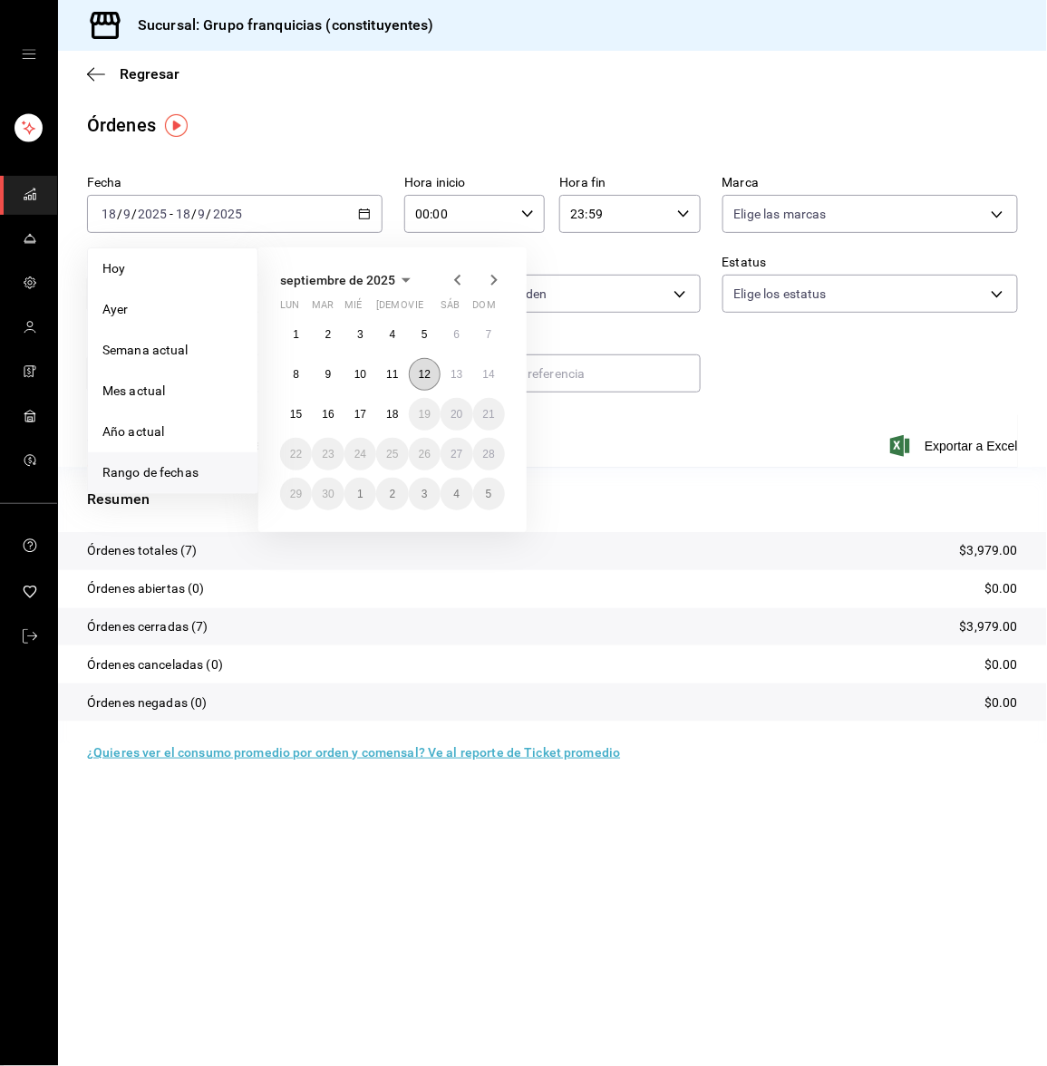
click at [431, 364] on button "12" at bounding box center [425, 374] width 32 height 33
click at [395, 411] on abbr "18" at bounding box center [392, 414] width 12 height 13
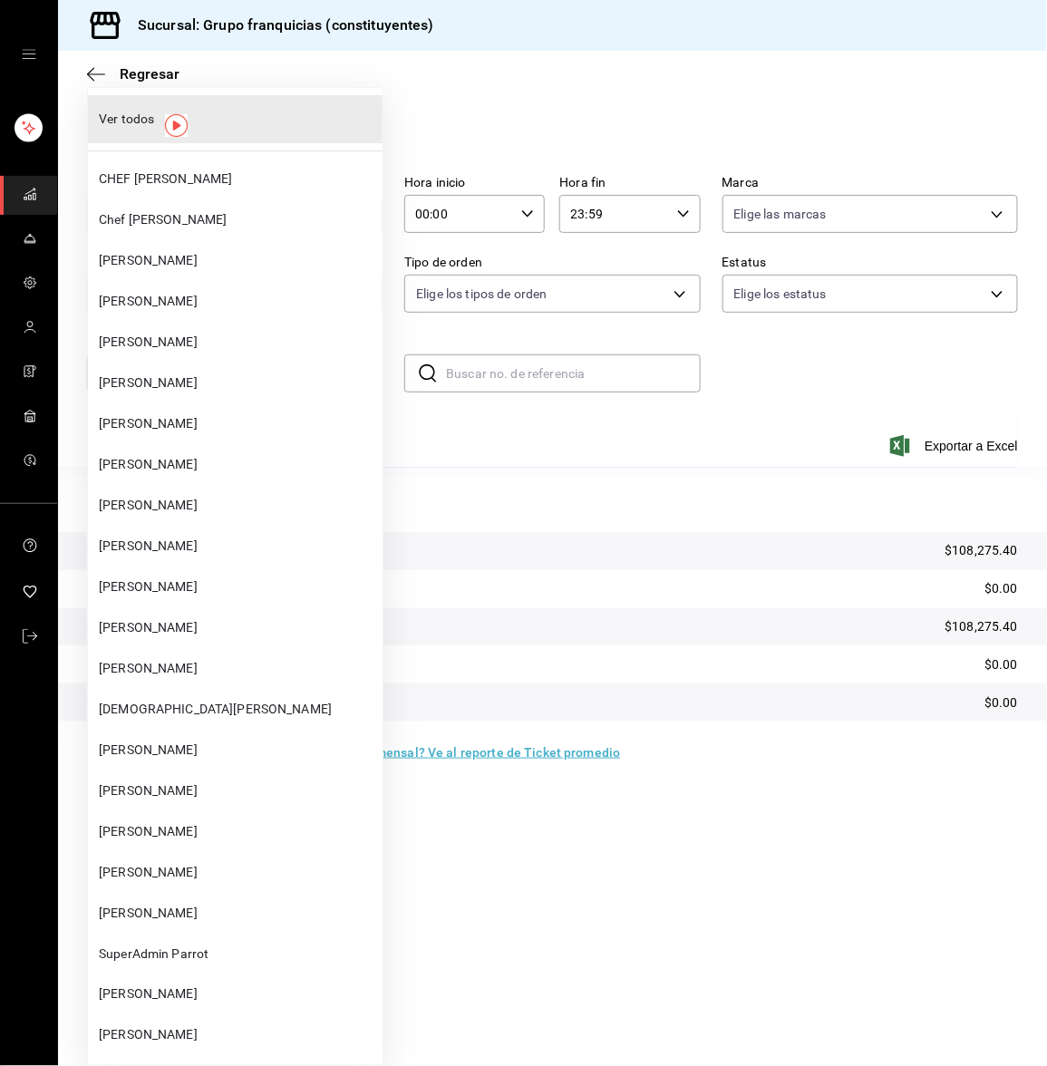
click at [287, 370] on body "Sucursal: Grupo franquicias (constituyentes) Regresar Órdenes Fecha [DATE] [DAT…" at bounding box center [523, 533] width 1047 height 1066
click at [545, 427] on div at bounding box center [523, 533] width 1047 height 1066
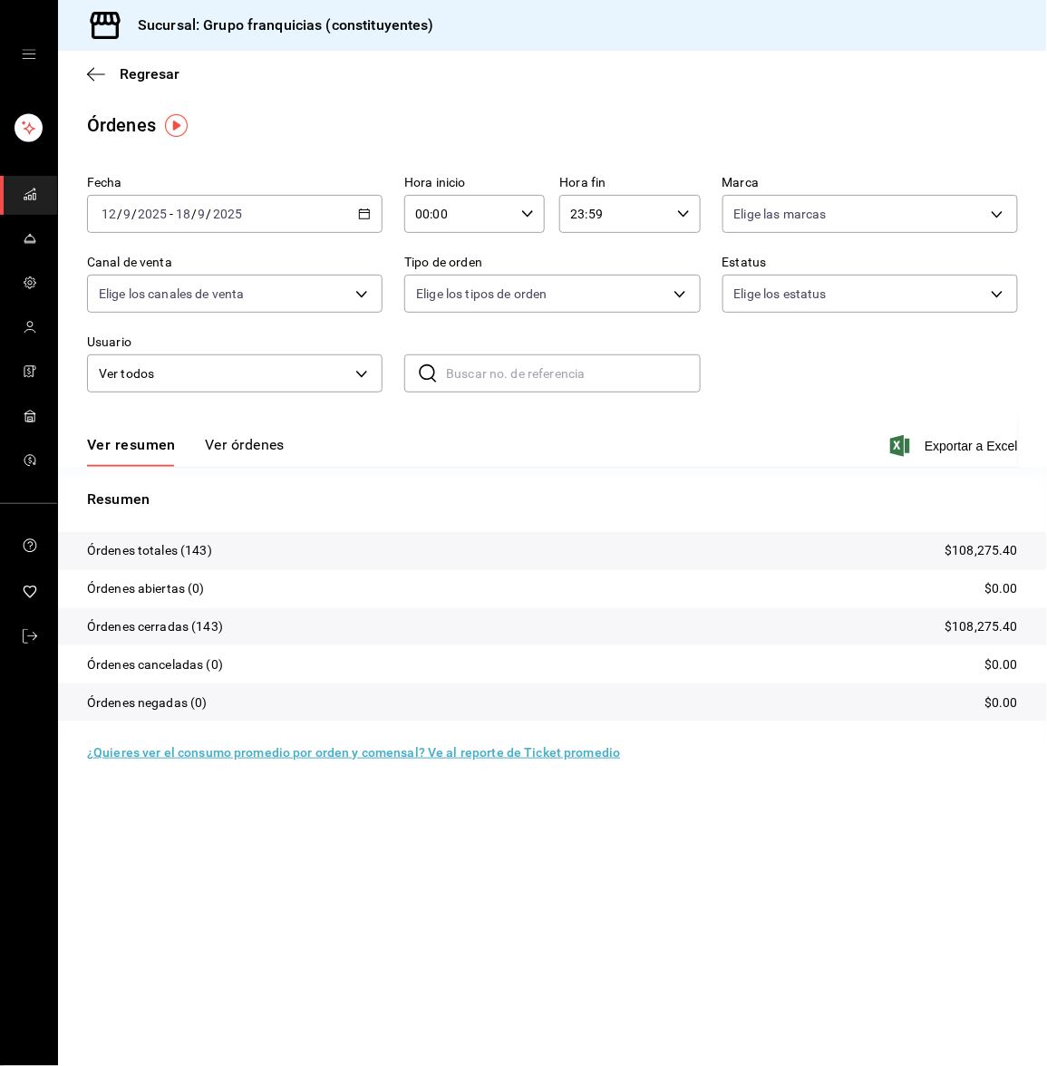
click at [324, 275] on div "Elige los canales de venta" at bounding box center [235, 294] width 296 height 38
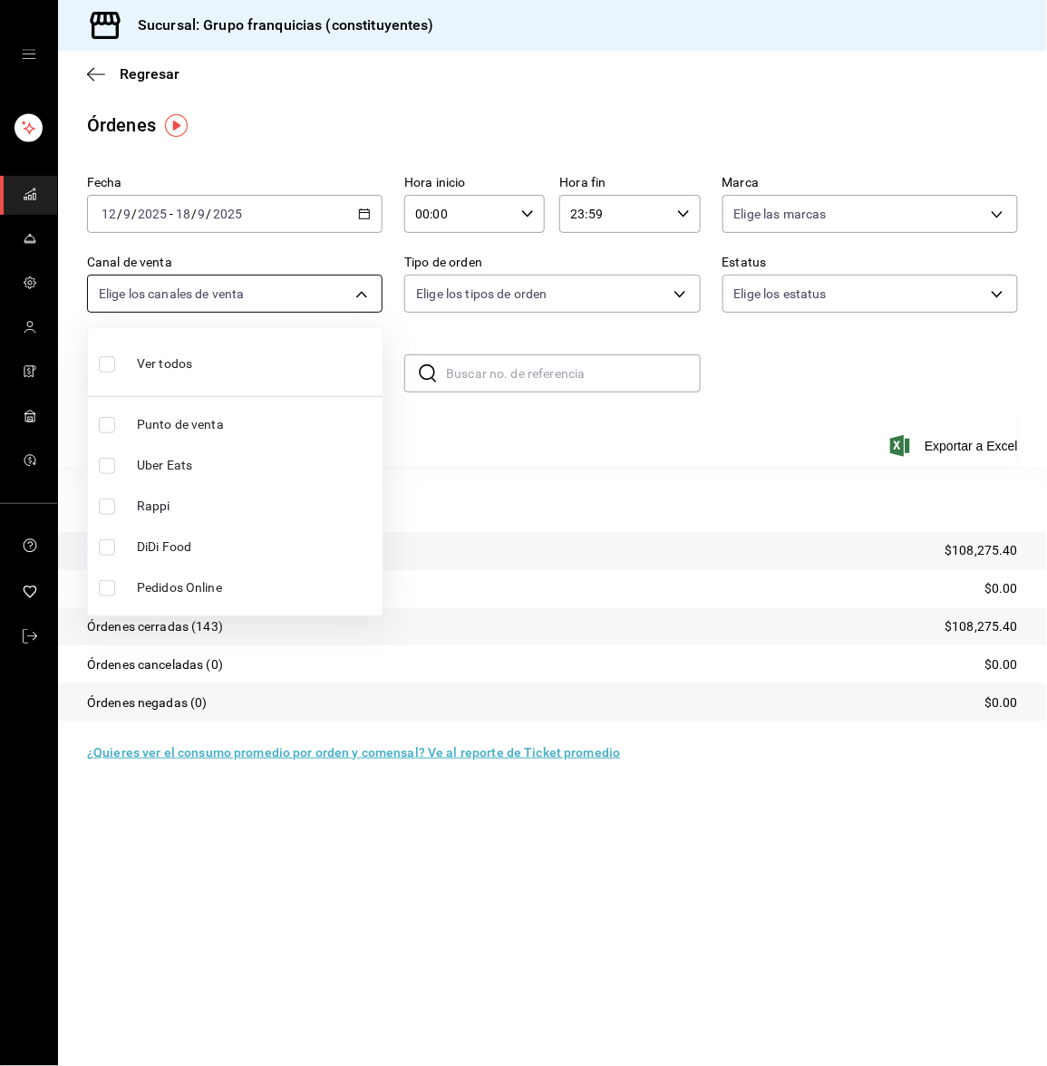
click at [317, 281] on body "Sucursal: Grupo franquicias (constituyentes) Regresar Órdenes Fecha [DATE] [DAT…" at bounding box center [523, 533] width 1047 height 1066
click at [255, 419] on span "Punto de venta" at bounding box center [256, 424] width 238 height 19
type input "PARROT"
checkbox input "true"
click at [470, 421] on div at bounding box center [523, 533] width 1047 height 1066
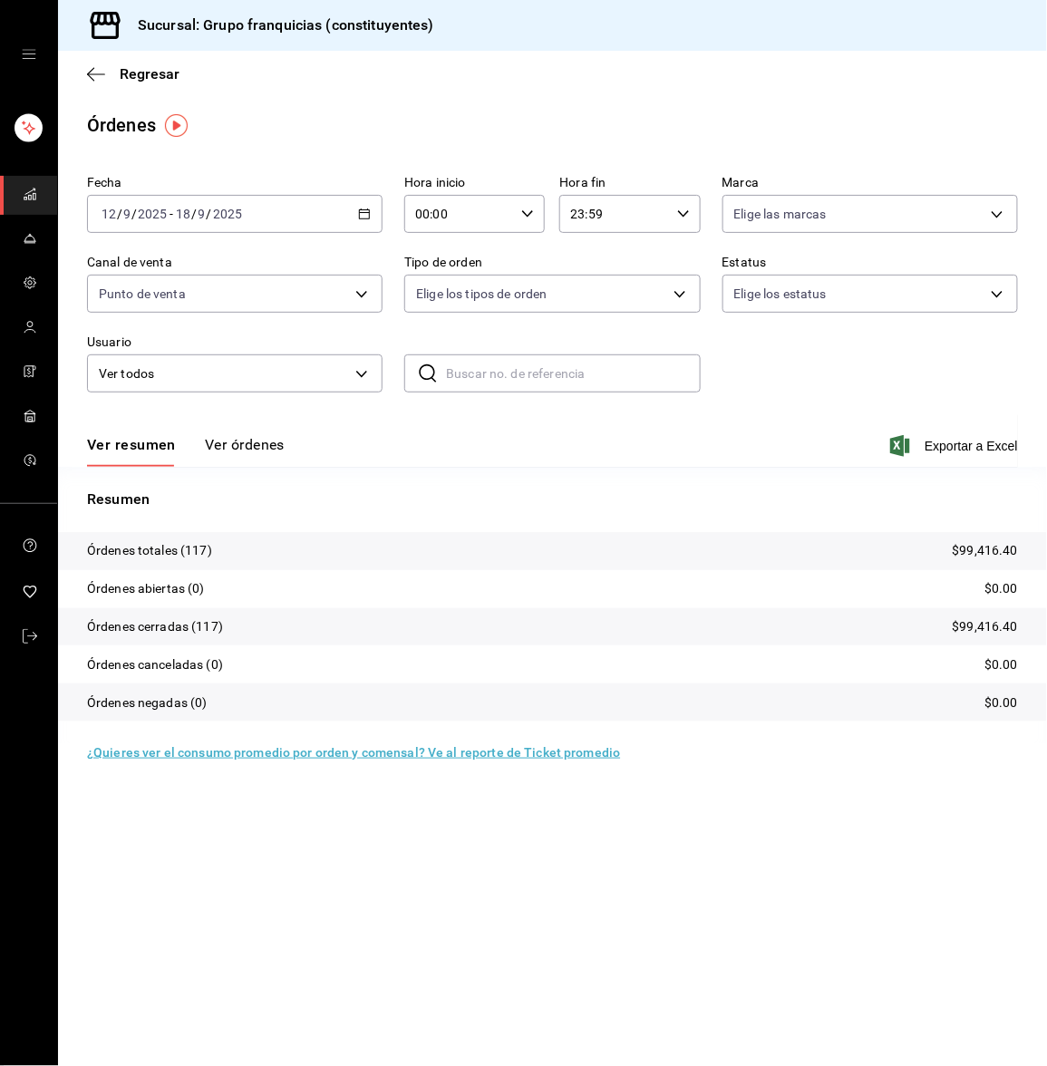
click at [238, 438] on button "Ver órdenes" at bounding box center [245, 451] width 80 height 31
